Goal: Task Accomplishment & Management: Manage account settings

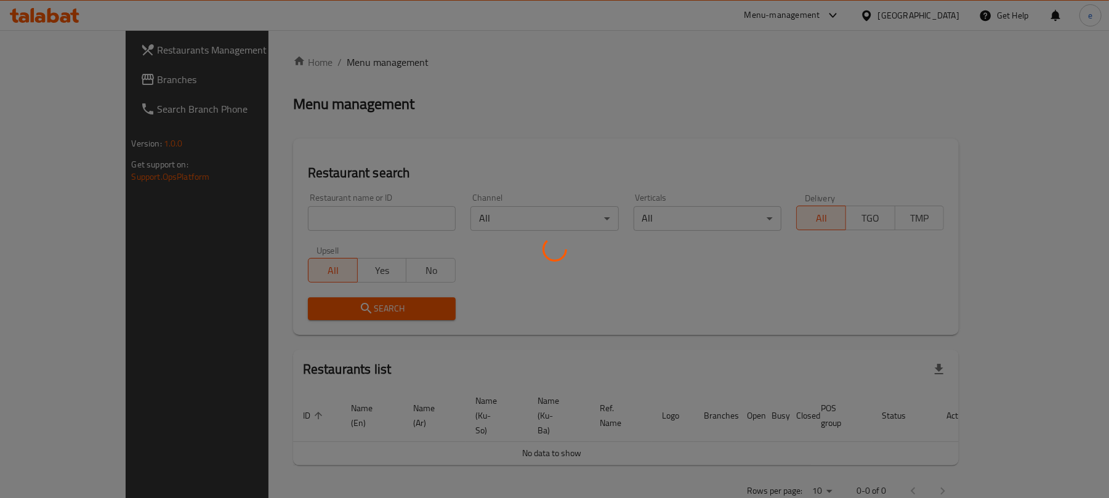
click at [304, 214] on div at bounding box center [554, 249] width 1109 height 498
click at [291, 219] on div at bounding box center [554, 249] width 1109 height 498
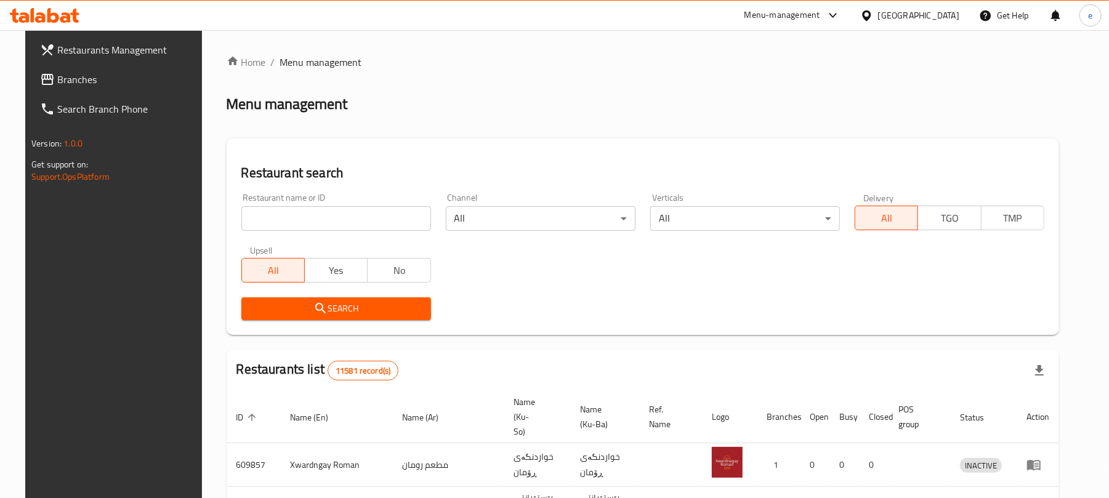
click at [291, 219] on input "search" at bounding box center [336, 218] width 190 height 25
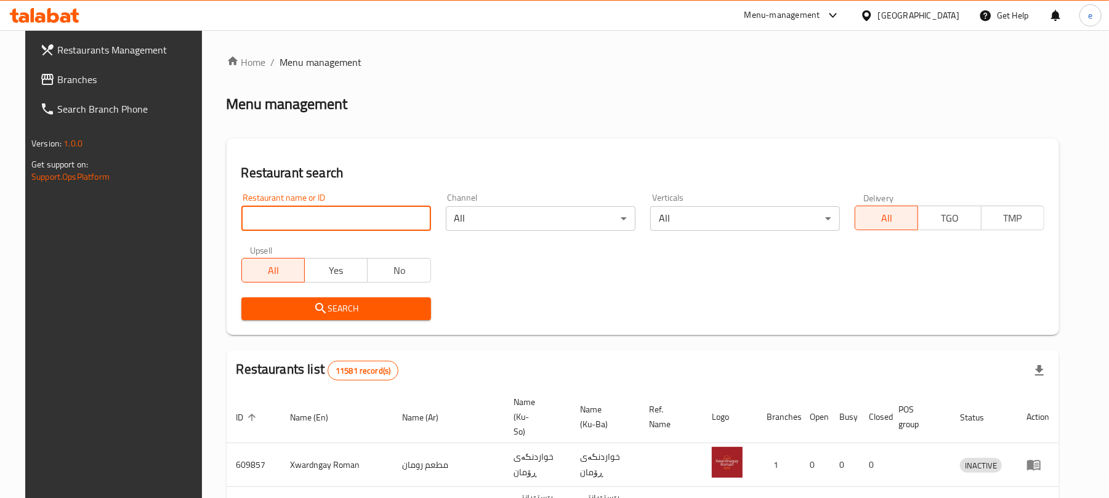
paste input "675115"
type input "675115"
click button "Search" at bounding box center [336, 308] width 190 height 23
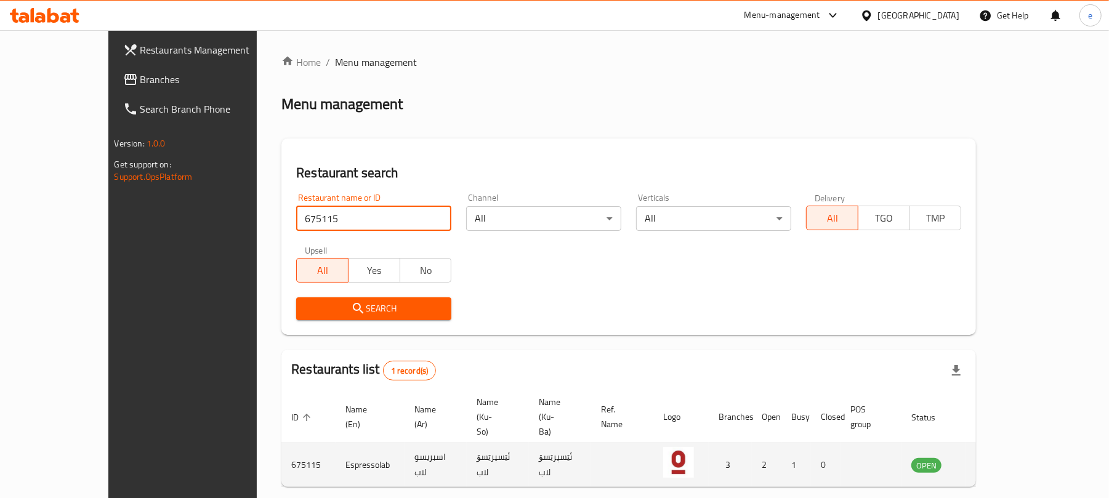
click at [991, 458] on icon "enhanced table" at bounding box center [983, 465] width 15 height 15
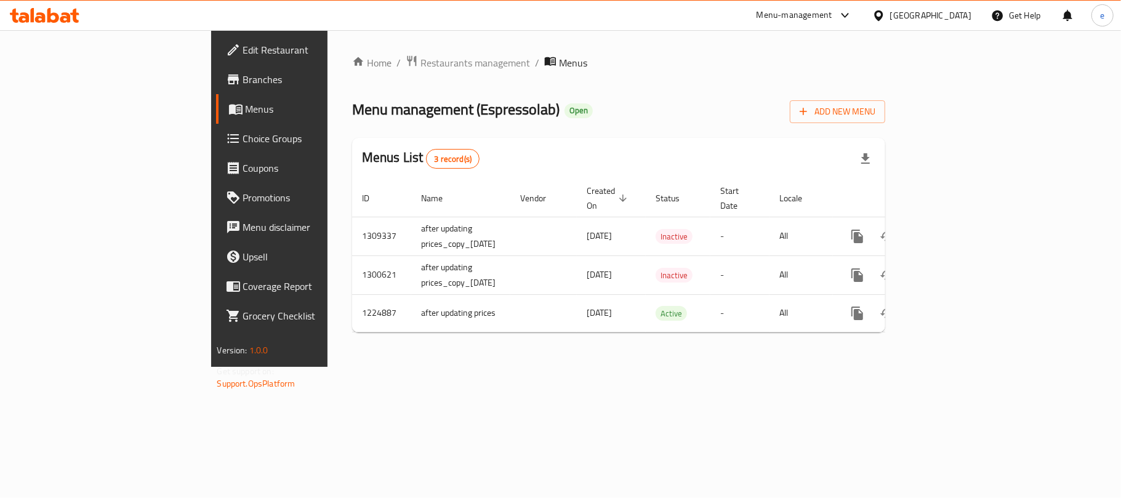
click at [243, 86] on span "Branches" at bounding box center [315, 79] width 145 height 15
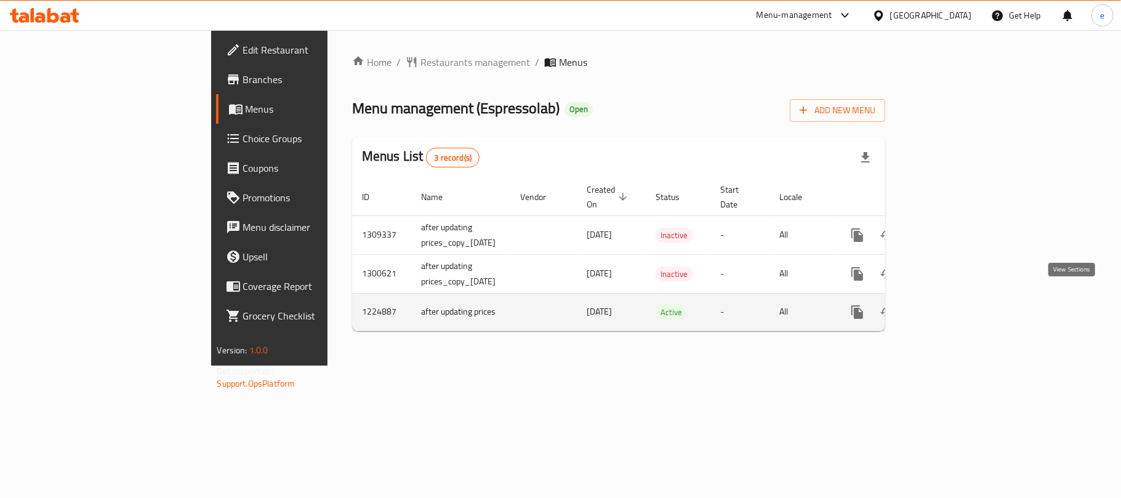
click at [961, 304] on link "enhanced table" at bounding box center [947, 312] width 30 height 30
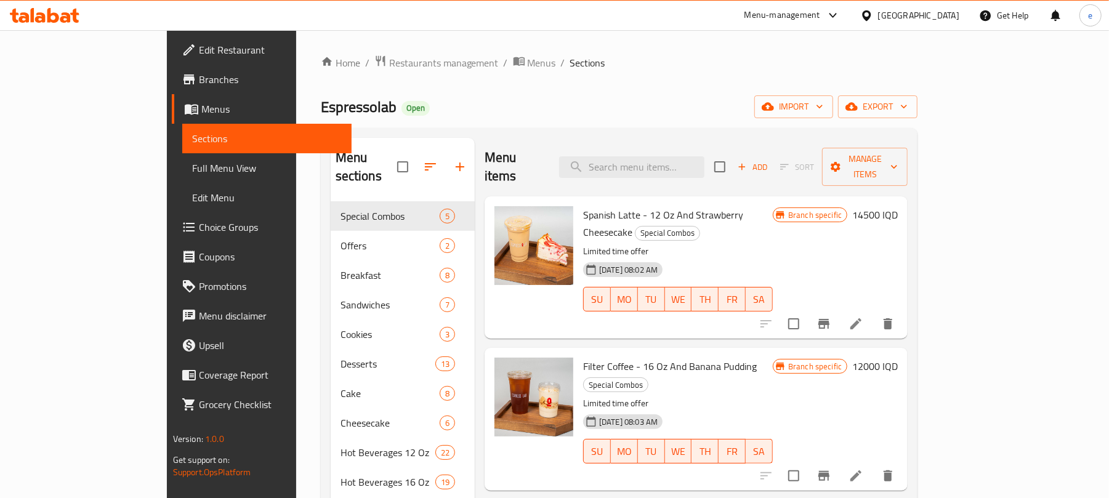
click at [192, 161] on span "Full Menu View" at bounding box center [267, 168] width 150 height 15
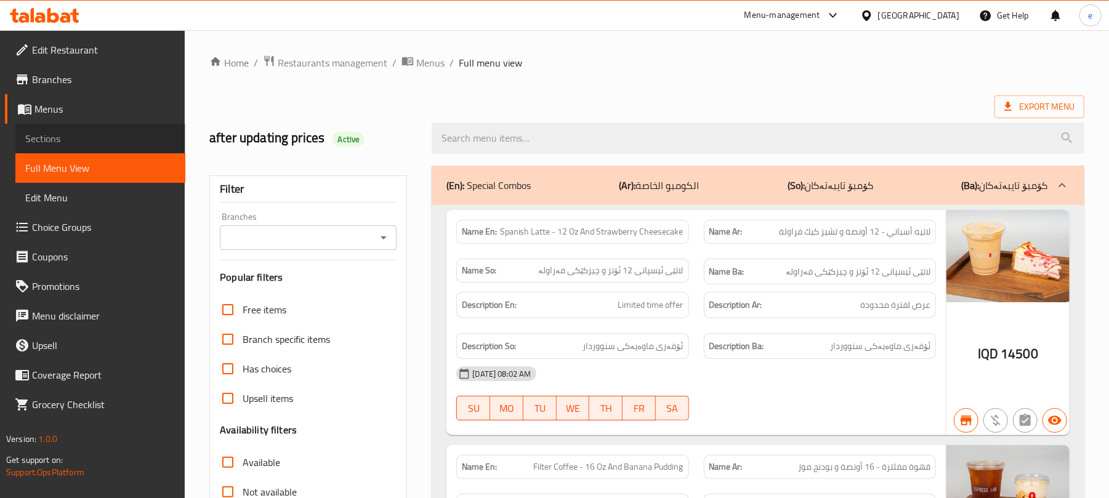
click at [55, 140] on span "Sections" at bounding box center [100, 138] width 150 height 15
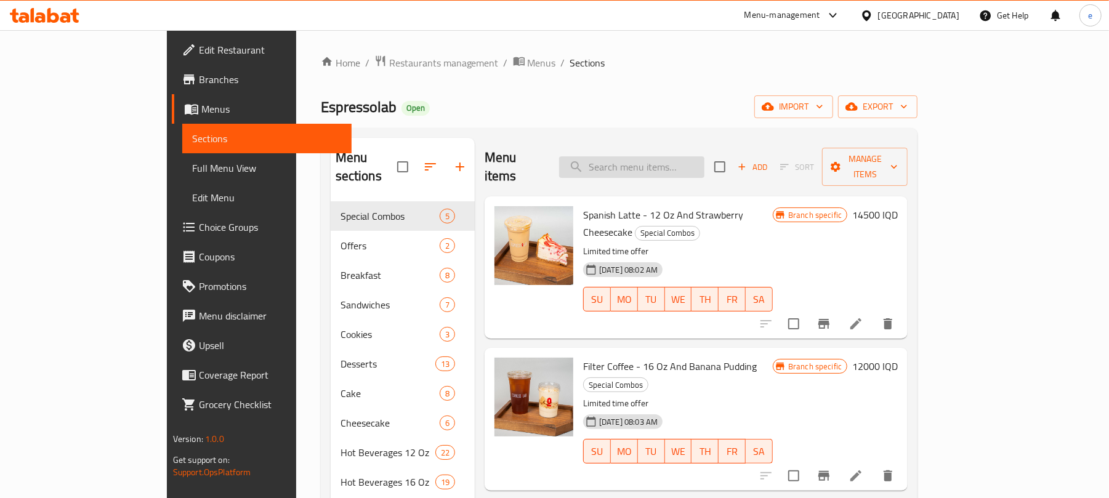
click at [686, 163] on input "search" at bounding box center [631, 167] width 145 height 22
paste input "Filter Coffee - 16 Oz And Banana Pudding"
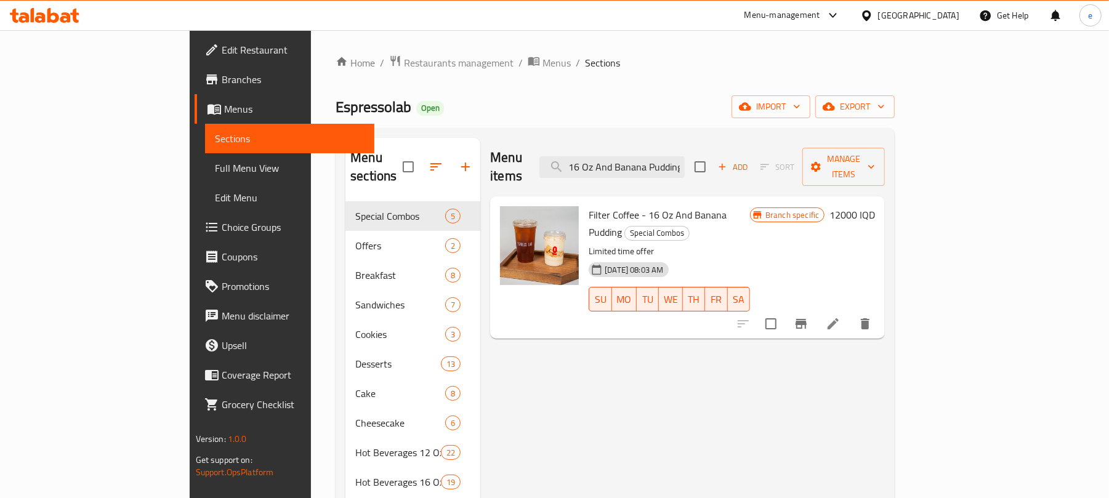
type input "Filter Coffee - 16 Oz And Banana Pudding"
click at [875, 208] on div "Branch specific 12000 IQD" at bounding box center [812, 267] width 125 height 123
click at [875, 206] on h6 "12000 IQD" at bounding box center [853, 214] width 46 height 17
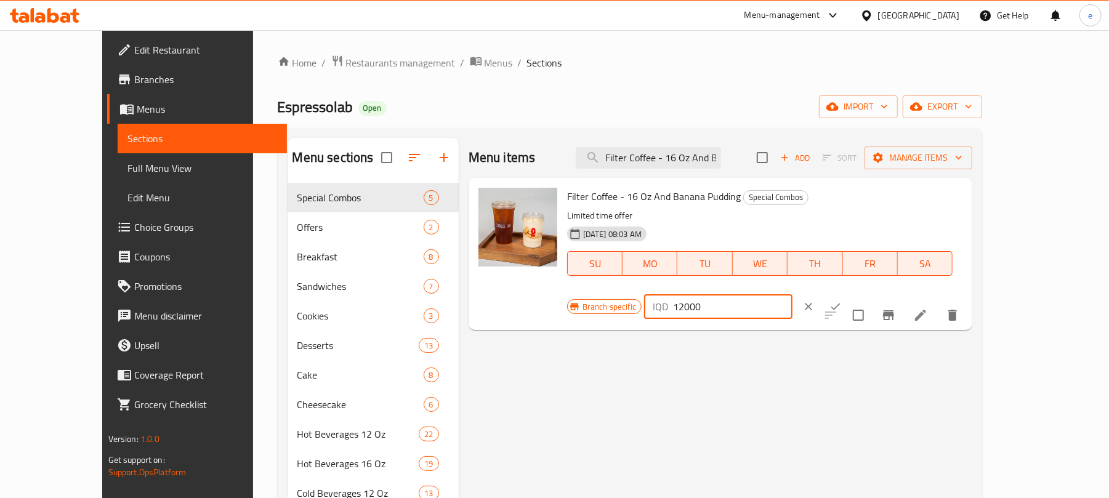
click at [793, 294] on input "12000" at bounding box center [732, 306] width 119 height 25
click at [842, 301] on icon "ok" at bounding box center [836, 307] width 12 height 12
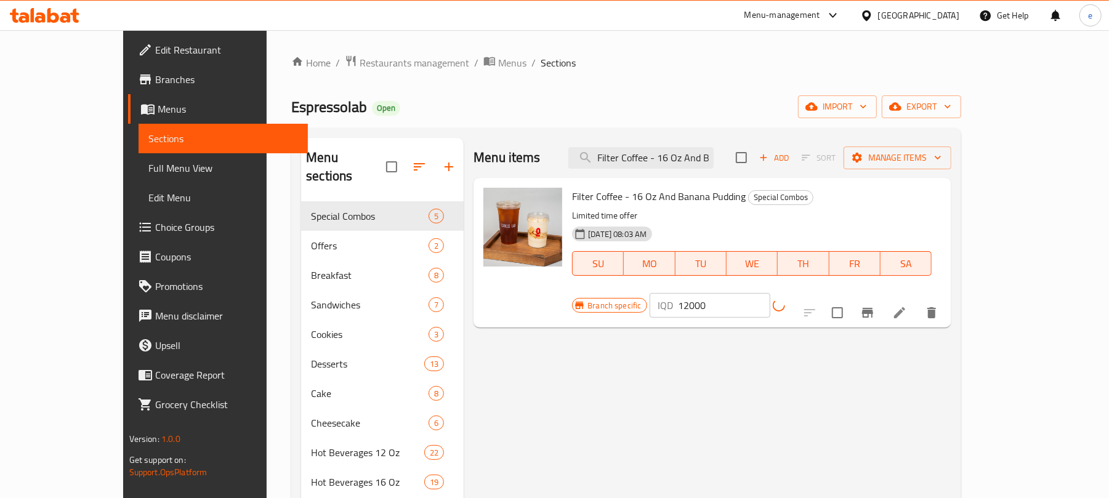
click at [875, 305] on icon "Branch-specific-item" at bounding box center [867, 312] width 15 height 15
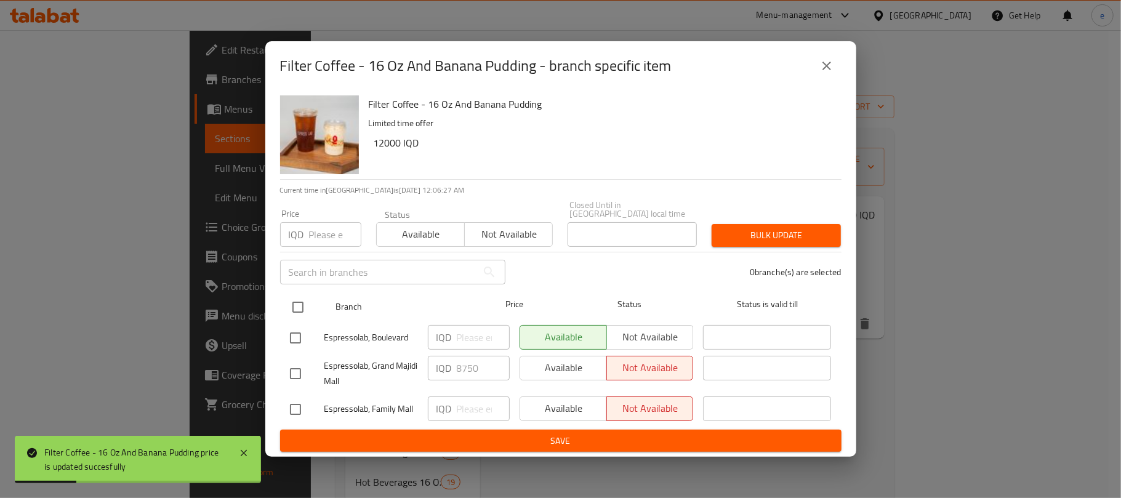
click at [298, 301] on input "checkbox" at bounding box center [298, 307] width 26 height 26
checkbox input "true"
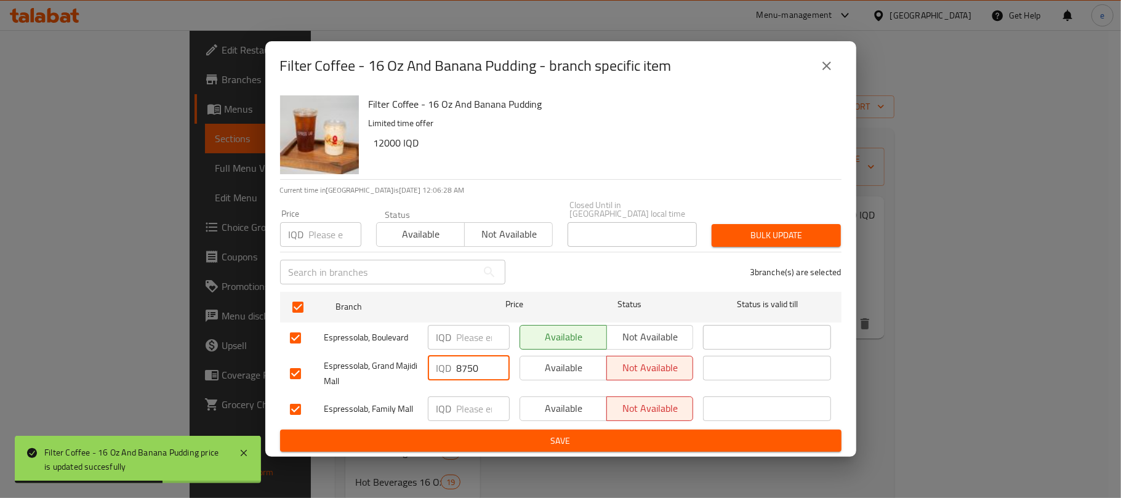
click at [473, 357] on input "8750" at bounding box center [483, 368] width 53 height 25
paste input "1200"
type input "12000"
click at [473, 402] on input "number" at bounding box center [483, 409] width 53 height 25
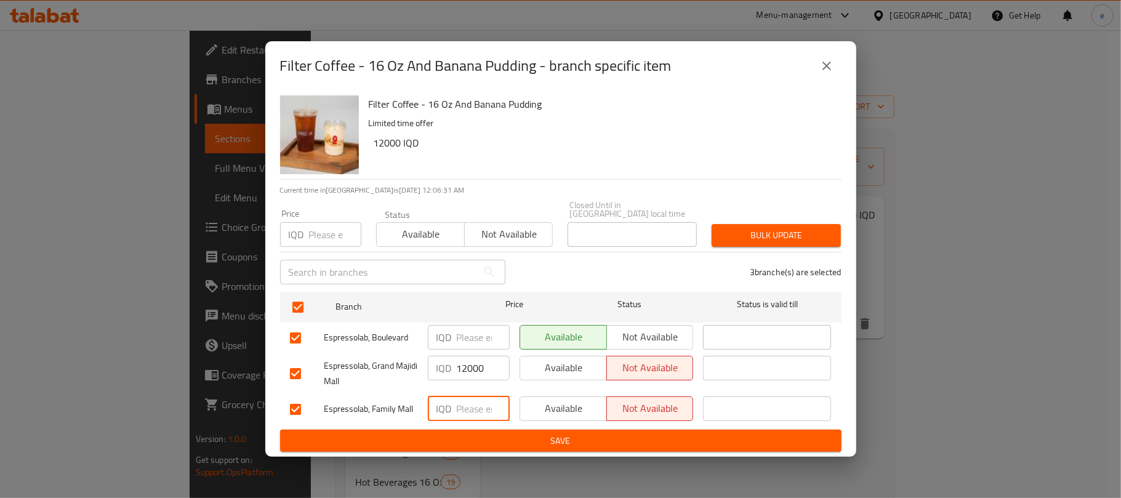
paste input "12000"
type input "12000"
click at [464, 331] on input "number" at bounding box center [483, 337] width 53 height 25
paste input "12000"
type input "12000"
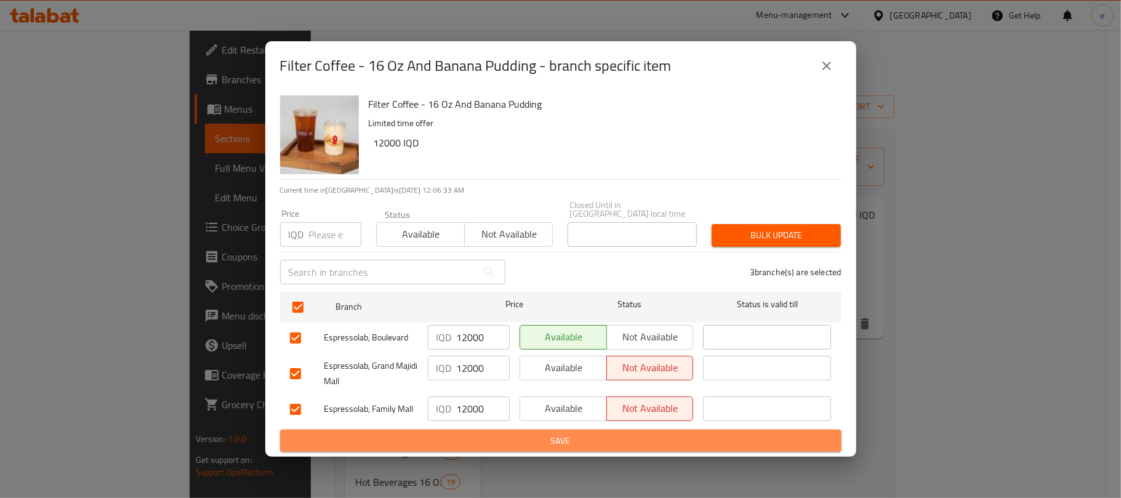
click at [522, 445] on button "Save" at bounding box center [561, 441] width 562 height 23
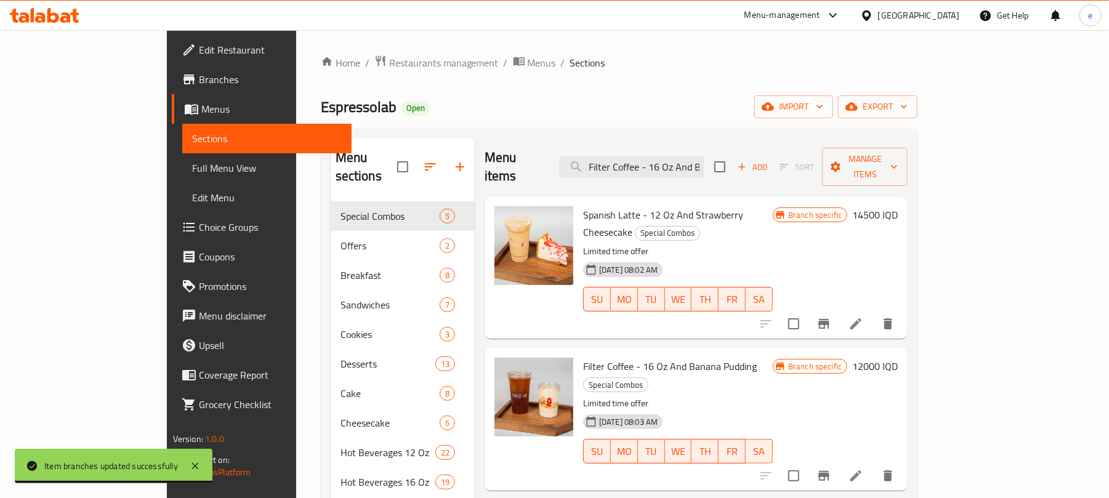
click at [655, 176] on div "Menu items Filter Coffee - 16 Oz And Banana Pudding Add Sort Manage items" at bounding box center [696, 167] width 423 height 59
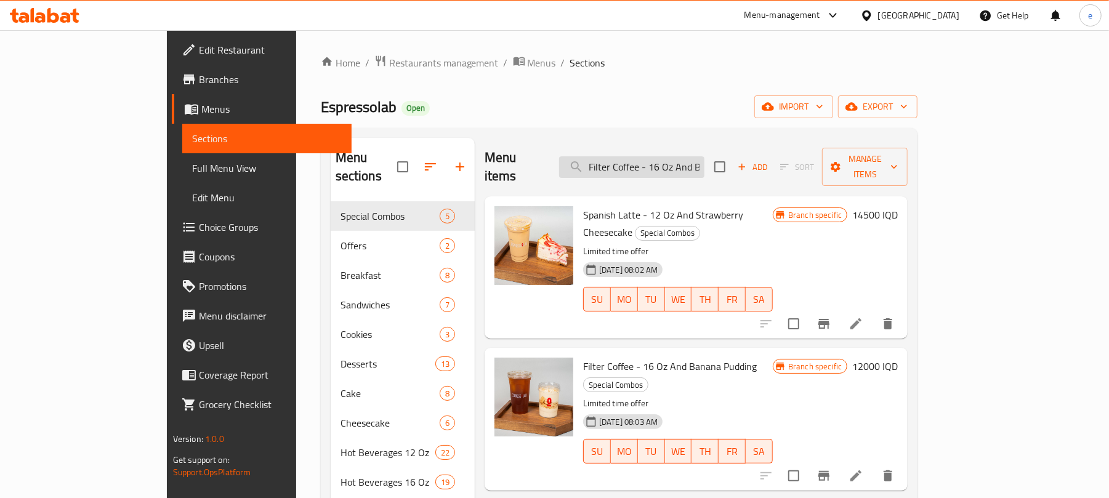
click at [665, 165] on input "Filter Coffee - 16 Oz And Banana Pudding" at bounding box center [631, 167] width 145 height 22
paste input "Gold Chocolate Mocha - 12 Oz And Lotus Cheesecake"
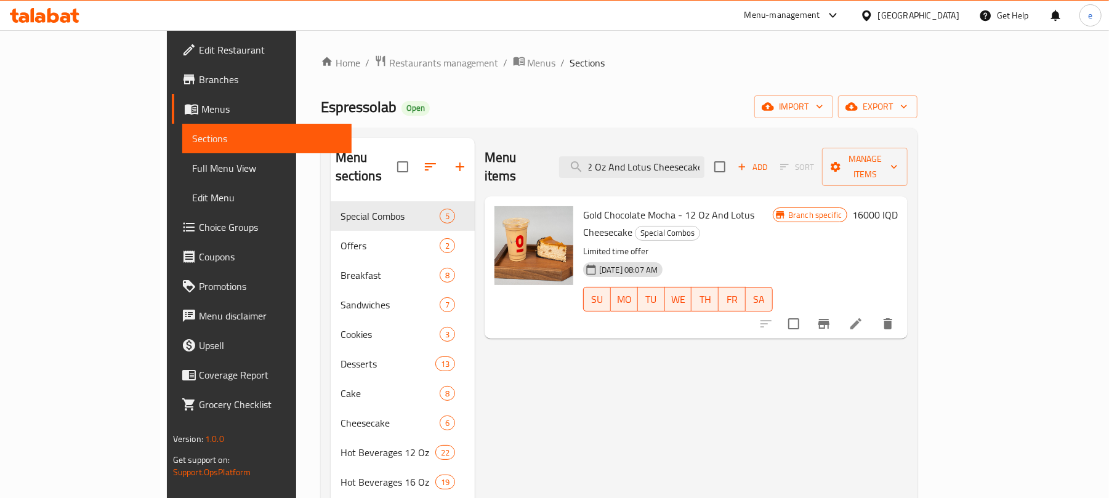
type input "Gold Chocolate Mocha - 12 Oz And Lotus Cheesecake"
click at [898, 206] on h6 "16000 IQD" at bounding box center [875, 214] width 46 height 17
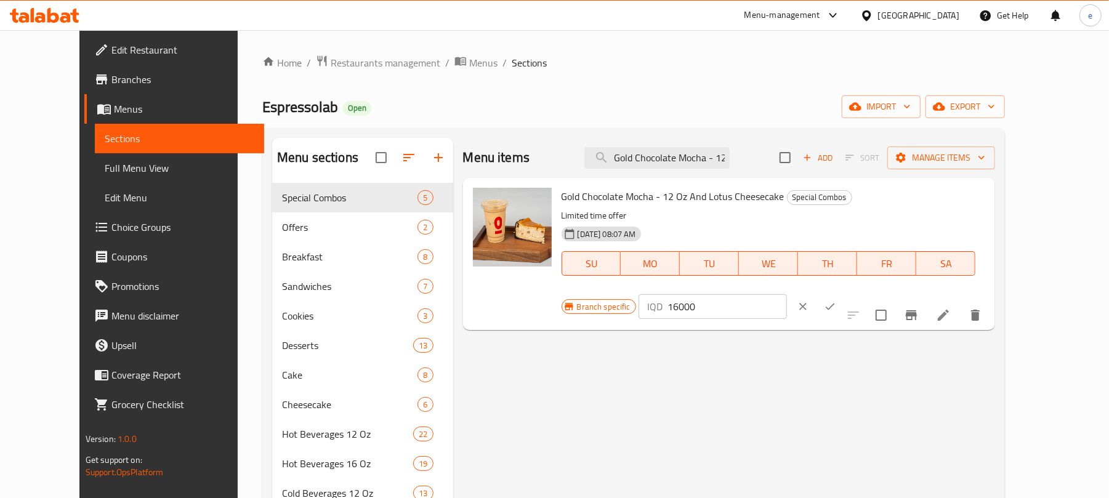
click at [787, 294] on input "16000" at bounding box center [727, 306] width 119 height 25
click at [844, 293] on button "ok" at bounding box center [830, 306] width 27 height 27
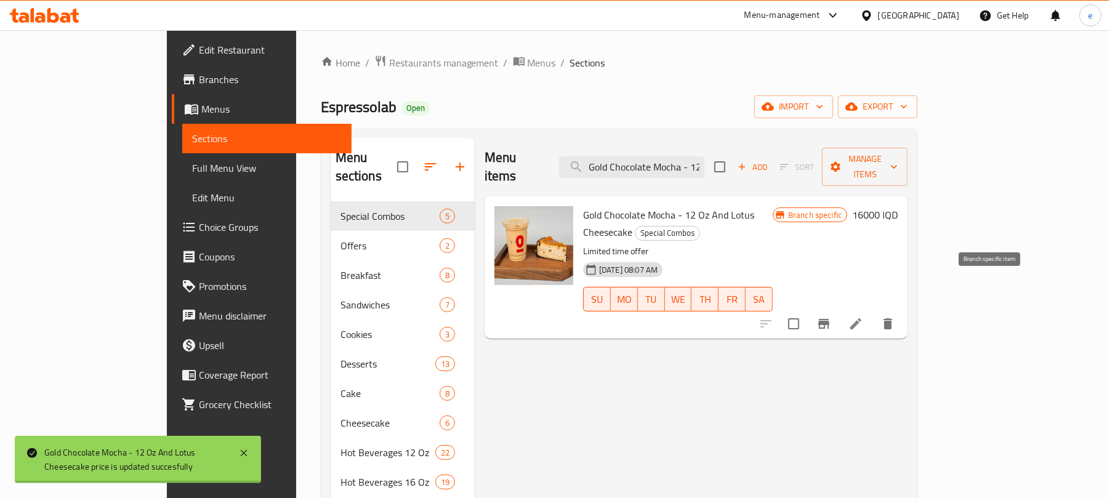
click at [830, 319] on icon "Branch-specific-item" at bounding box center [823, 324] width 11 height 10
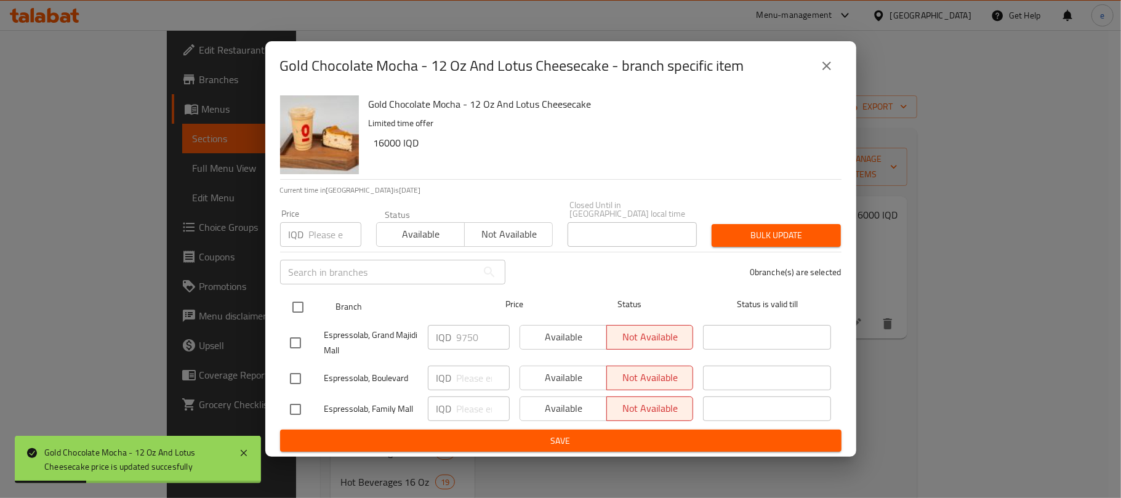
click at [293, 304] on input "checkbox" at bounding box center [298, 307] width 26 height 26
checkbox input "true"
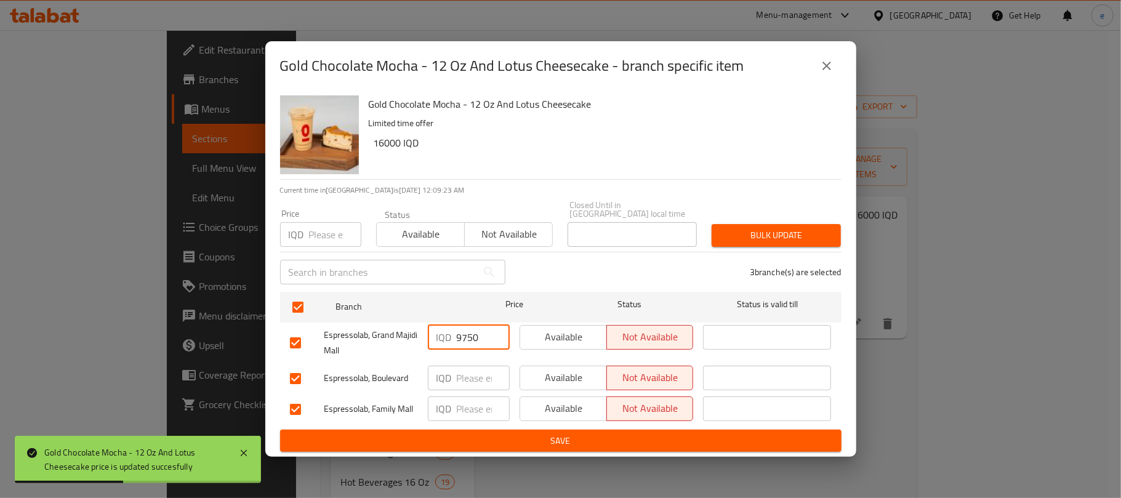
click at [459, 336] on input "9750" at bounding box center [483, 337] width 53 height 25
paste input "1600"
type input "16000"
click at [488, 434] on span "Save" at bounding box center [561, 441] width 542 height 15
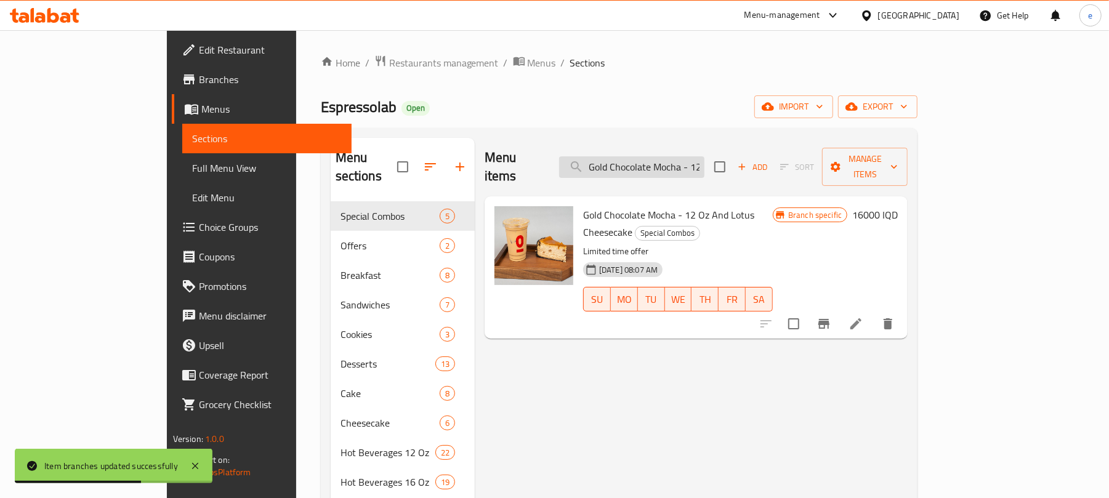
click at [666, 168] on input "Gold Chocolate Mocha - 12 Oz And Lotus Cheesecake" at bounding box center [631, 167] width 145 height 22
paste input "Simit Sandwich And Black Tea"
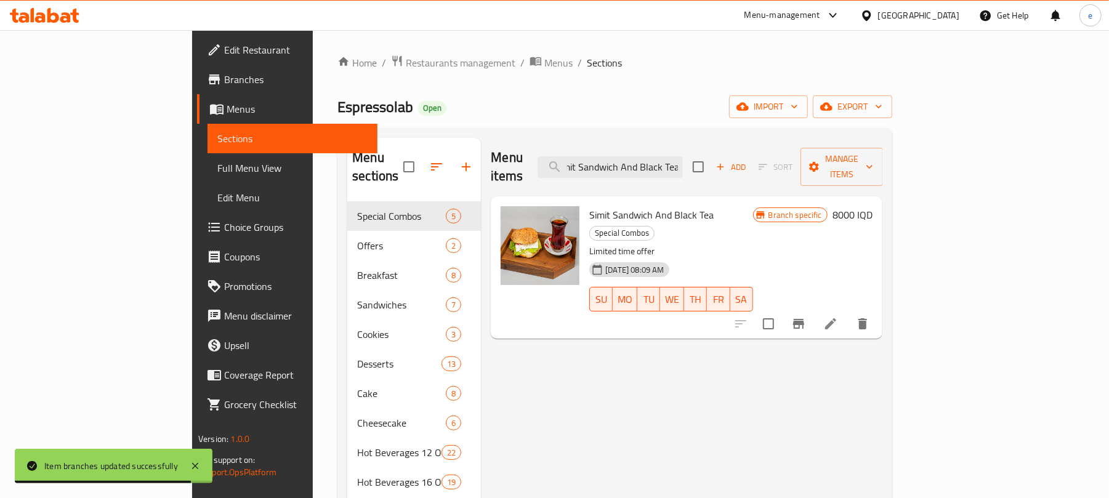
type input "Simit Sandwich And Black Tea"
click at [873, 206] on h6 "8000 IQD" at bounding box center [853, 214] width 40 height 17
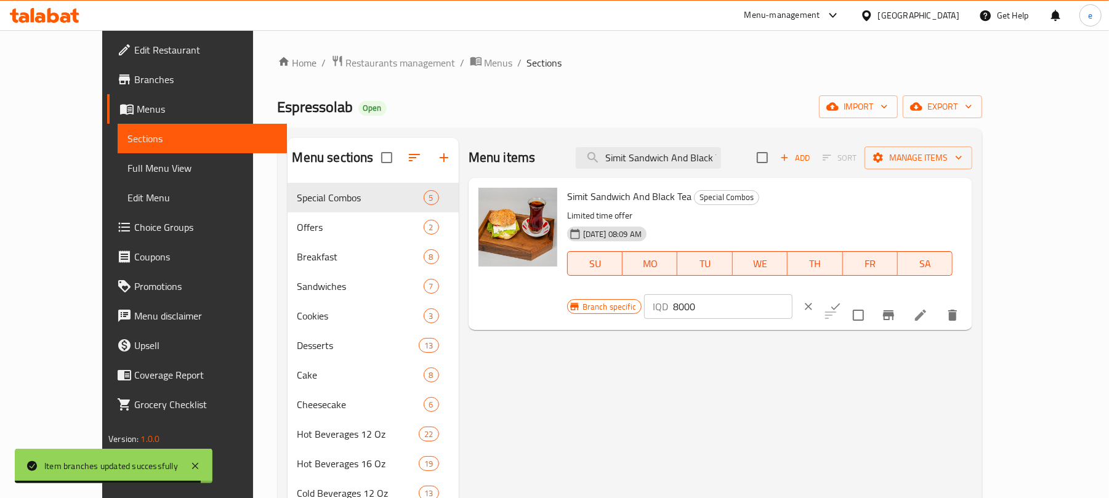
click at [793, 294] on input "8000" at bounding box center [732, 306] width 119 height 25
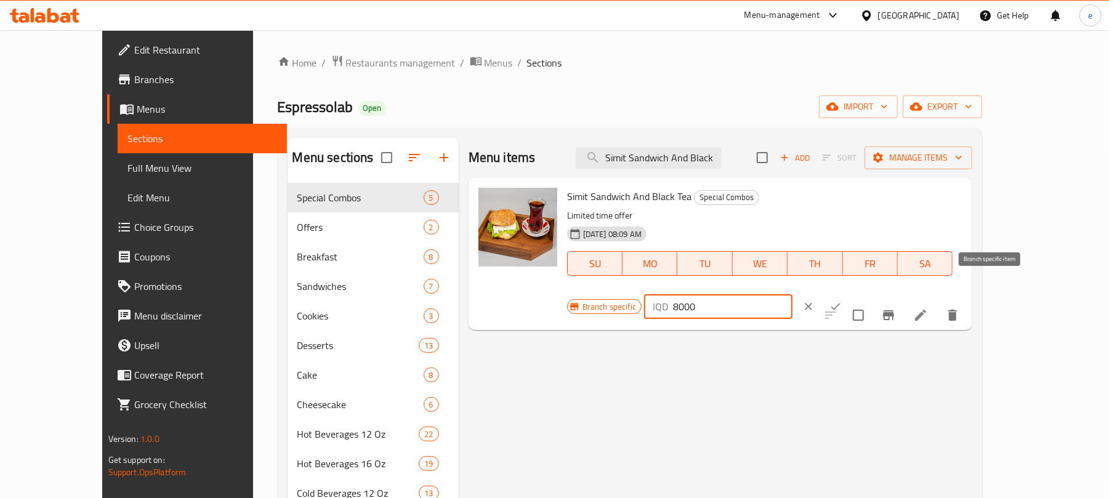
click at [894, 310] on icon "Branch-specific-item" at bounding box center [888, 315] width 11 height 10
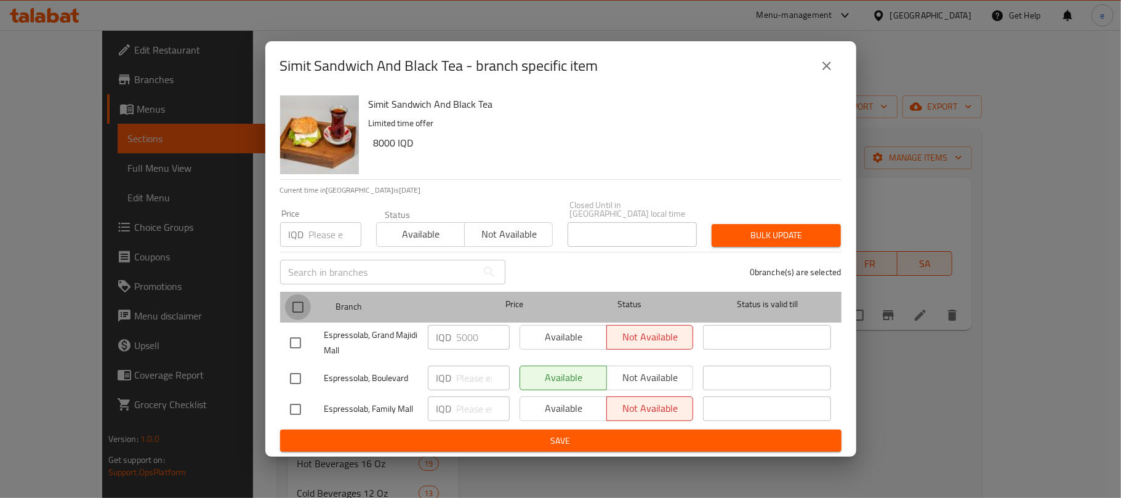
click at [301, 303] on input "checkbox" at bounding box center [298, 307] width 26 height 26
checkbox input "true"
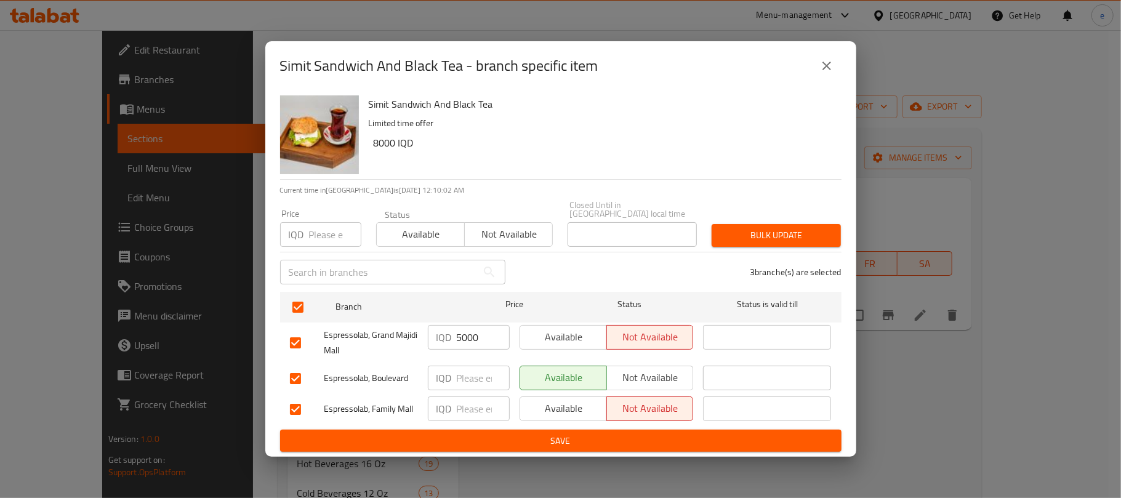
click at [457, 325] on input "5000" at bounding box center [483, 337] width 53 height 25
paste input "8"
type input "8000"
click at [447, 434] on span "Save" at bounding box center [561, 441] width 542 height 15
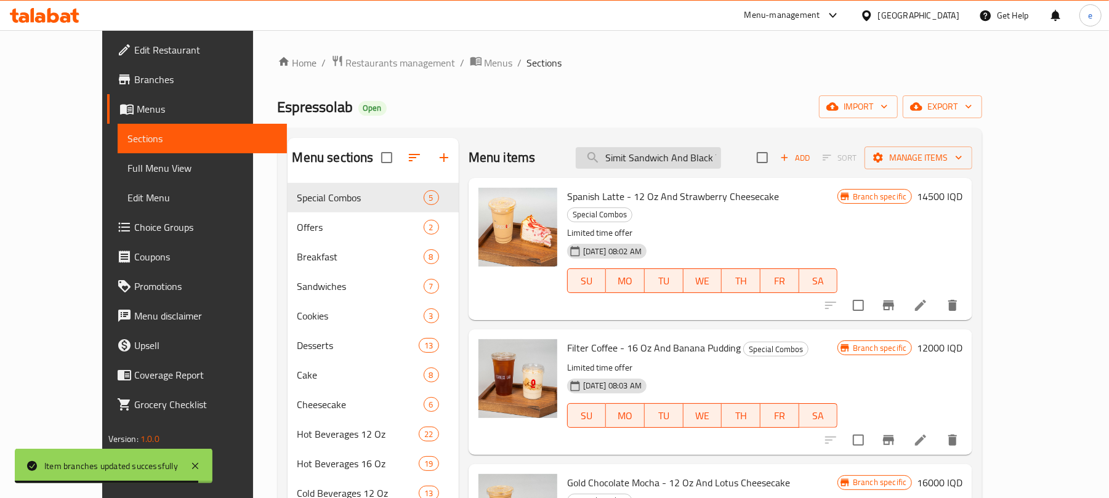
click at [695, 166] on input "Simit Sandwich And Black Tea" at bounding box center [648, 158] width 145 height 22
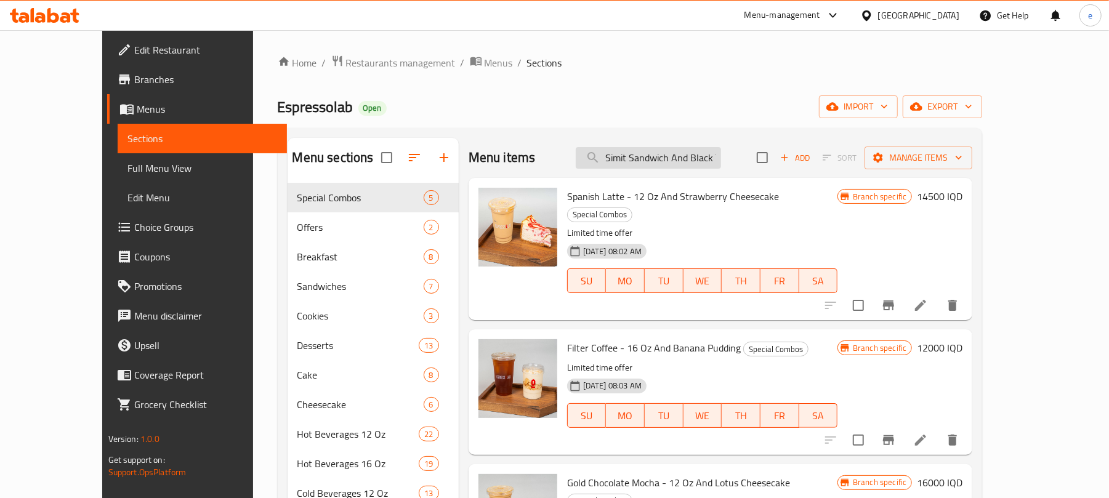
paste input "Filter Coffee - 16 Oz And Banana Pudding"
type input "Filter Coffee - 16 Oz And Banana Pudding"
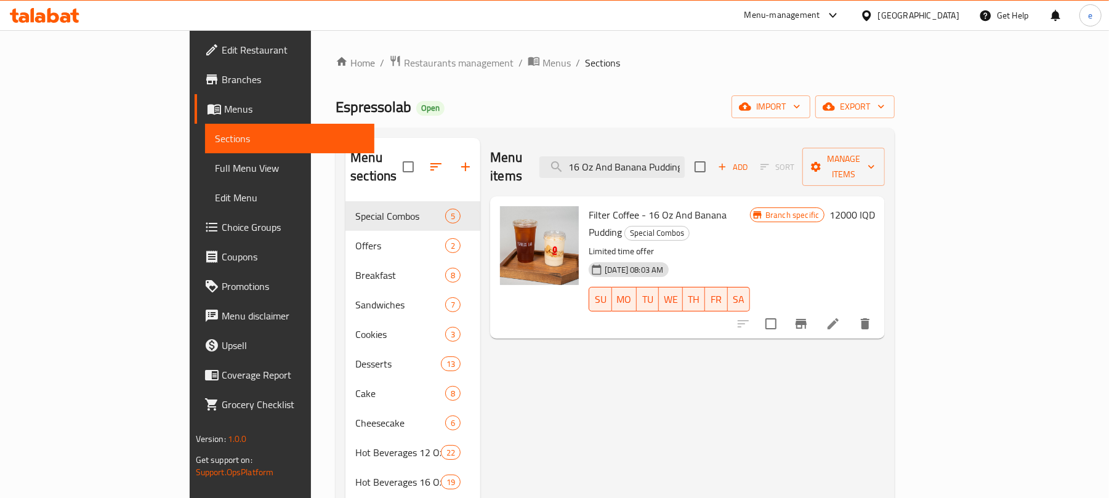
click at [841, 317] on icon at bounding box center [833, 324] width 15 height 15
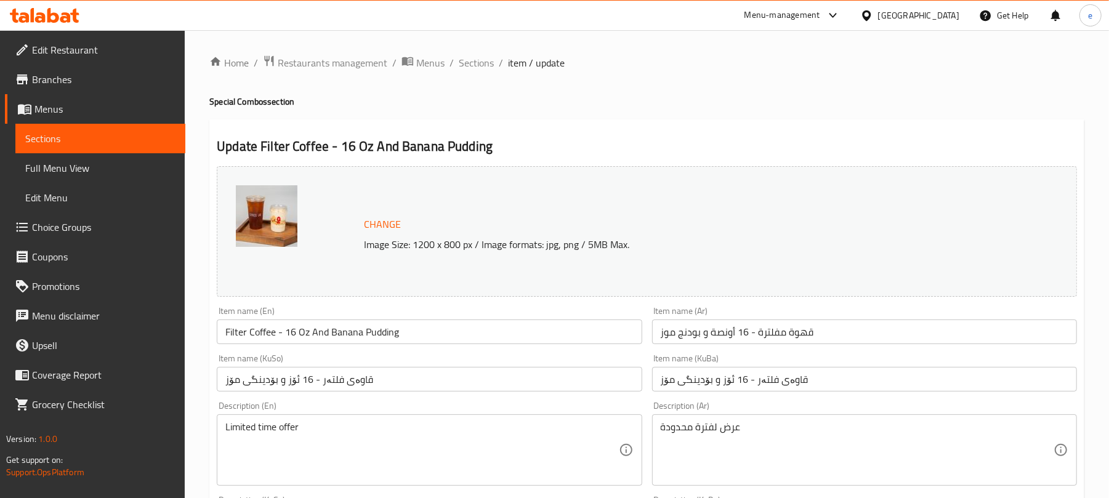
click at [81, 144] on span "Sections" at bounding box center [100, 138] width 150 height 15
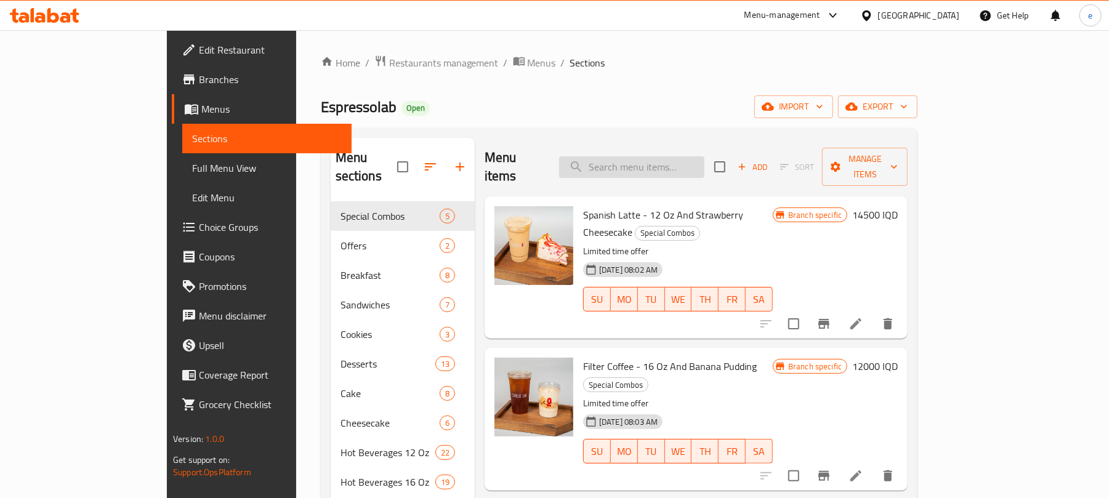
click at [646, 159] on input "search" at bounding box center [631, 167] width 145 height 22
paste input "Gold Chocolate Mocha - 12 Oz And Lotus Cheesecake"
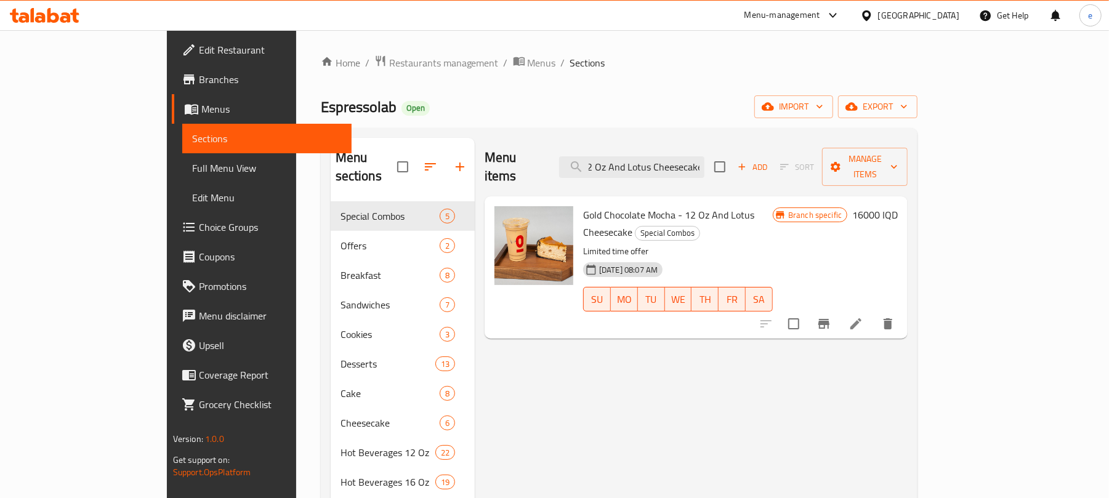
type input "Gold Chocolate Mocha - 12 Oz And Lotus Cheesecake"
click at [863, 317] on icon at bounding box center [856, 324] width 15 height 15
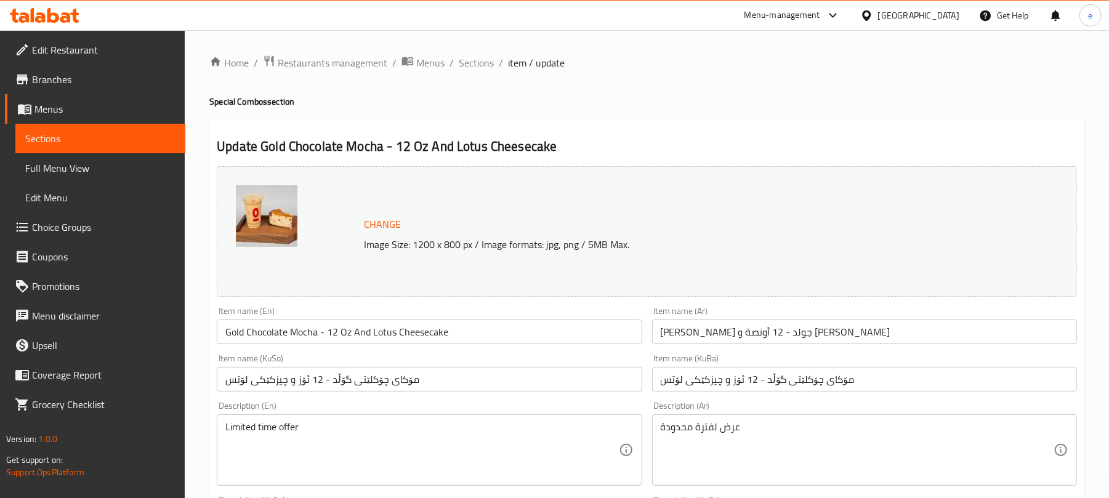
click at [102, 141] on span "Sections" at bounding box center [100, 138] width 150 height 15
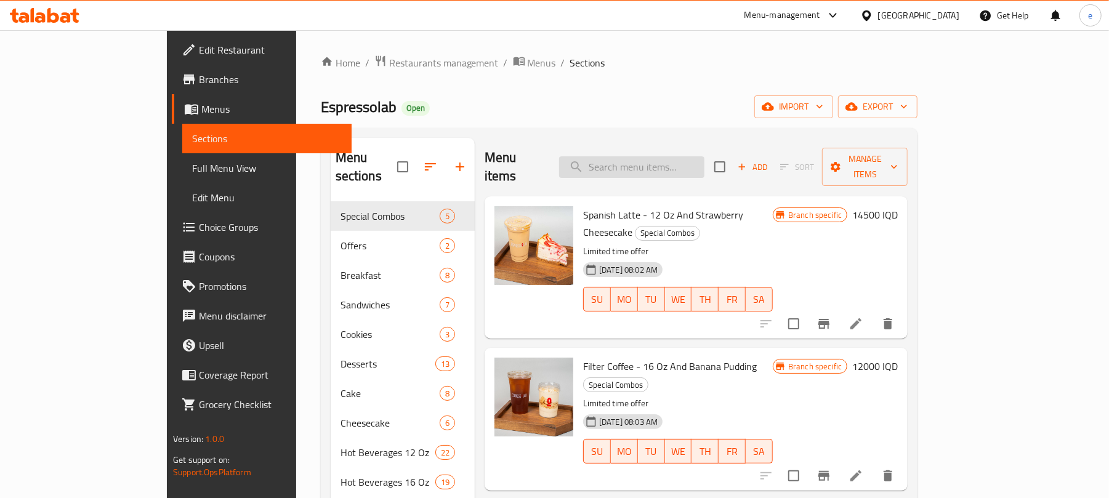
click at [644, 156] on input "search" at bounding box center [631, 167] width 145 height 22
paste input "Simit Sandwich And Black Tea"
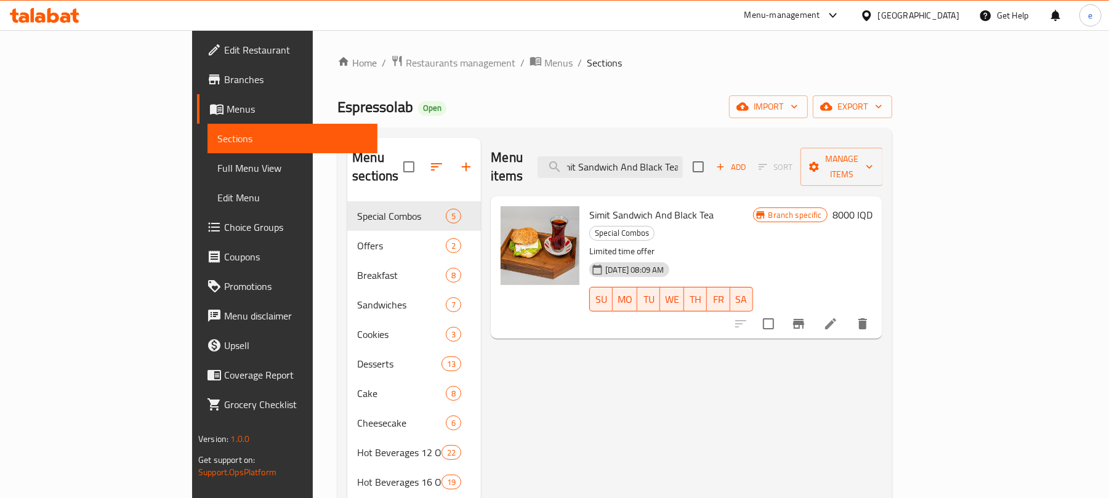
type input "Simit Sandwich And Black Tea"
click at [838, 317] on icon at bounding box center [830, 324] width 15 height 15
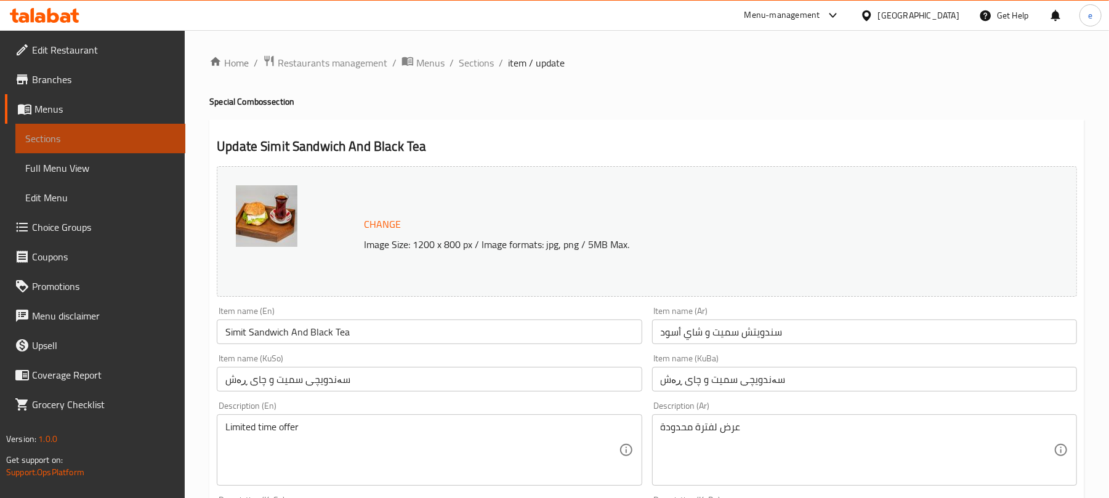
click at [100, 134] on span "Sections" at bounding box center [100, 138] width 150 height 15
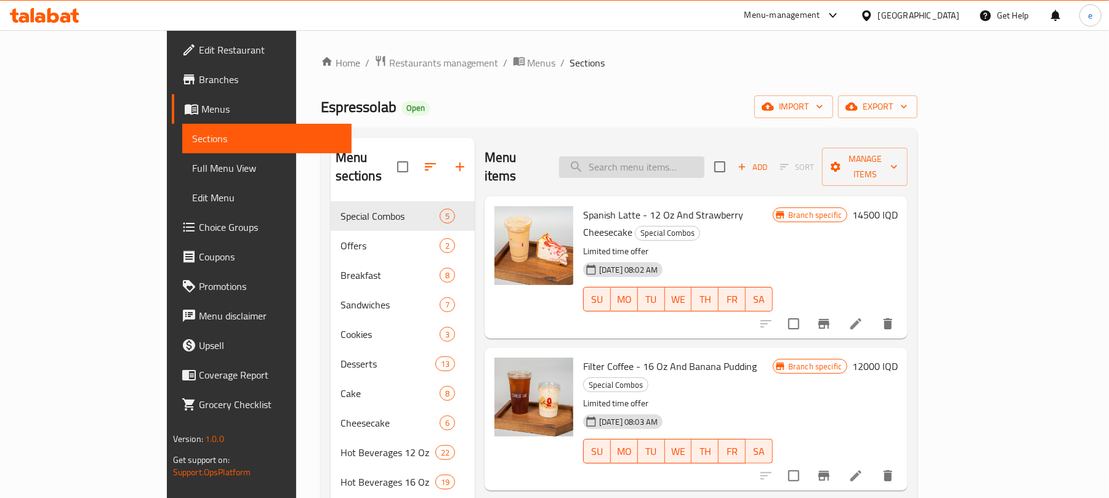
click at [676, 168] on input "search" at bounding box center [631, 167] width 145 height 22
paste input "Filter Coffee - 16 Oz And Banana Pudding"
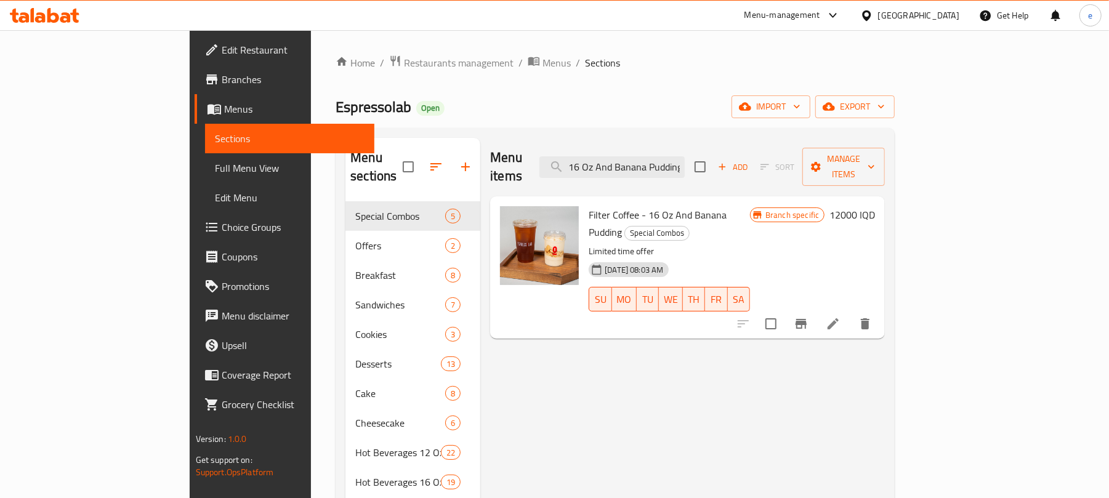
type input "Filter Coffee - 16 Oz And Banana Pudding"
click at [841, 317] on icon at bounding box center [833, 324] width 15 height 15
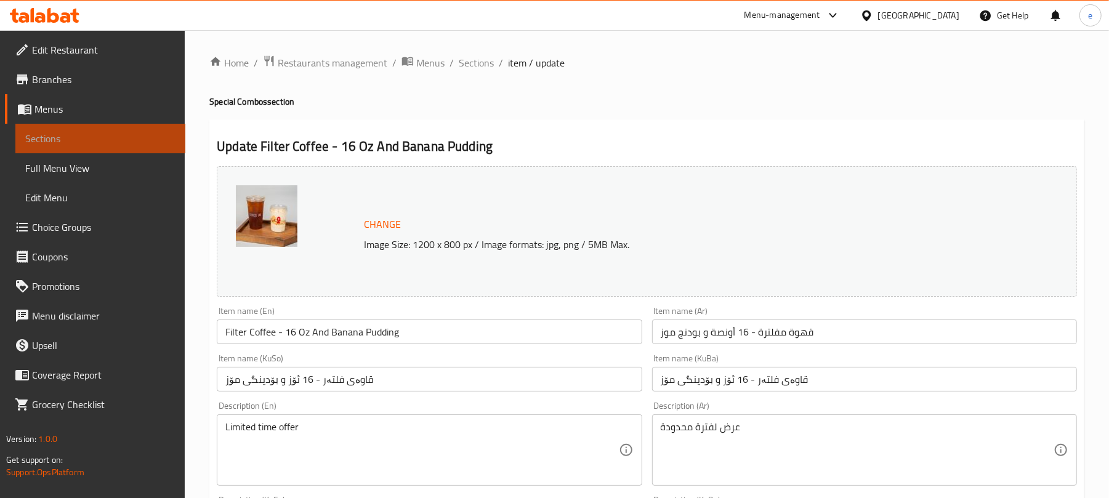
click at [128, 139] on span "Sections" at bounding box center [100, 138] width 150 height 15
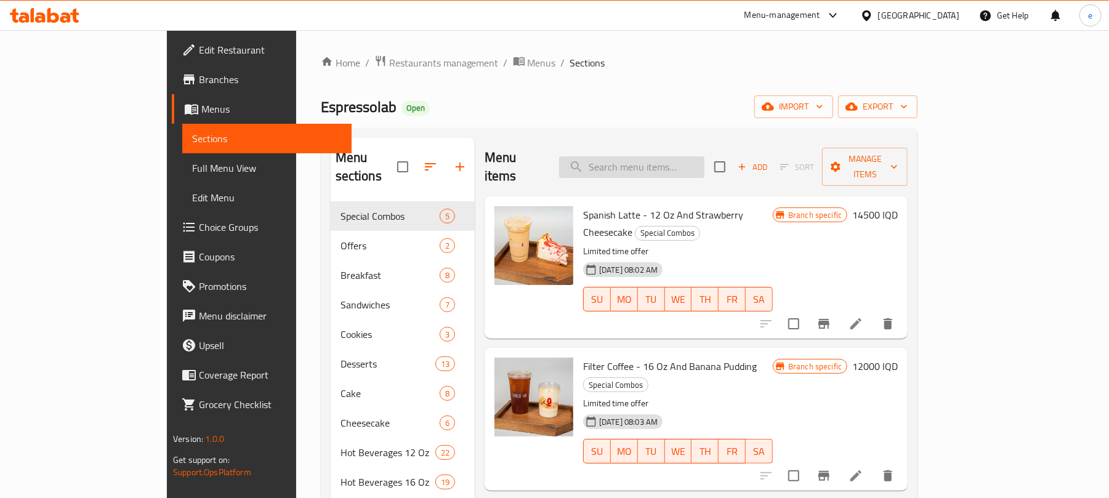
click at [681, 156] on input "search" at bounding box center [631, 167] width 145 height 22
paste input "Gold Chocolate Mocha - 12 Oz And Lotus Cheesecake"
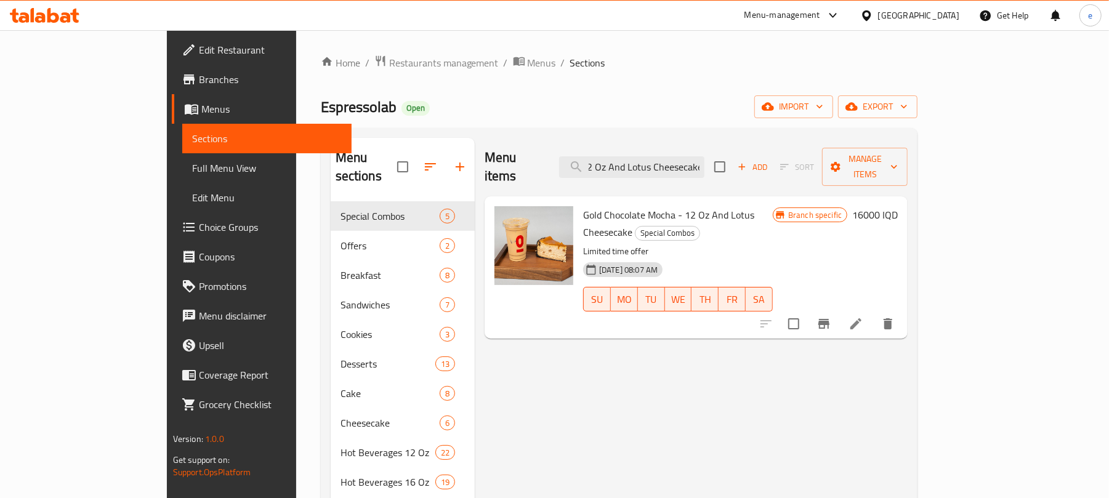
type input "Gold Chocolate Mocha - 12 Oz And Lotus Cheesecake"
click at [873, 313] on li at bounding box center [856, 324] width 34 height 22
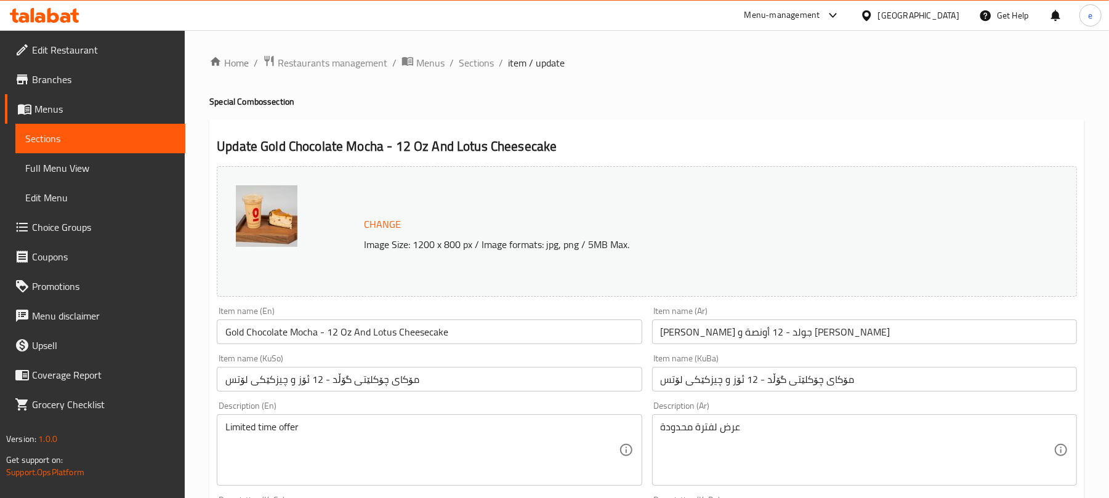
click at [170, 137] on span "Sections" at bounding box center [100, 138] width 150 height 15
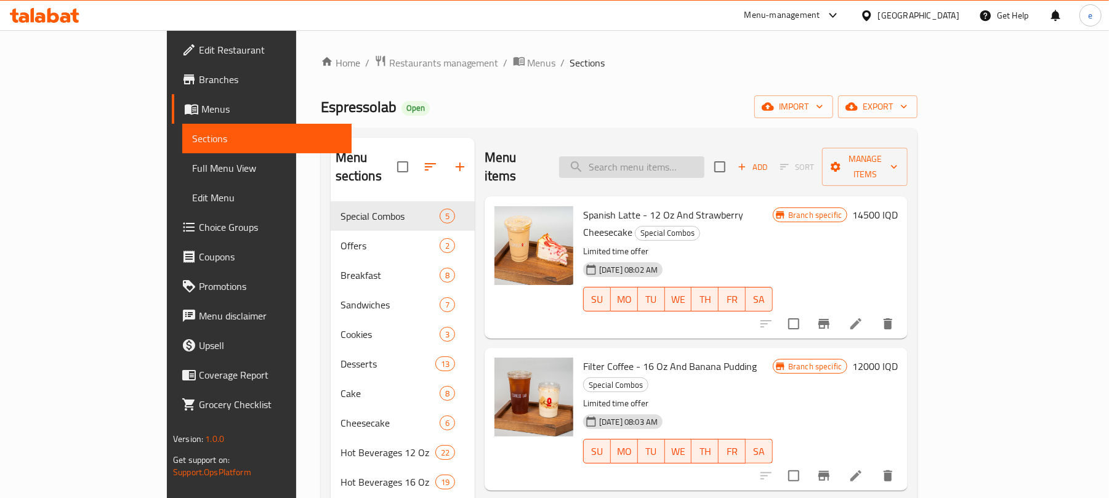
click at [676, 161] on input "search" at bounding box center [631, 167] width 145 height 22
paste input "Simit Sandwich And Black Tea"
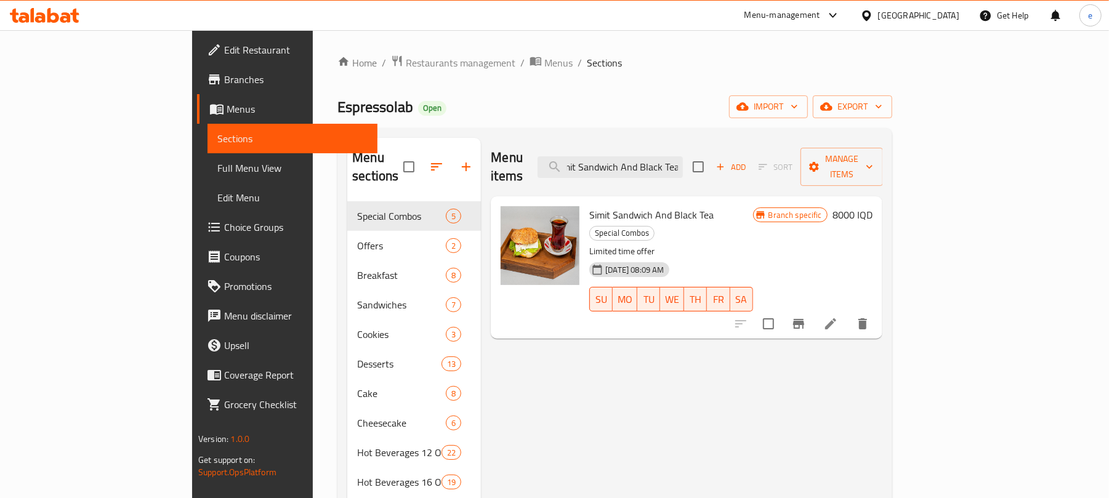
type input "Simit Sandwich And Black Tea"
click at [848, 313] on li at bounding box center [831, 324] width 34 height 22
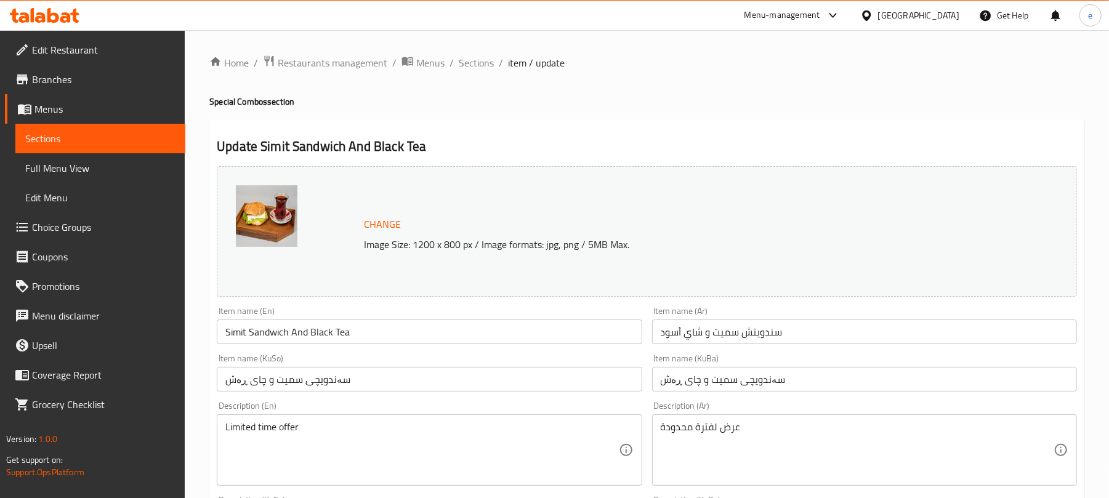
click at [101, 136] on span "Sections" at bounding box center [100, 138] width 150 height 15
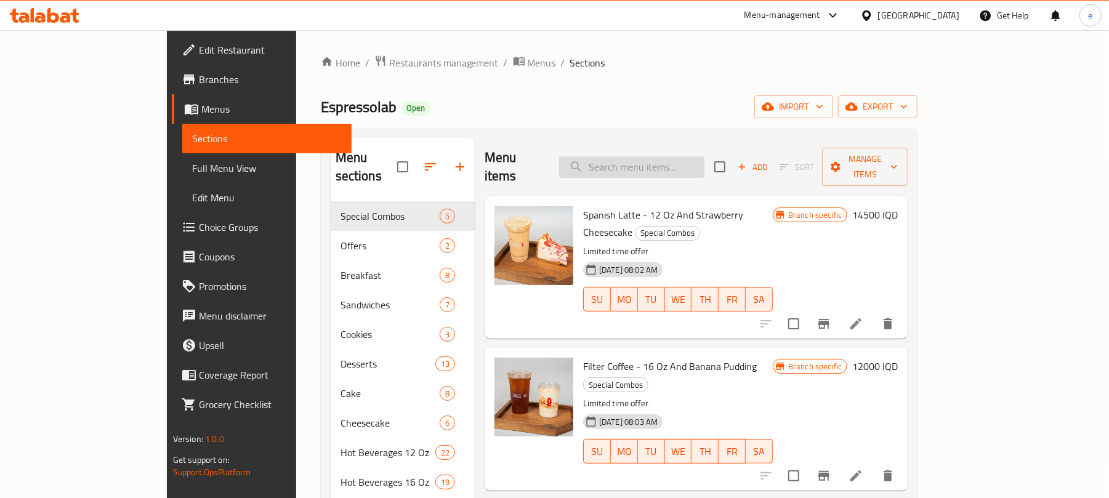
click at [680, 158] on input "search" at bounding box center [631, 167] width 145 height 22
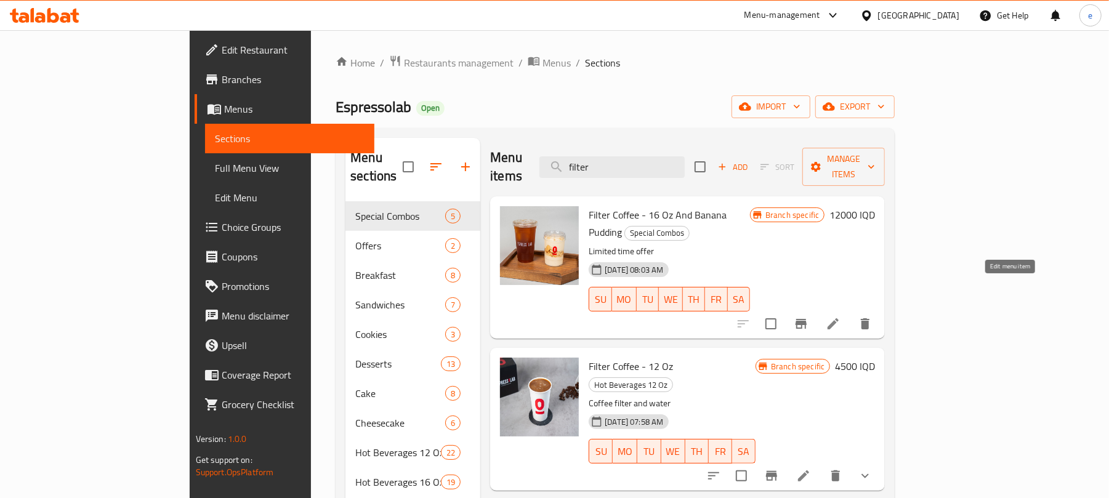
type input "filter"
click at [841, 317] on icon at bounding box center [833, 324] width 15 height 15
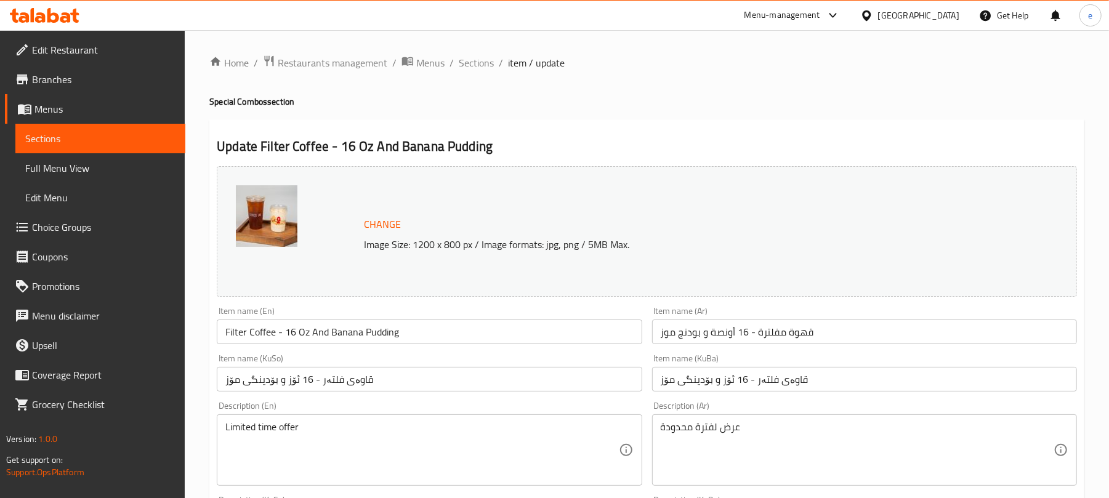
click at [132, 143] on span "Sections" at bounding box center [100, 138] width 150 height 15
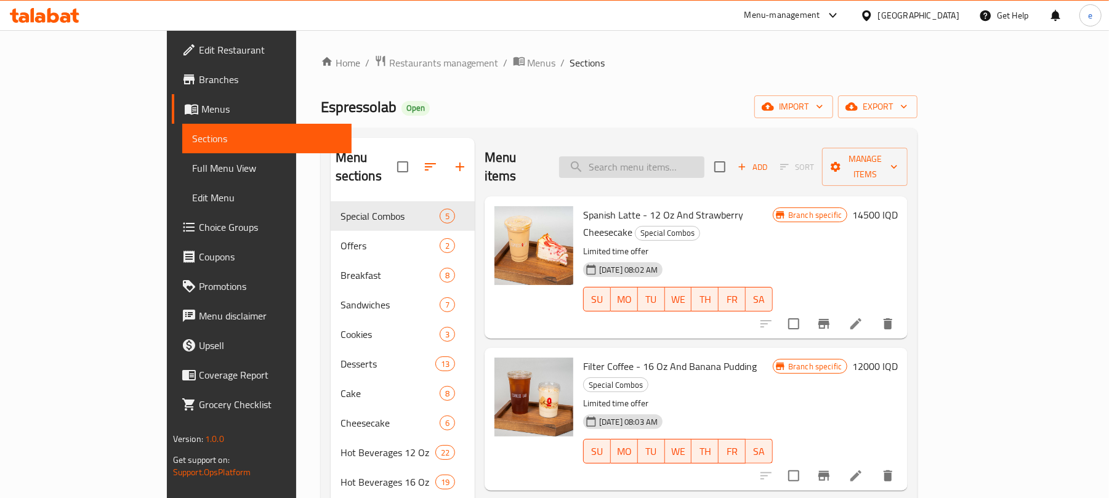
click at [644, 158] on input "search" at bounding box center [631, 167] width 145 height 22
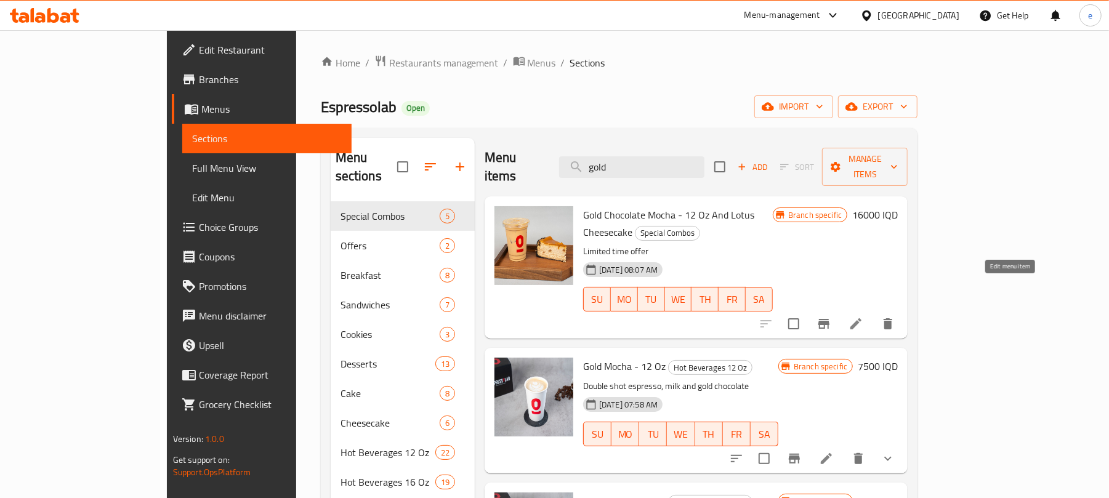
type input "gold"
click at [863, 317] on icon at bounding box center [856, 324] width 15 height 15
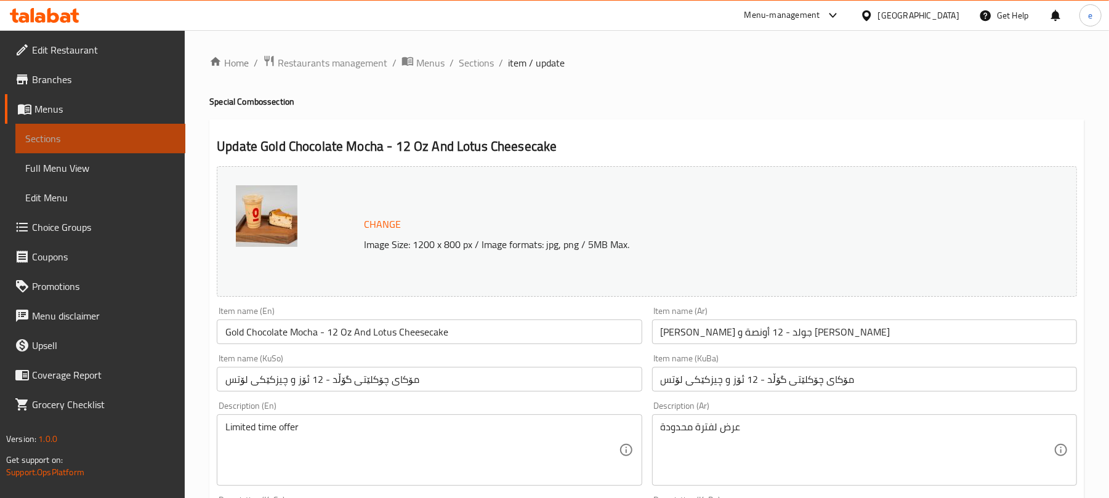
click at [96, 142] on span "Sections" at bounding box center [100, 138] width 150 height 15
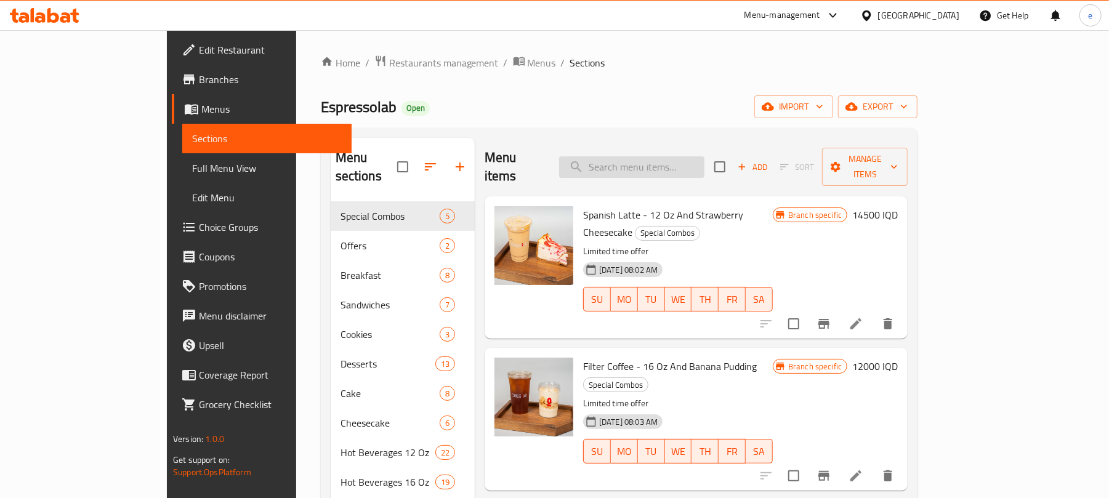
click at [652, 159] on input "search" at bounding box center [631, 167] width 145 height 22
paste input "Simit Sandwich And Black Tea"
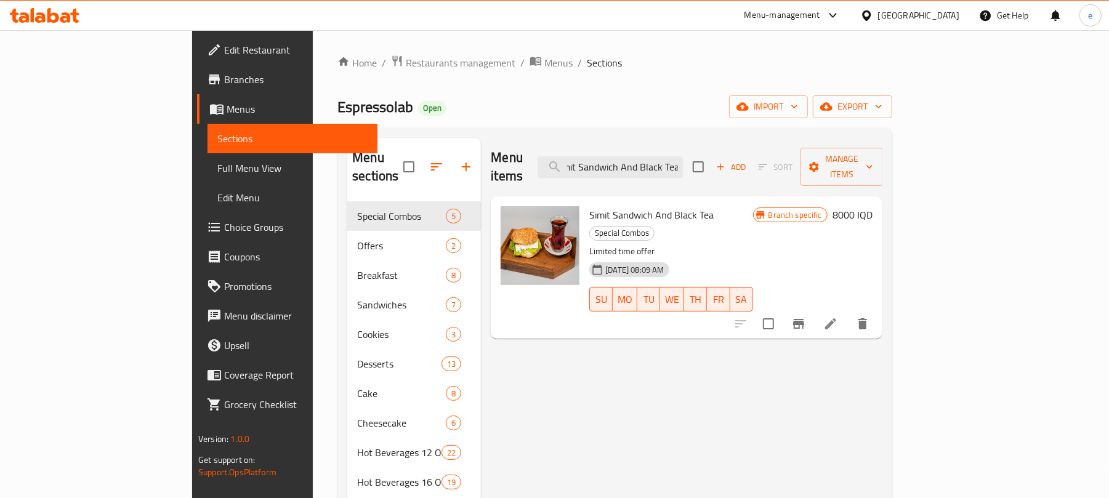
type input "Simit Sandwich And Black Tea"
click at [848, 313] on li at bounding box center [831, 324] width 34 height 22
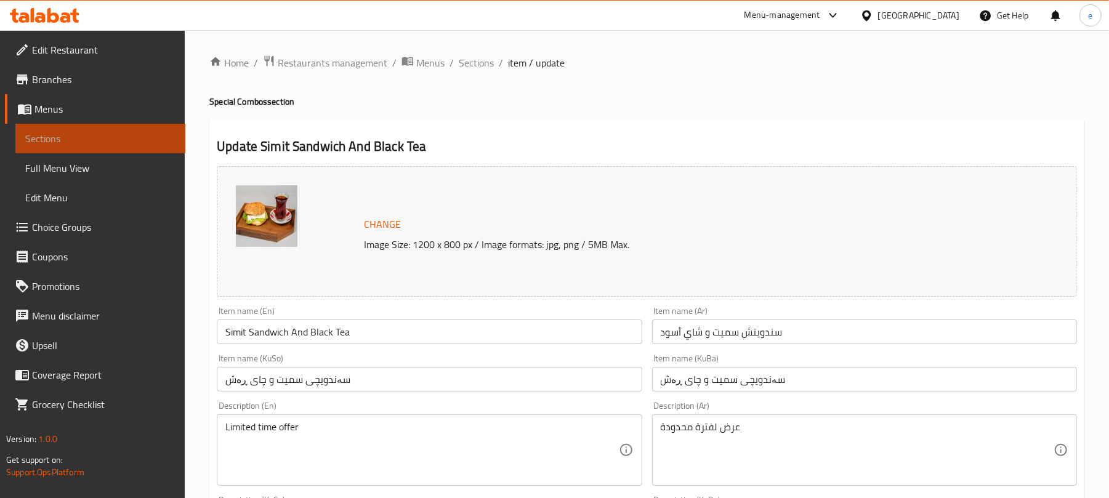
click at [94, 138] on span "Sections" at bounding box center [100, 138] width 150 height 15
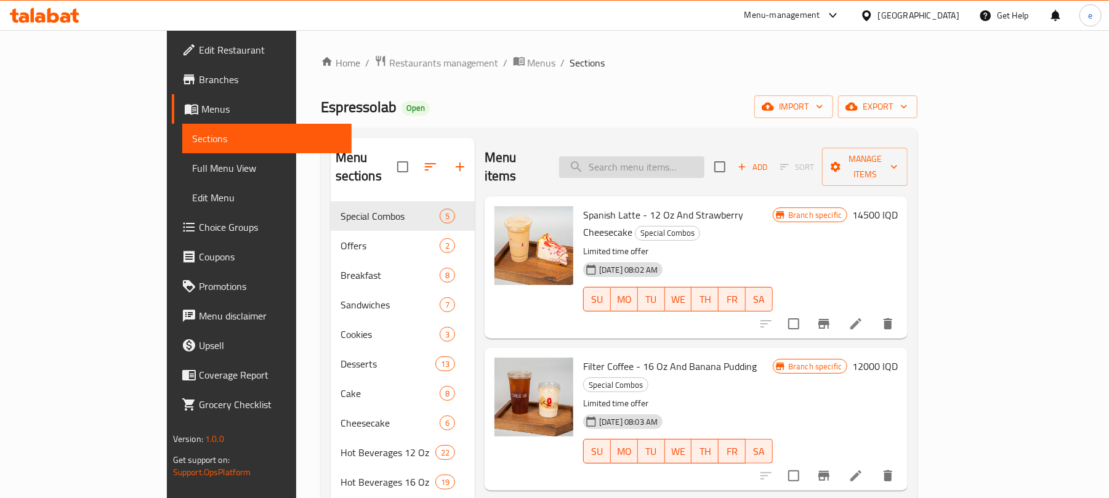
click at [674, 156] on input "search" at bounding box center [631, 167] width 145 height 22
paste input "Simit Sandwich And Black Tea"
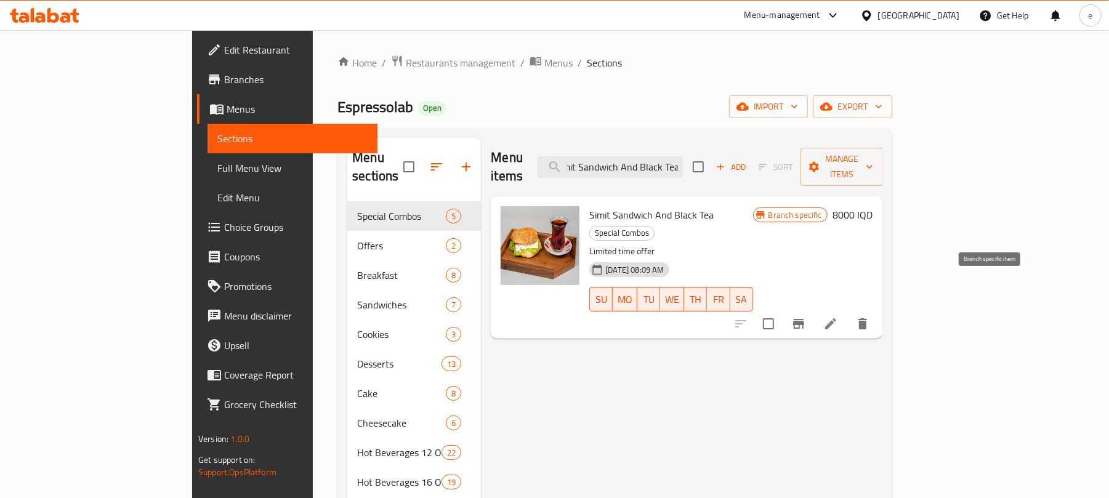
type input "Simit Sandwich And Black Tea"
click at [806, 317] on icon "Branch-specific-item" at bounding box center [798, 324] width 15 height 15
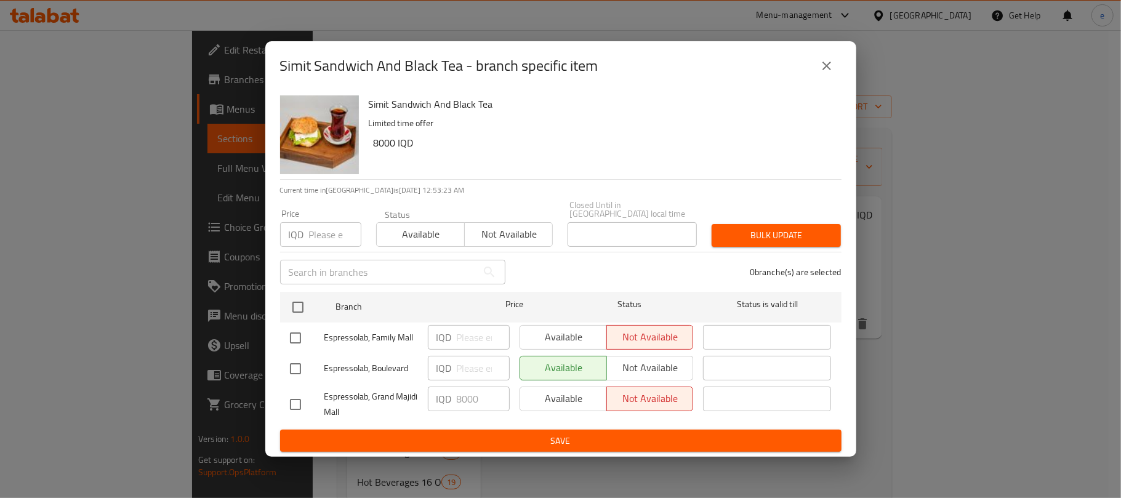
click at [651, 365] on div "Available Not available" at bounding box center [607, 368] width 174 height 25
click at [294, 368] on input "checkbox" at bounding box center [296, 369] width 26 height 26
checkbox input "true"
click at [642, 368] on span "Not available" at bounding box center [650, 368] width 77 height 18
click at [530, 437] on span "Save" at bounding box center [561, 441] width 542 height 15
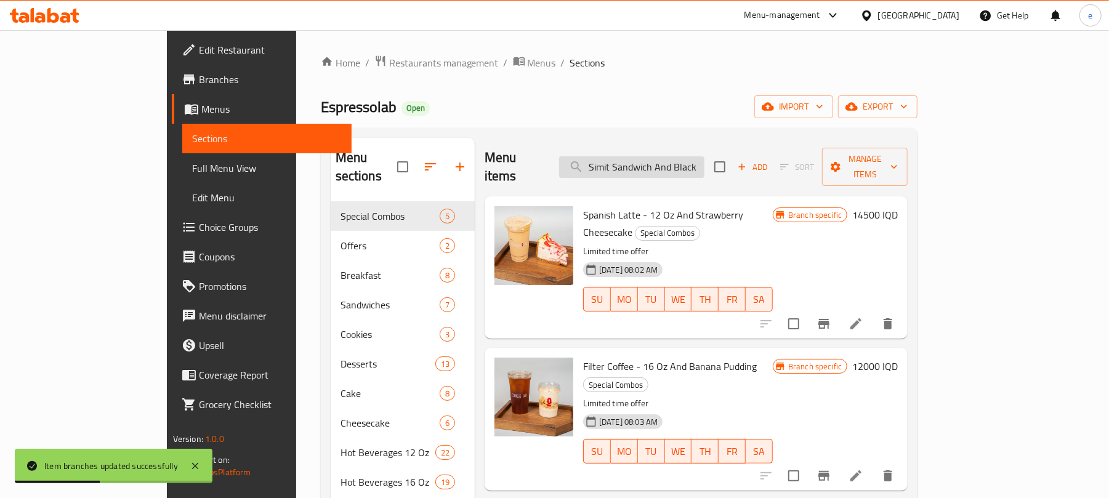
click at [653, 156] on input "Simit Sandwich And Black Tea" at bounding box center [631, 167] width 145 height 22
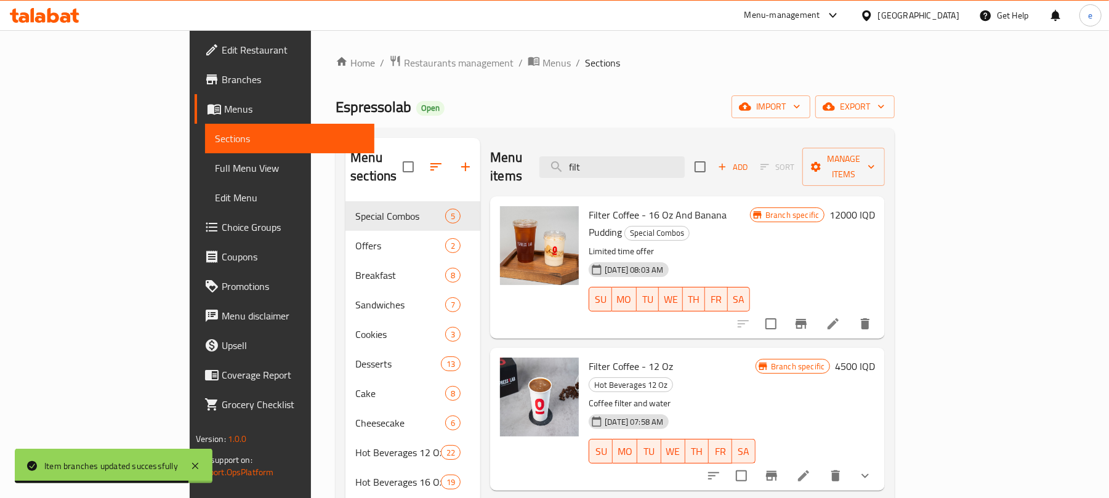
type input "filt"
click at [807, 319] on icon "Branch-specific-item" at bounding box center [801, 324] width 11 height 10
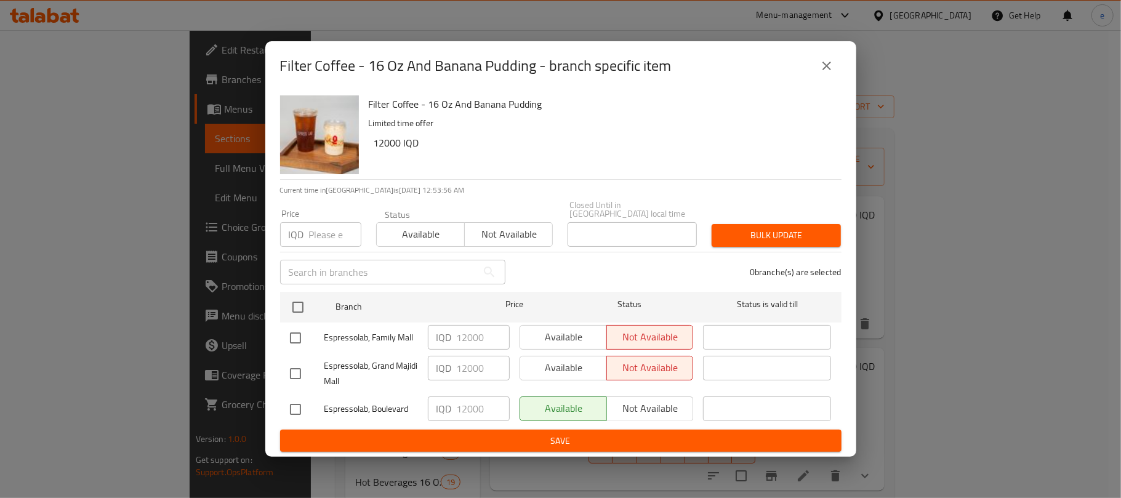
click at [296, 405] on input "checkbox" at bounding box center [296, 410] width 26 height 26
checkbox input "true"
click at [617, 405] on span "Not available" at bounding box center [650, 409] width 77 height 18
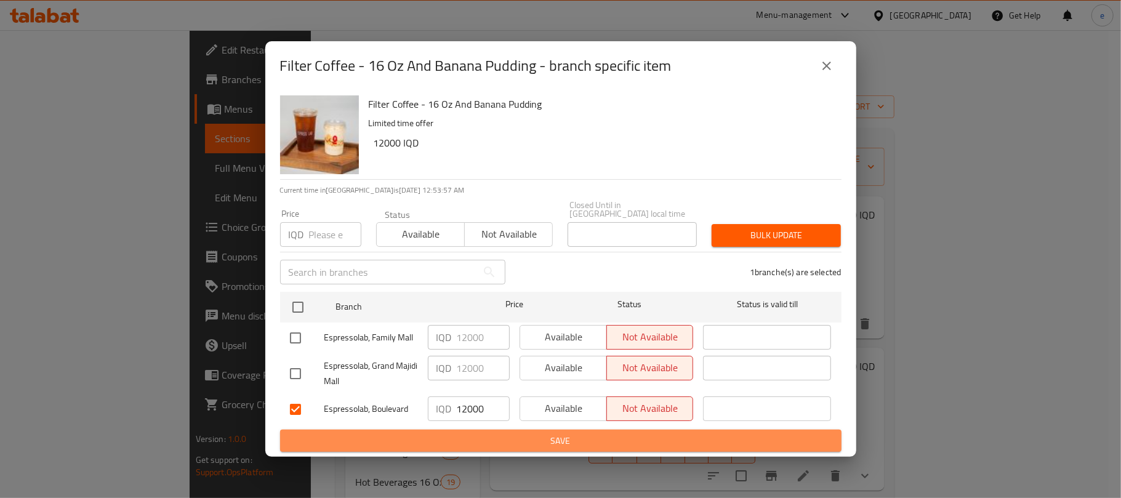
click at [604, 434] on span "Save" at bounding box center [561, 441] width 542 height 15
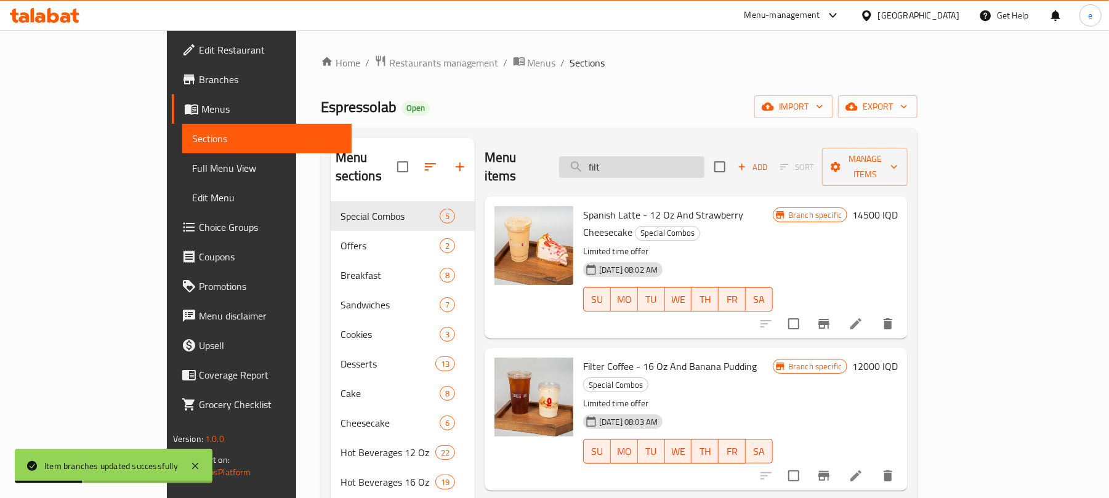
click at [681, 166] on input "filt" at bounding box center [631, 167] width 145 height 22
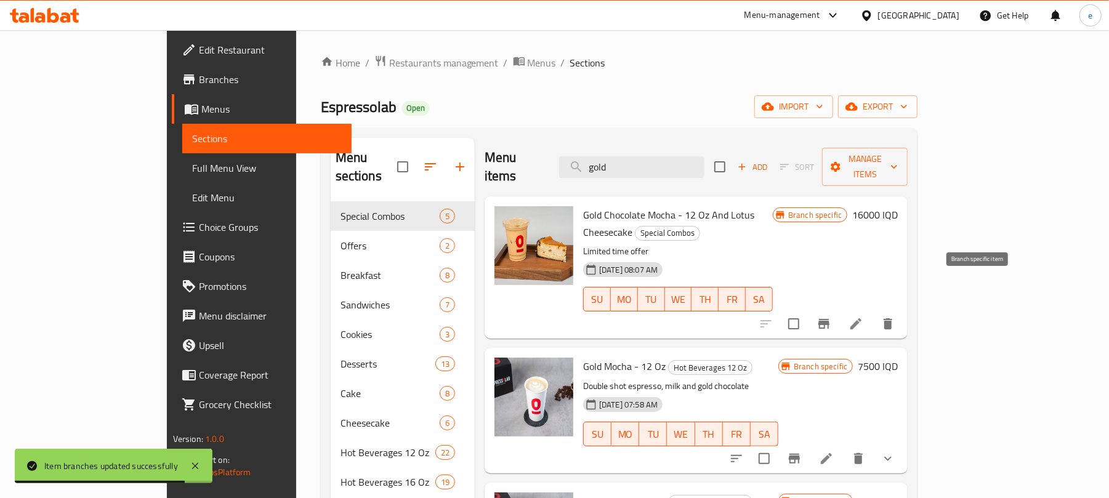
click at [830, 319] on icon "Branch-specific-item" at bounding box center [823, 324] width 11 height 10
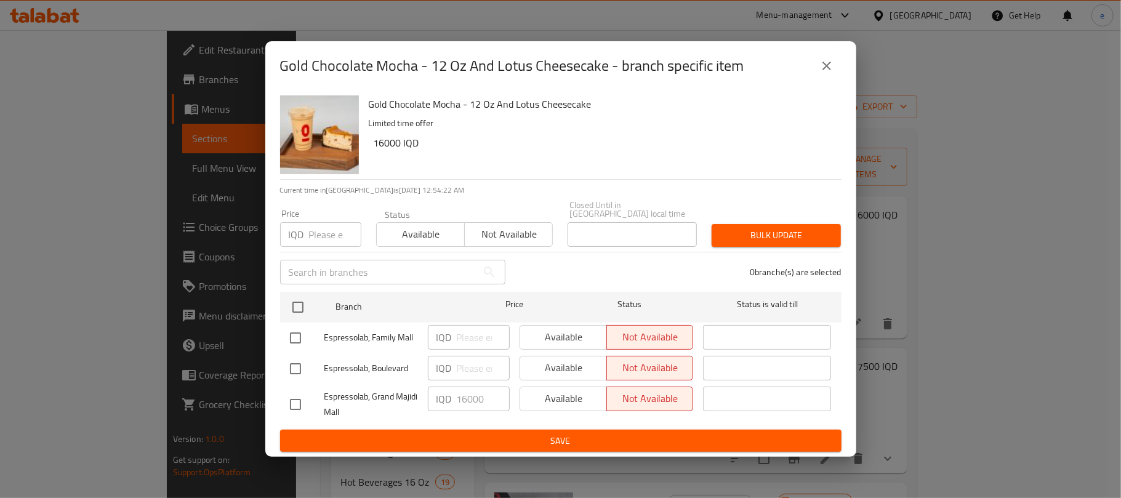
click at [826, 72] on icon "close" at bounding box center [827, 66] width 15 height 15
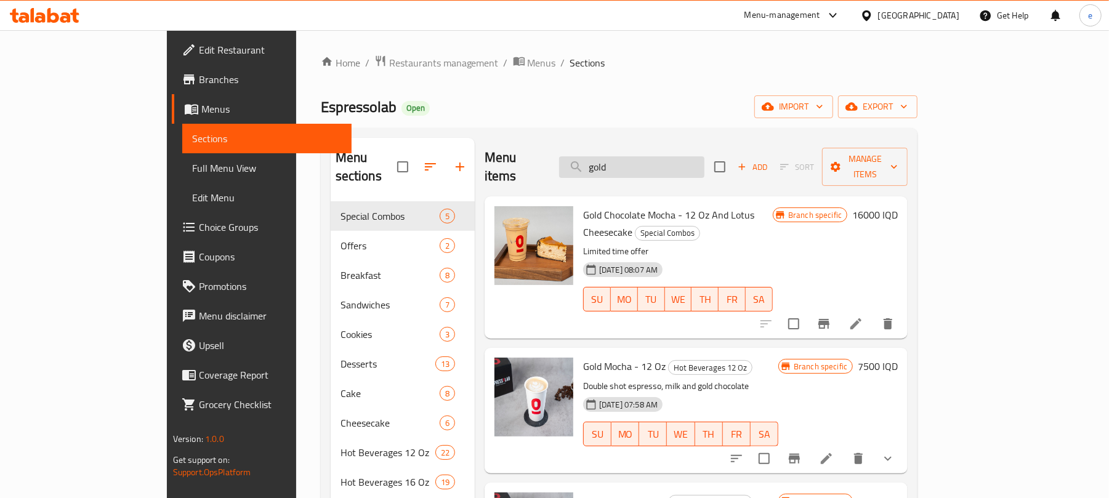
click at [668, 166] on input "gold" at bounding box center [631, 167] width 145 height 22
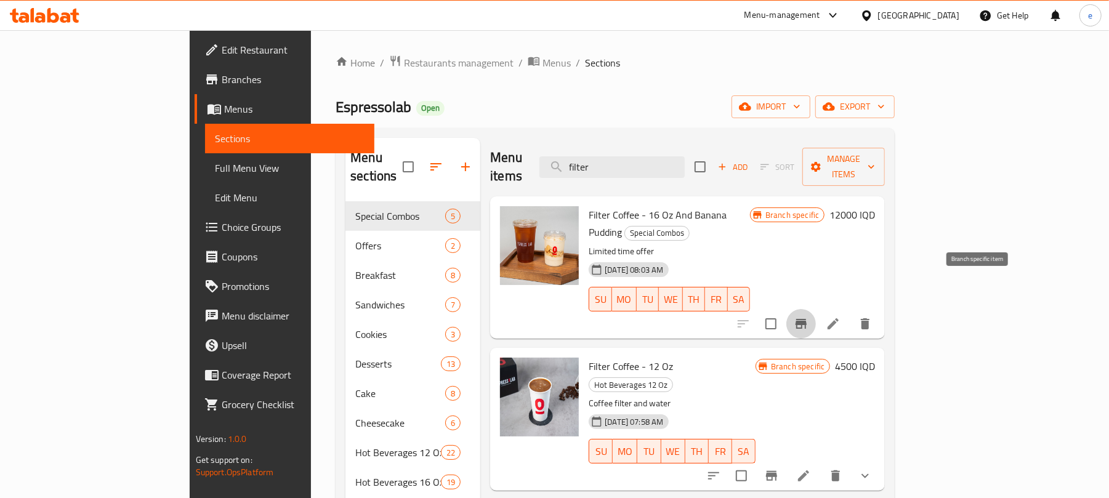
click at [816, 309] on button "Branch-specific-item" at bounding box center [801, 324] width 30 height 30
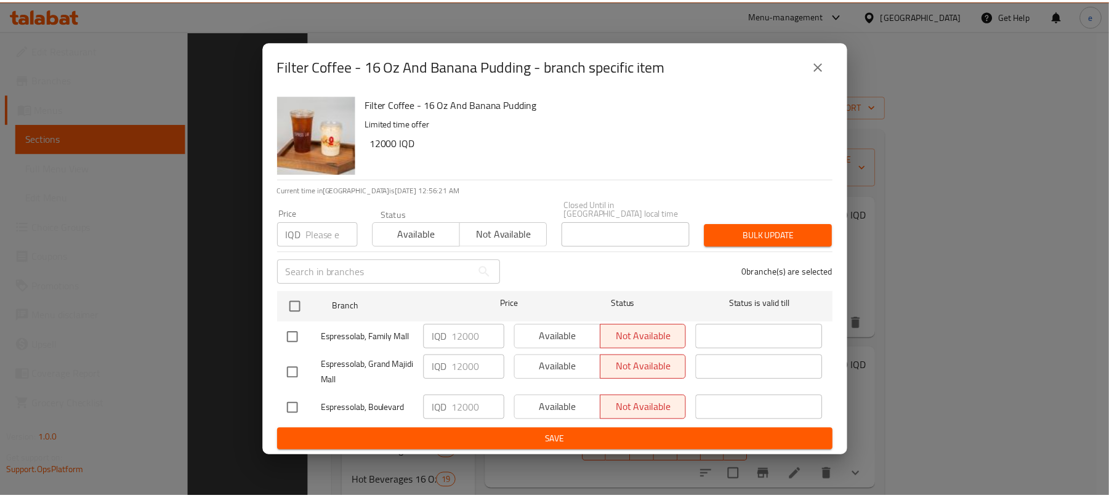
scroll to position [198, 0]
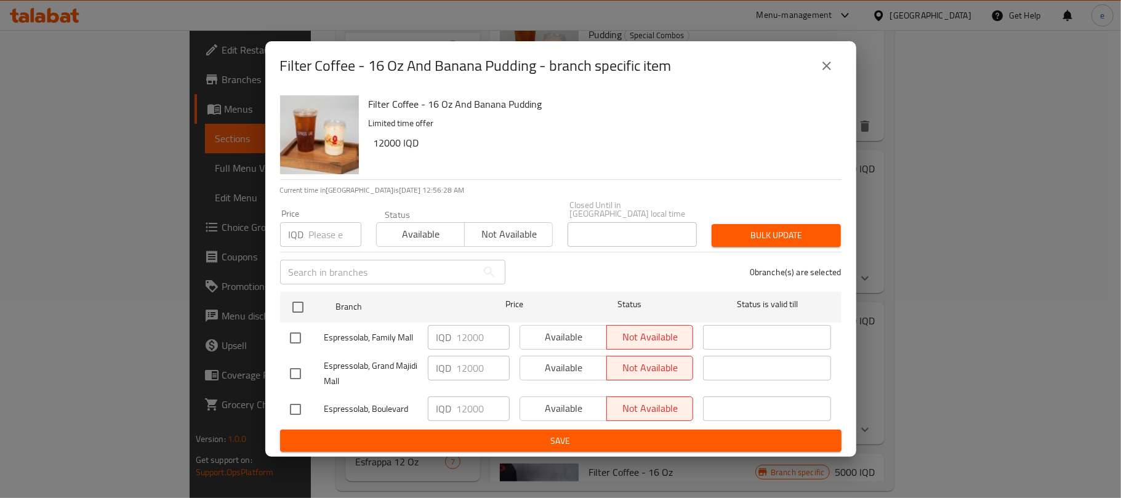
click at [835, 71] on button "close" at bounding box center [827, 66] width 30 height 30
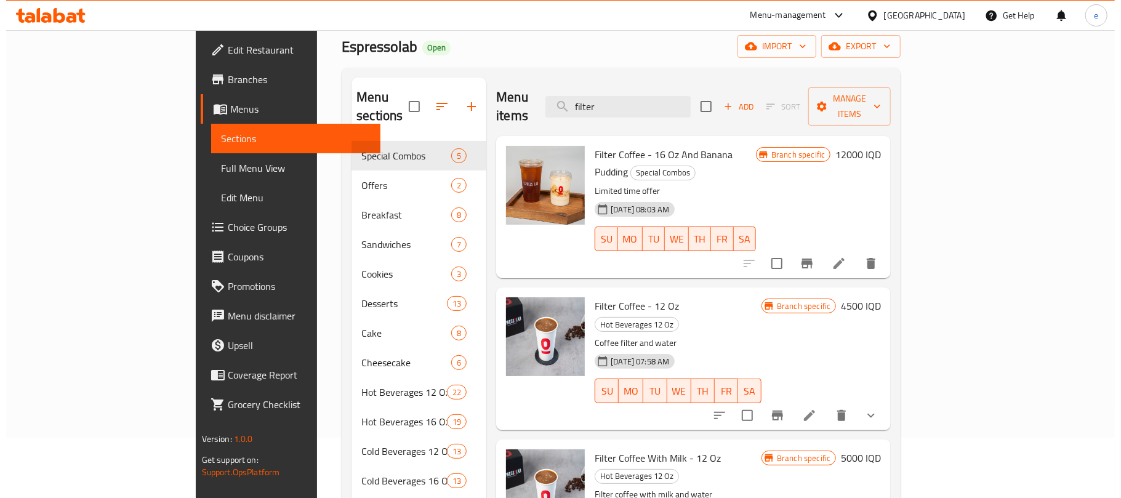
scroll to position [0, 0]
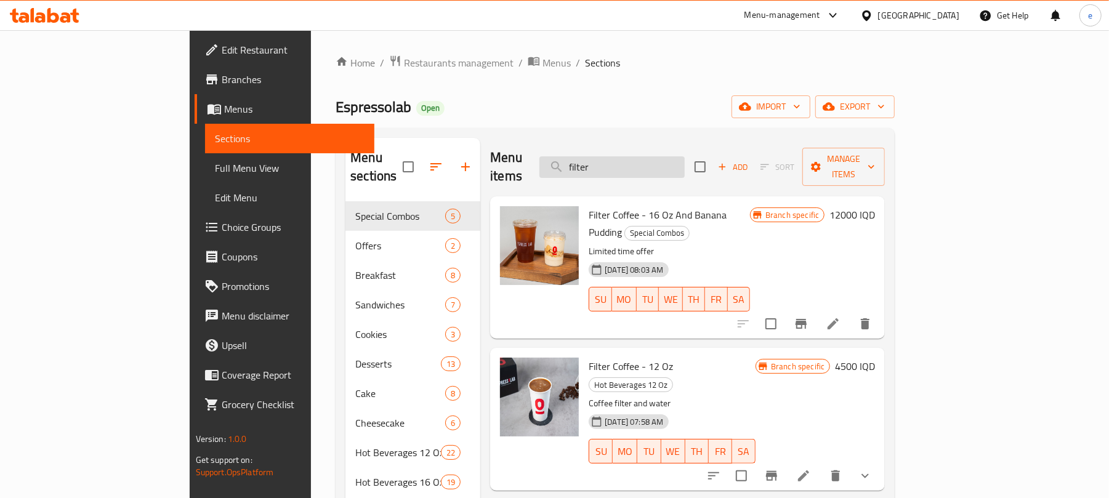
click at [653, 158] on input "filter" at bounding box center [611, 167] width 145 height 22
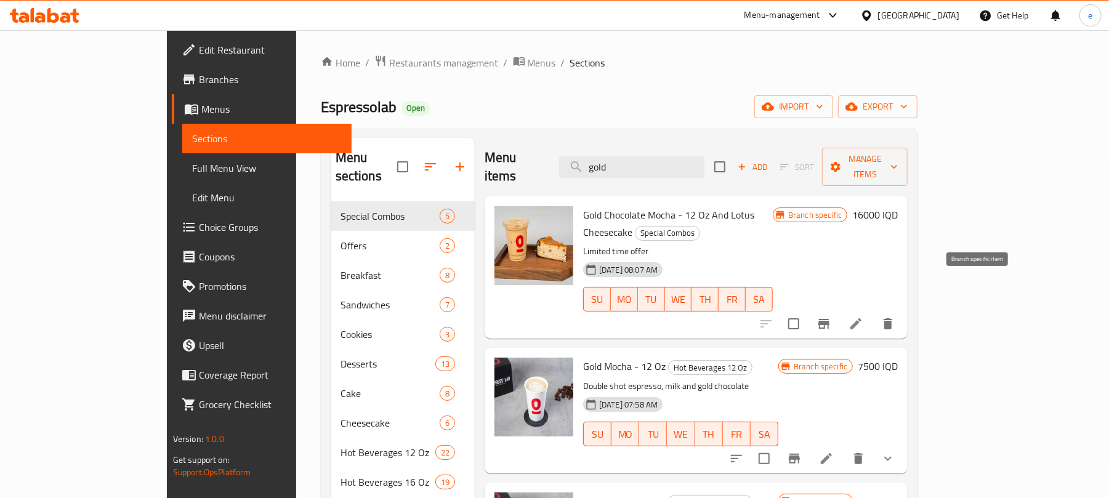
click at [831, 317] on icon "Branch-specific-item" at bounding box center [824, 324] width 15 height 15
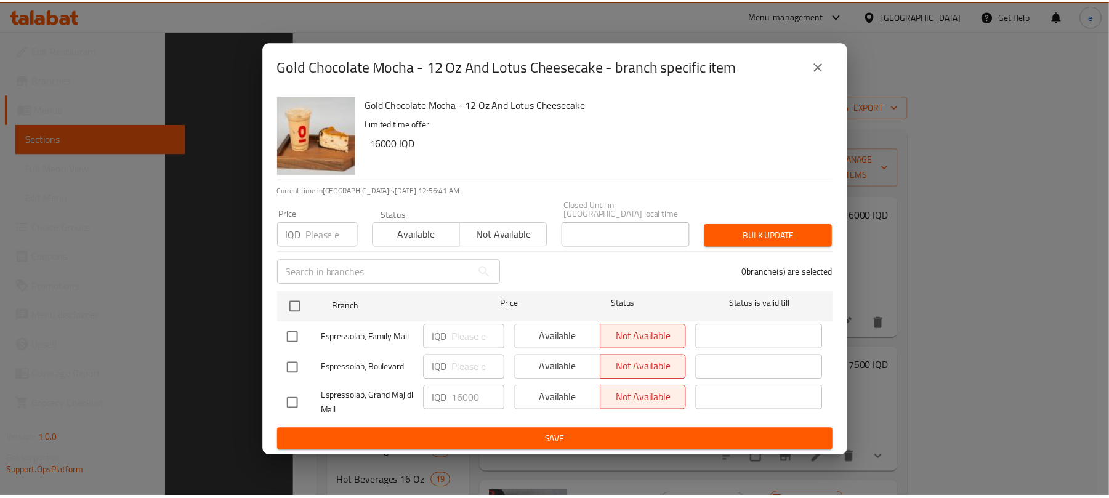
scroll to position [198, 0]
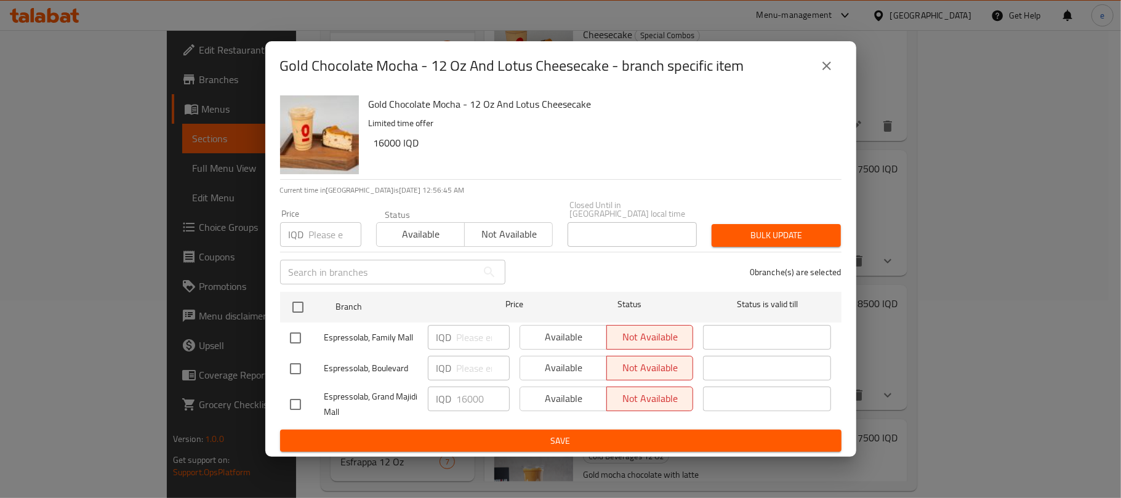
click at [823, 71] on icon "close" at bounding box center [827, 66] width 15 height 15
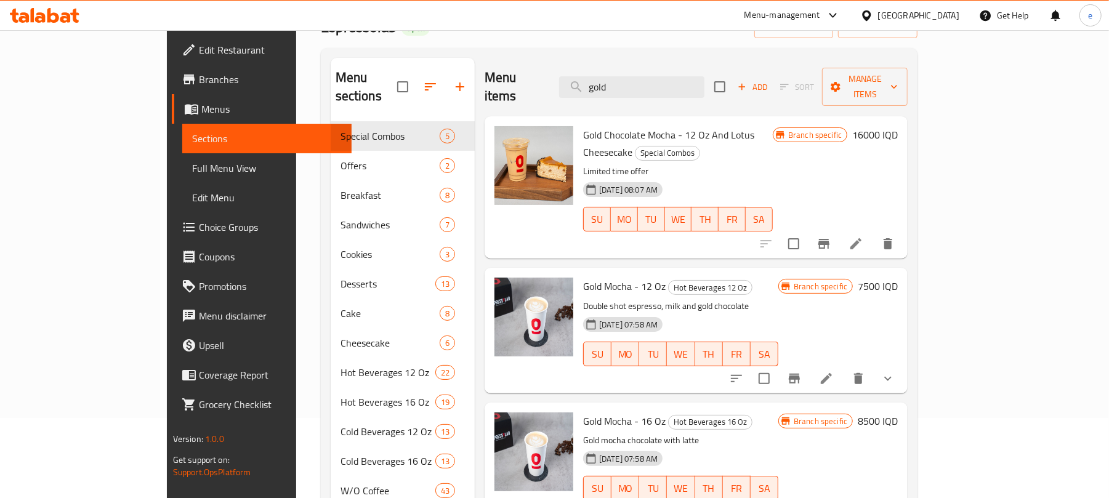
scroll to position [0, 0]
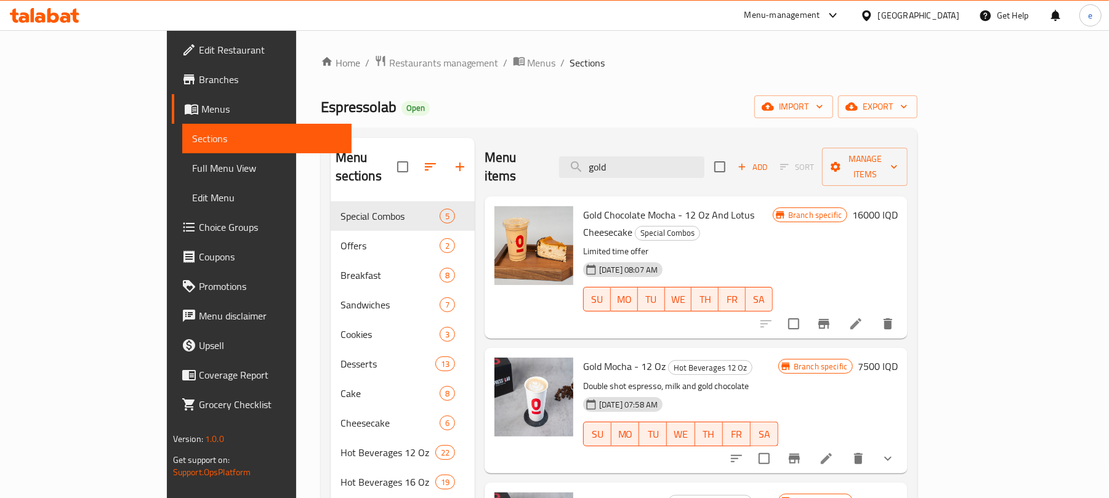
click at [665, 196] on div "Gold Chocolate Mocha - 12 Oz And Lotus Cheesecake Special Combos Limited time o…" at bounding box center [696, 267] width 423 height 142
click at [665, 171] on div "Menu items gold Add Sort Manage items" at bounding box center [696, 167] width 423 height 59
click at [665, 163] on input "gold" at bounding box center [631, 167] width 145 height 22
paste input "Simit Sandwich And Black Tea"
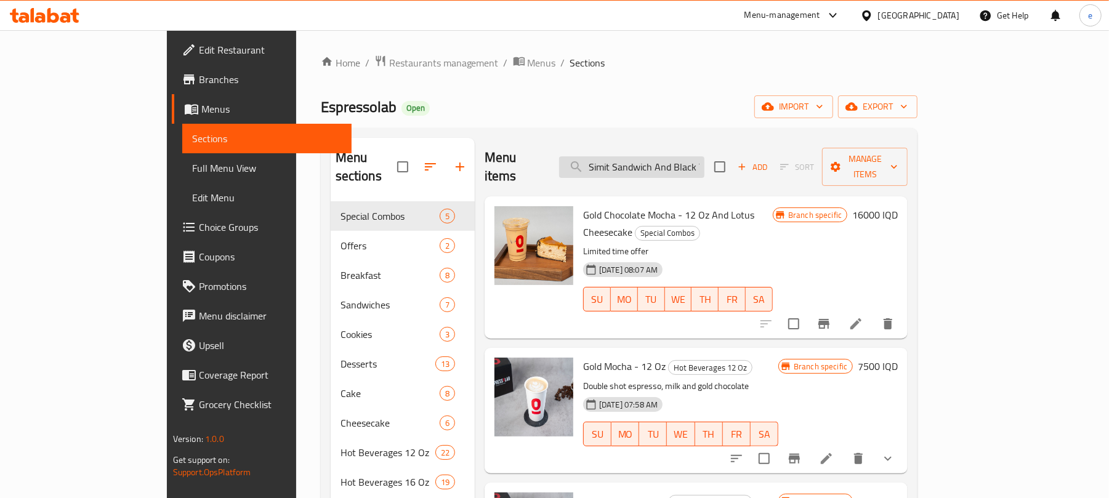
scroll to position [0, 12]
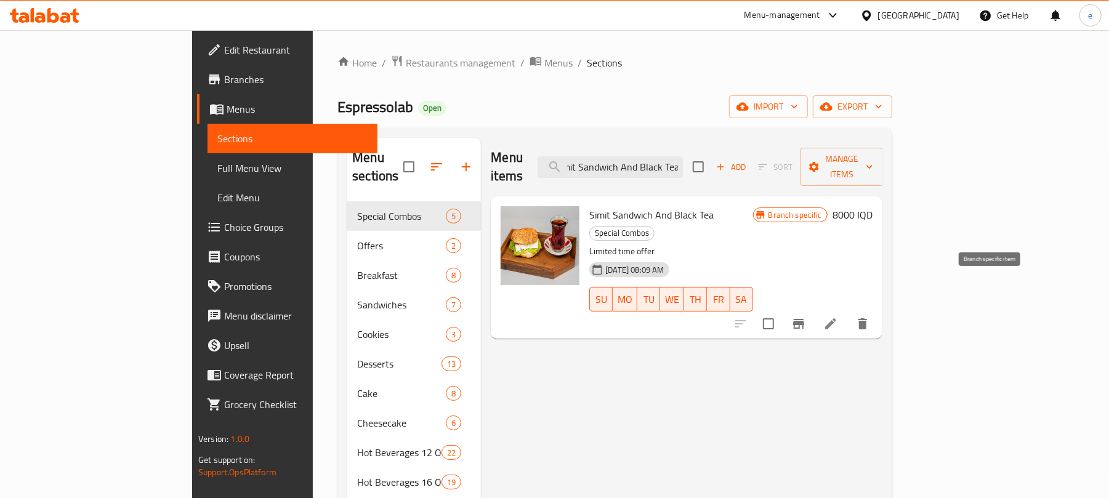
type input "Simit Sandwich And Black Tea"
click at [804, 319] on icon "Branch-specific-item" at bounding box center [798, 324] width 11 height 10
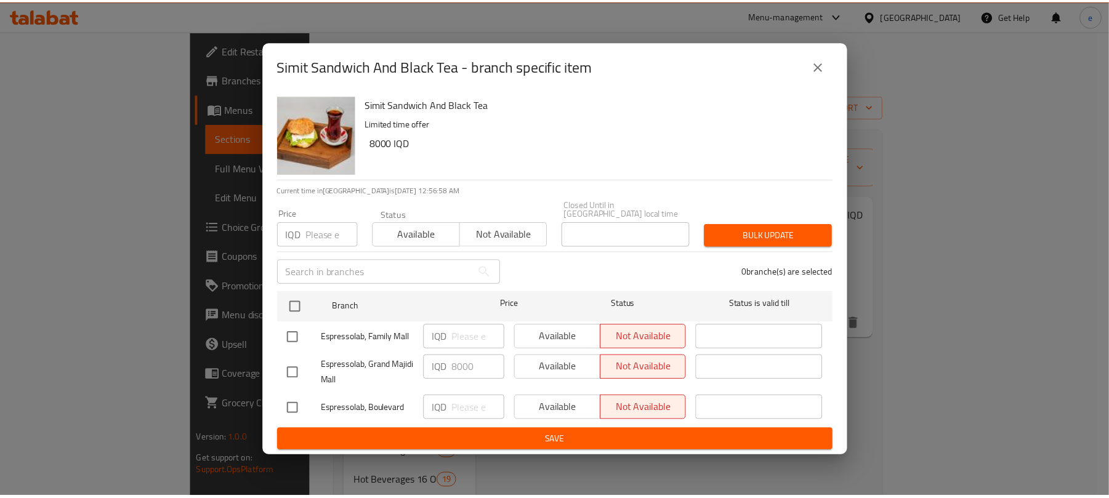
scroll to position [198, 0]
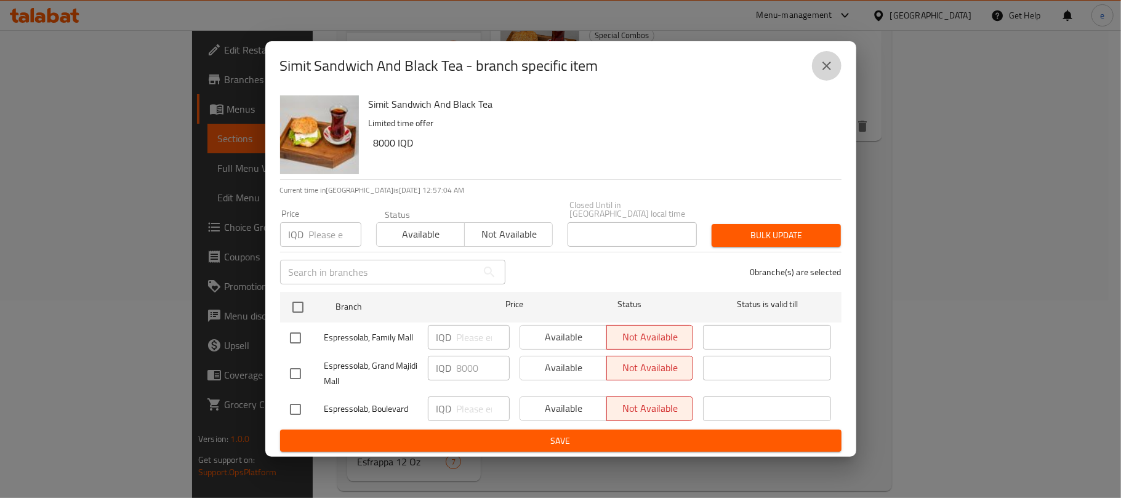
click at [826, 70] on icon "close" at bounding box center [827, 66] width 9 height 9
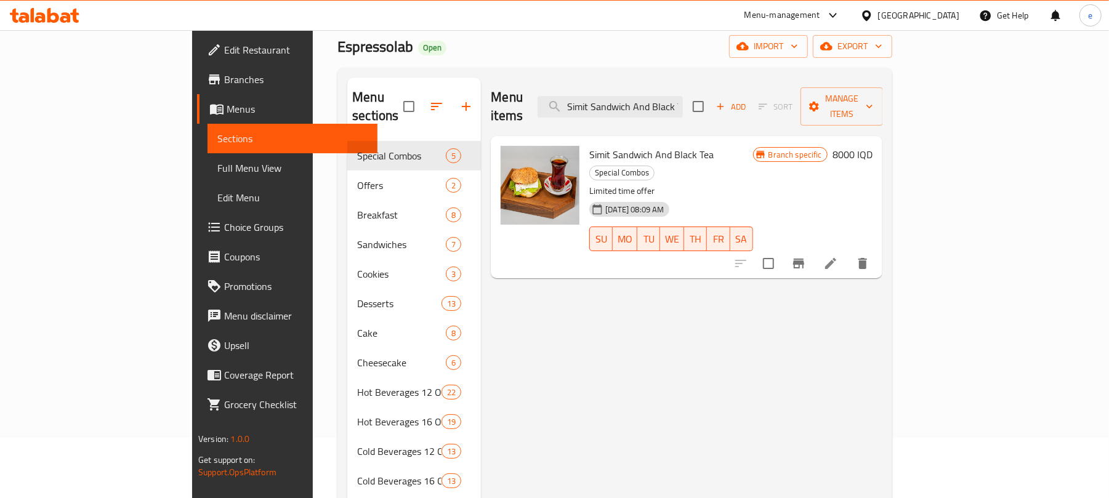
scroll to position [0, 0]
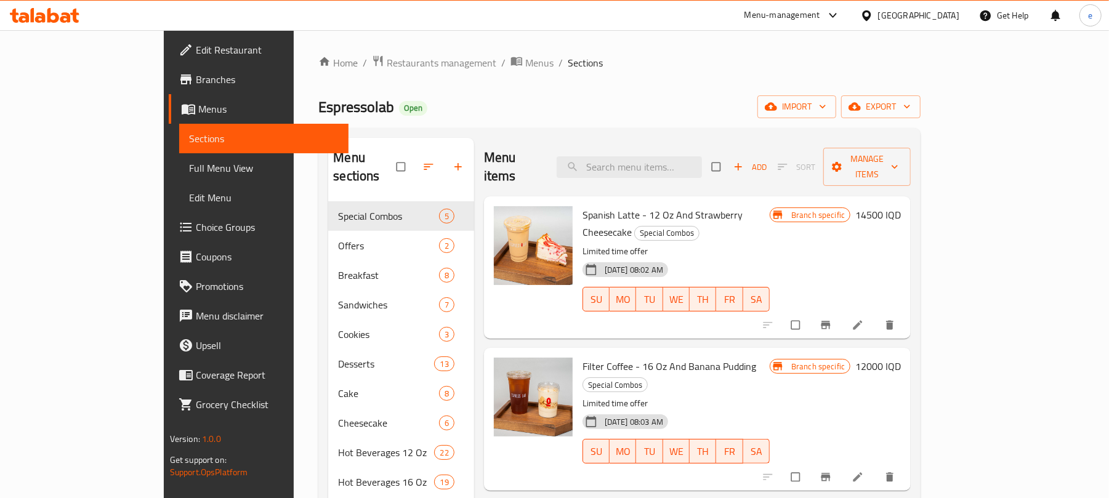
click at [42, 12] on icon at bounding box center [45, 15] width 70 height 15
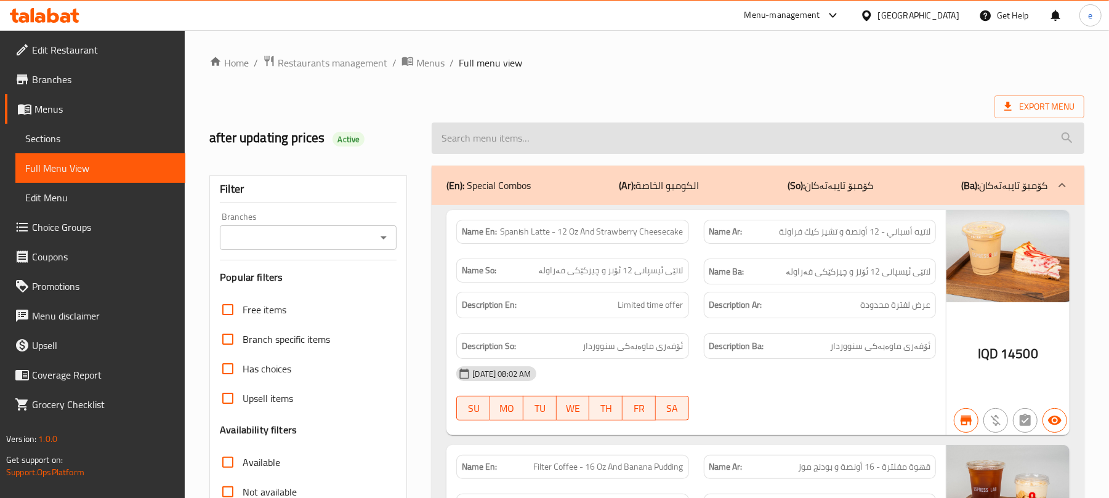
click at [577, 147] on input "search" at bounding box center [758, 138] width 653 height 31
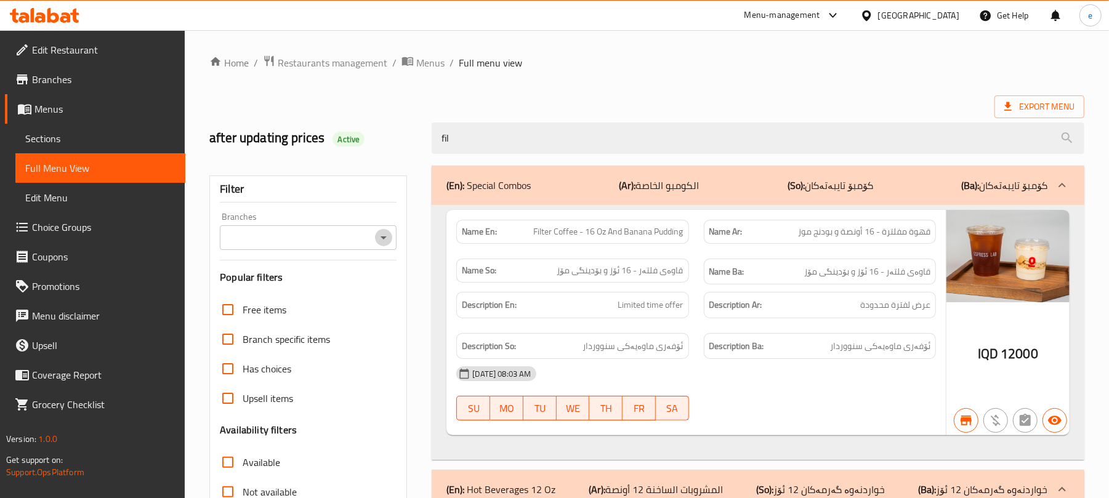
click at [385, 235] on icon "Open" at bounding box center [383, 237] width 15 height 15
type input "fil"
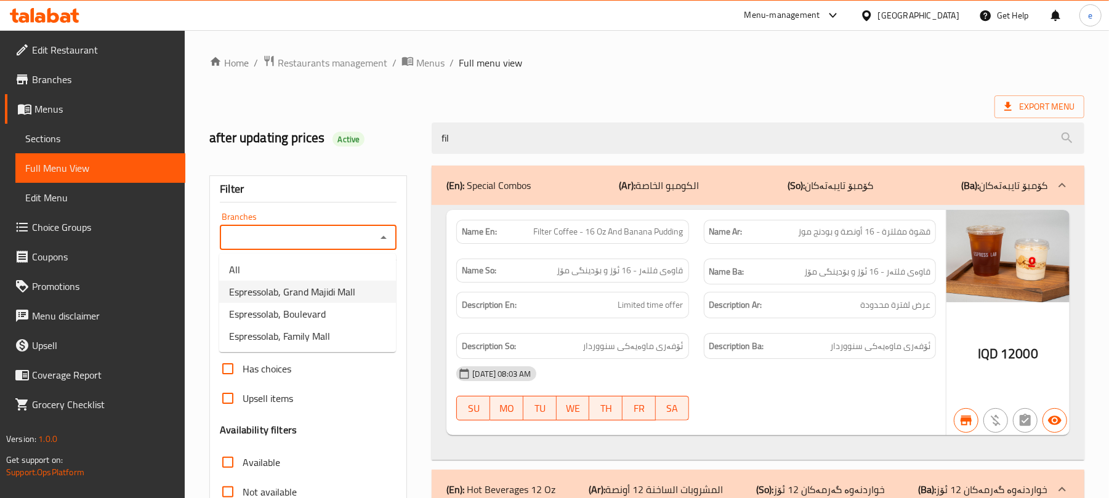
click at [323, 301] on li "Espressolab, Grand Majidi Mall" at bounding box center [307, 292] width 177 height 22
type input "Espressolab, Grand Majidi Mall"
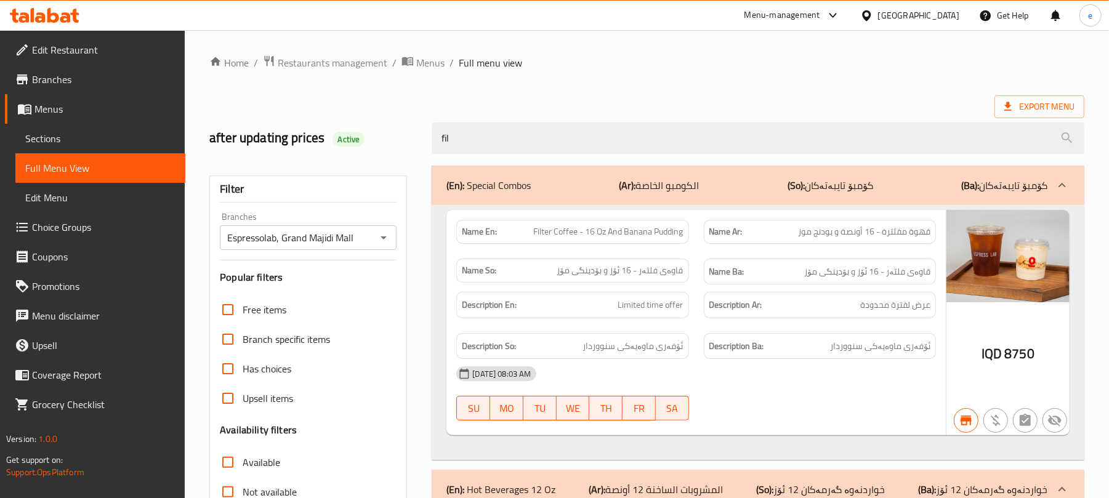
click at [587, 238] on span "Filter Coffee - 16 Oz And Banana Pudding" at bounding box center [609, 231] width 150 height 13
copy span "Filter Coffee - 16 Oz And Banana Pudding"
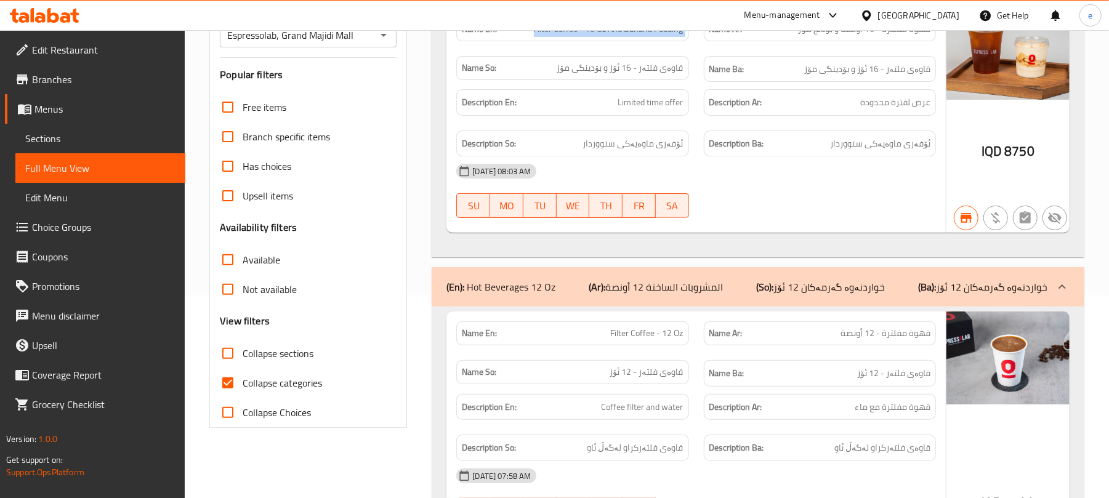
scroll to position [164, 0]
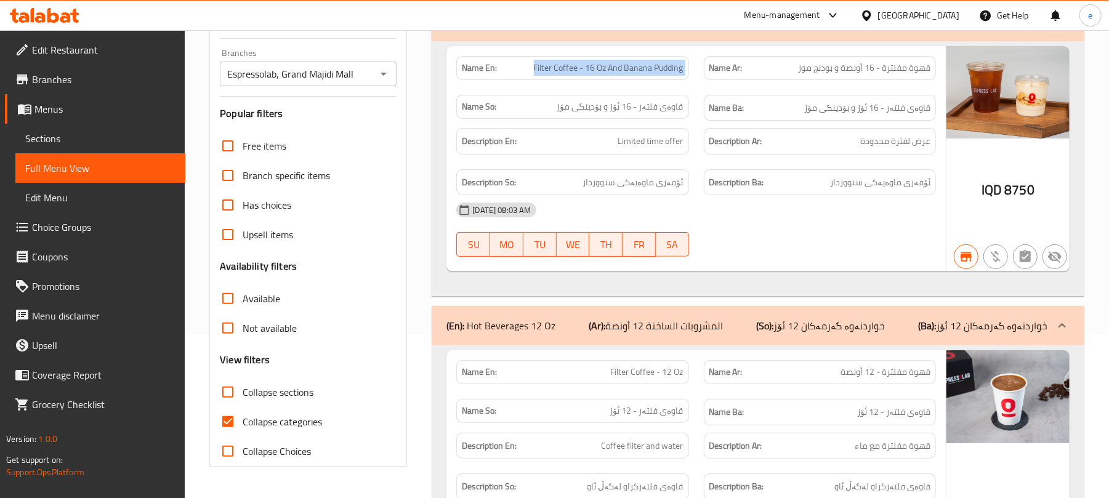
click at [868, 321] on p "(So): خواردنەوە گەرمەکان 12 ئۆز" at bounding box center [820, 325] width 129 height 15
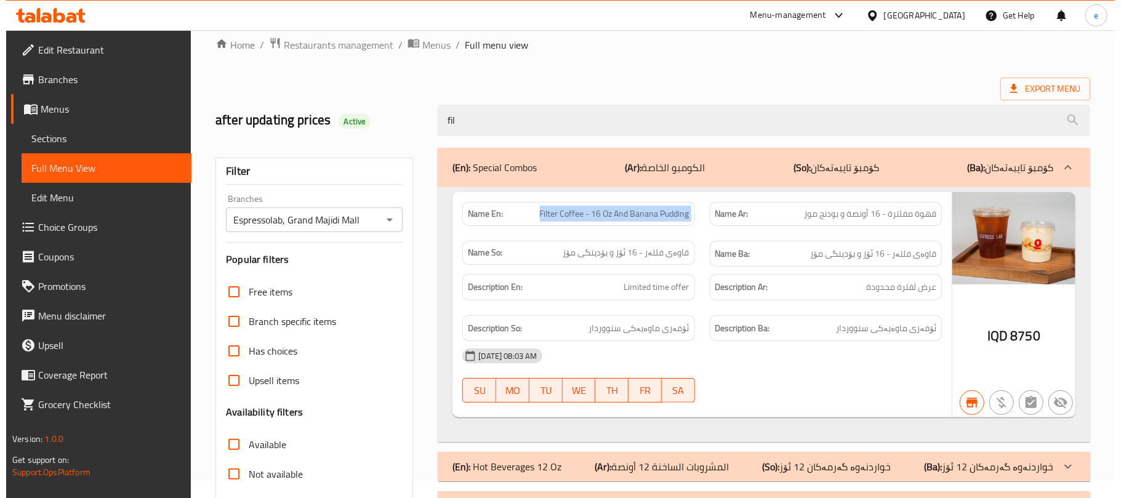
scroll to position [0, 0]
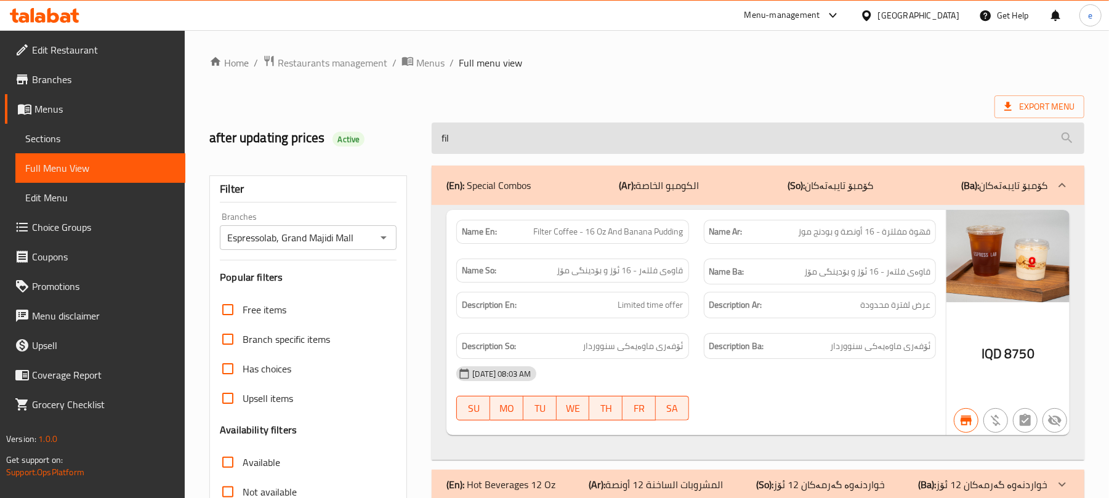
click at [498, 138] on input "fil" at bounding box center [758, 138] width 653 height 31
paste input "12000"
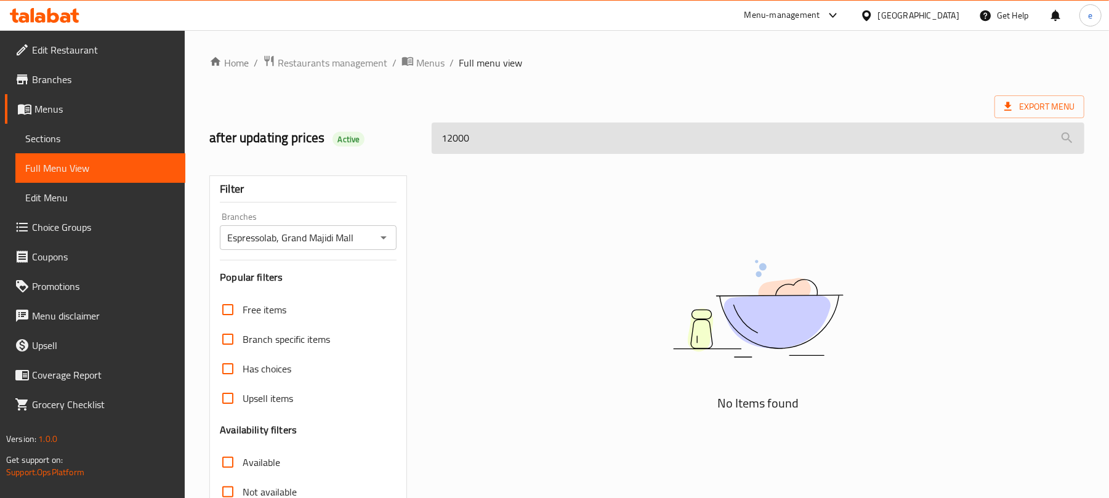
click at [498, 138] on input "12000" at bounding box center [758, 138] width 653 height 31
paste input "Filter Coffee - 16 Oz And Banana Pudding"
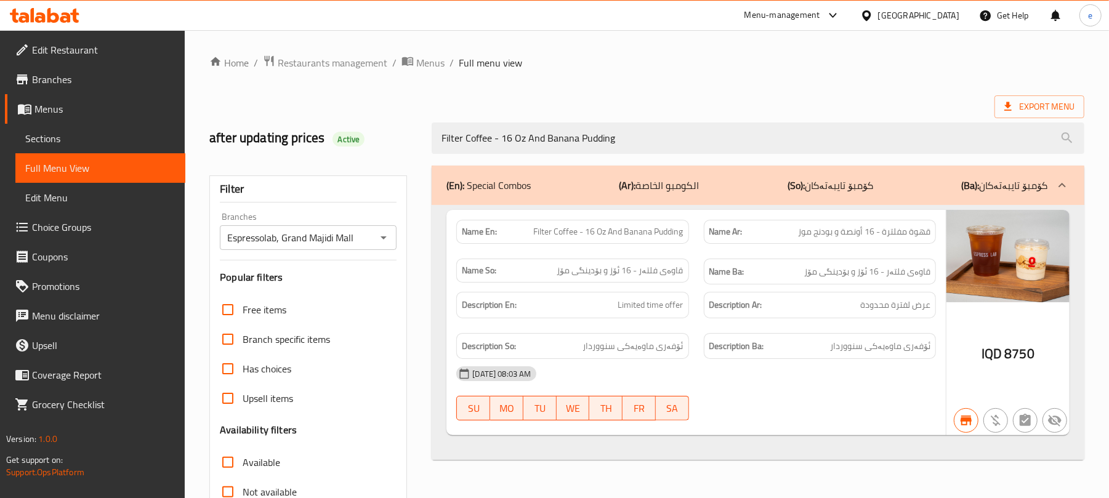
click at [375, 239] on button "Open" at bounding box center [383, 237] width 17 height 17
type input "Filter Coffee - 16 Oz And Banana Pudding"
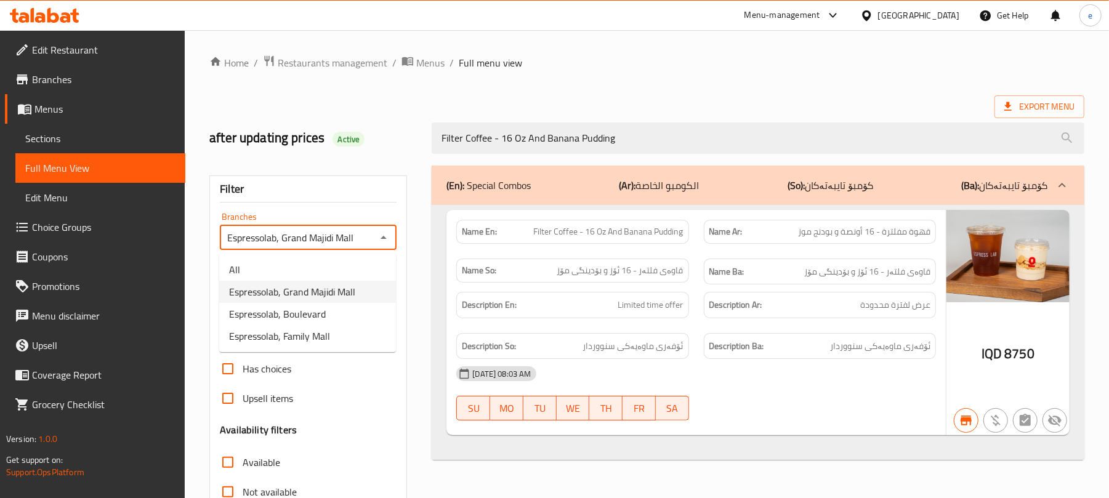
click at [321, 255] on ul "All Espressolab, Grand Majidi Mall Espressolab, Boulevard Espressolab, Family M…" at bounding box center [307, 303] width 177 height 99
click at [320, 264] on li "All" at bounding box center [307, 270] width 177 height 22
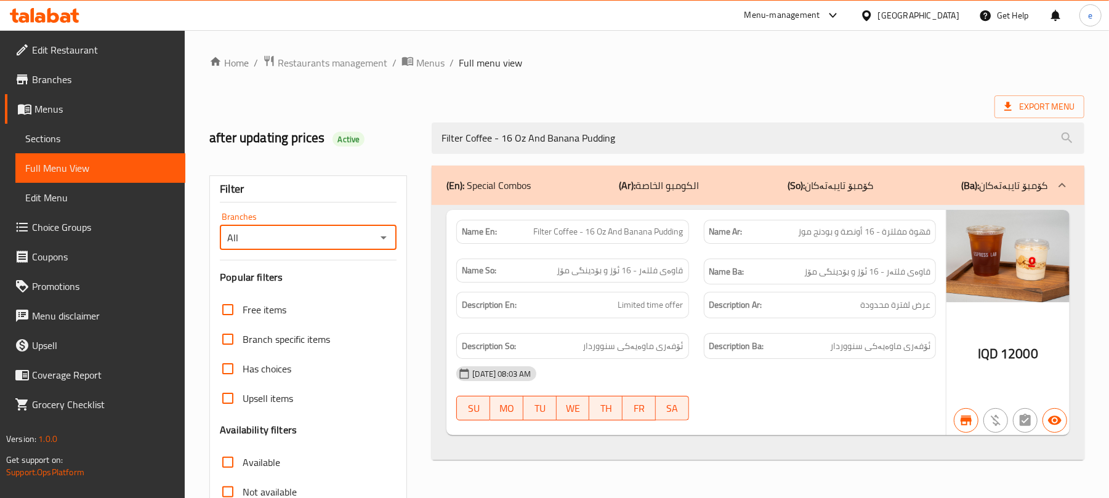
click at [386, 244] on icon "Open" at bounding box center [383, 237] width 15 height 15
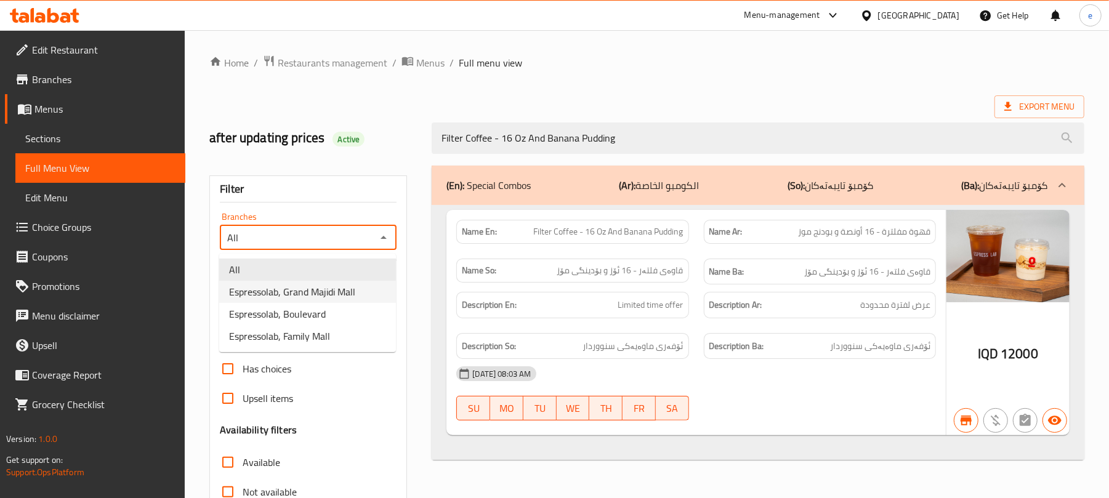
click at [360, 289] on li "Espressolab, Grand Majidi Mall" at bounding box center [307, 292] width 177 height 22
type input "Espressolab, Grand Majidi Mall"
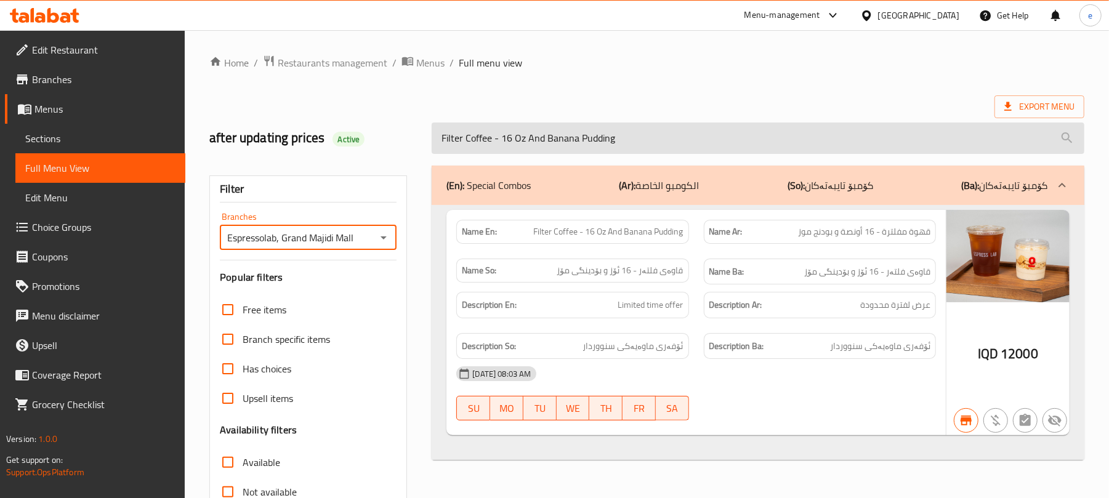
click at [466, 135] on input "Filter Coffee - 16 Oz And Banana Pudding" at bounding box center [758, 138] width 653 height 31
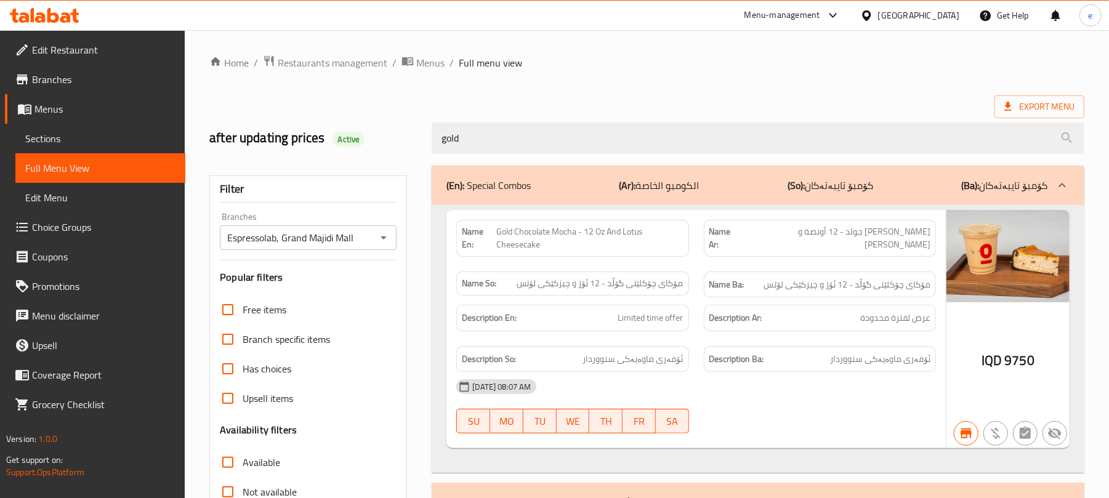
click at [583, 251] on span "Gold Chocolate Mocha - 12 Oz And Lotus Cheesecake" at bounding box center [589, 238] width 187 height 26
click at [597, 230] on span "Gold Chocolate Mocha - 12 Oz And Lotus Cheesecake" at bounding box center [589, 238] width 187 height 26
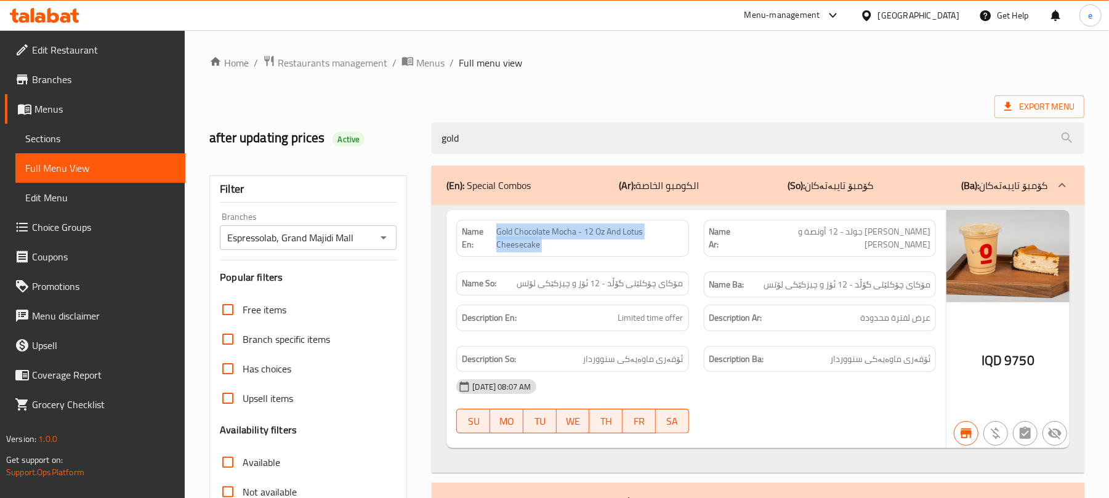
copy span "Gold Chocolate Mocha - 12 Oz And Lotus Cheesecake"
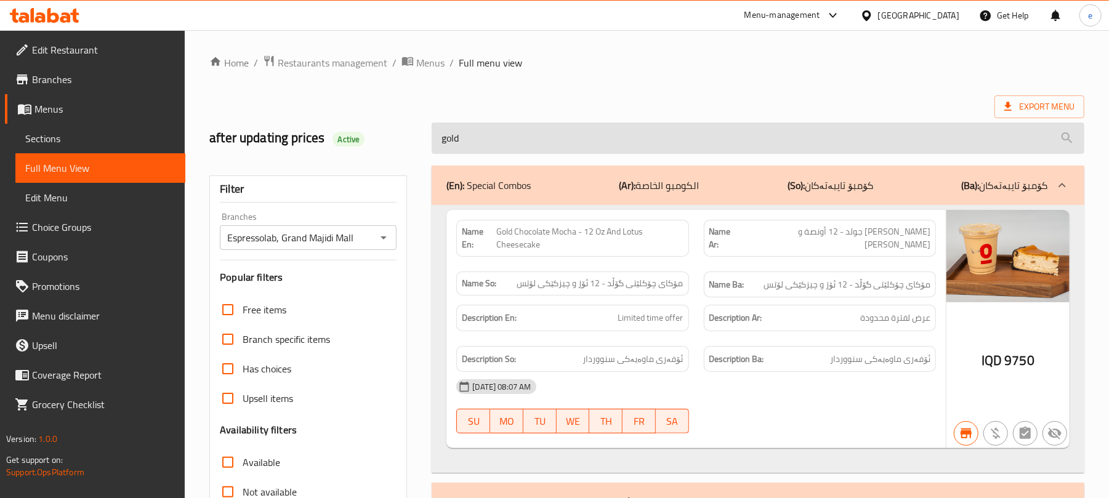
click at [503, 129] on input "gold" at bounding box center [758, 138] width 653 height 31
paste input "Gold Chocolate Mocha - 12 Oz And Lotus Cheesecake"
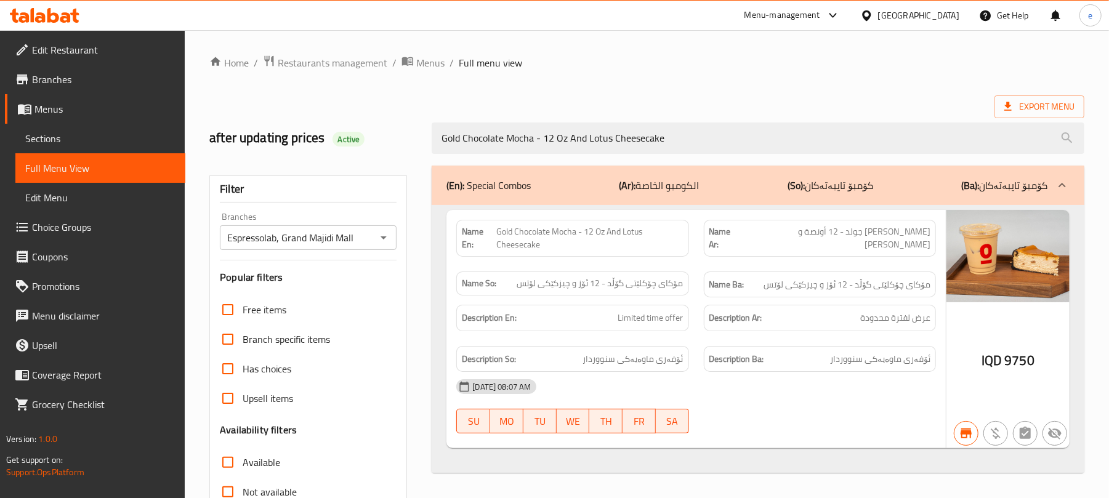
type input "Gold Chocolate Mocha - 12 Oz And Lotus Cheesecake"
click at [385, 236] on icon "Open" at bounding box center [383, 237] width 15 height 15
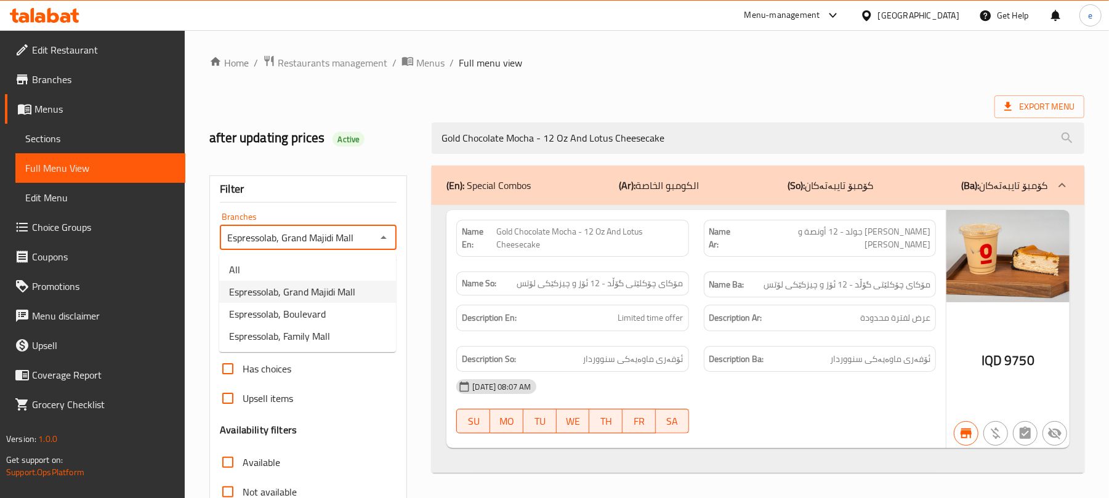
click at [288, 259] on li "All" at bounding box center [307, 270] width 177 height 22
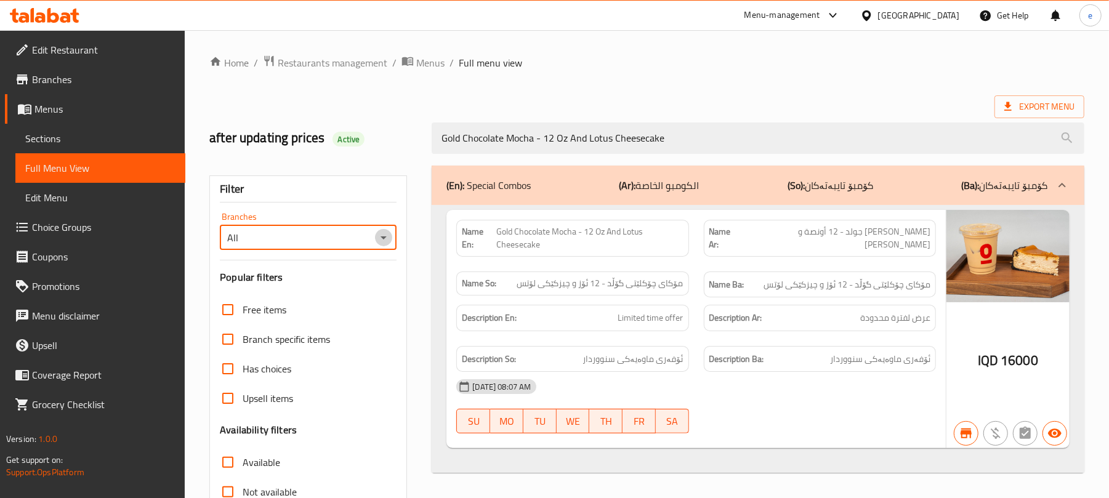
click at [383, 241] on icon "Open" at bounding box center [383, 237] width 15 height 15
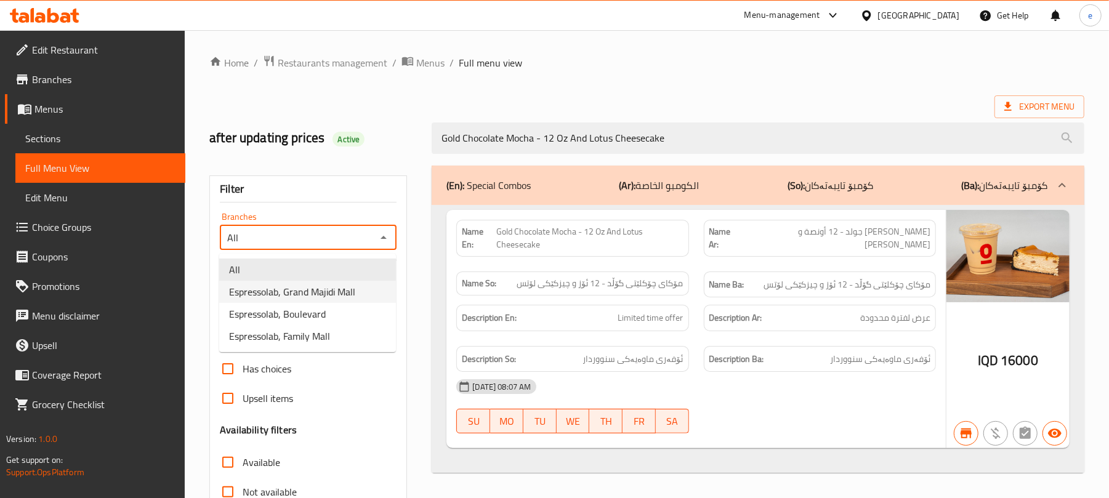
click at [313, 291] on span "Espressolab, Grand Majidi Mall" at bounding box center [292, 292] width 126 height 15
type input "Espressolab, Grand Majidi Mall"
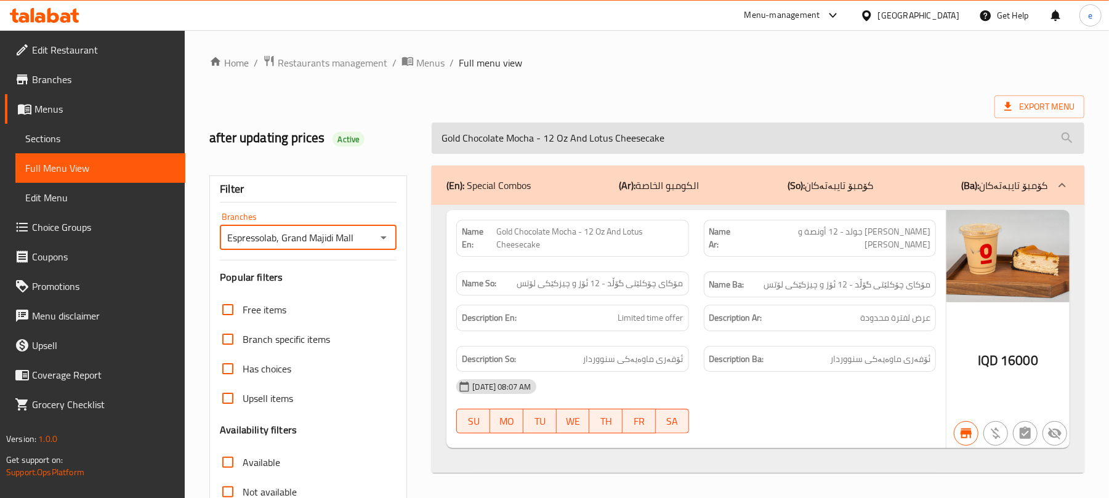
click at [511, 135] on input "Gold Chocolate Mocha - 12 Oz And Lotus Cheesecake" at bounding box center [758, 138] width 653 height 31
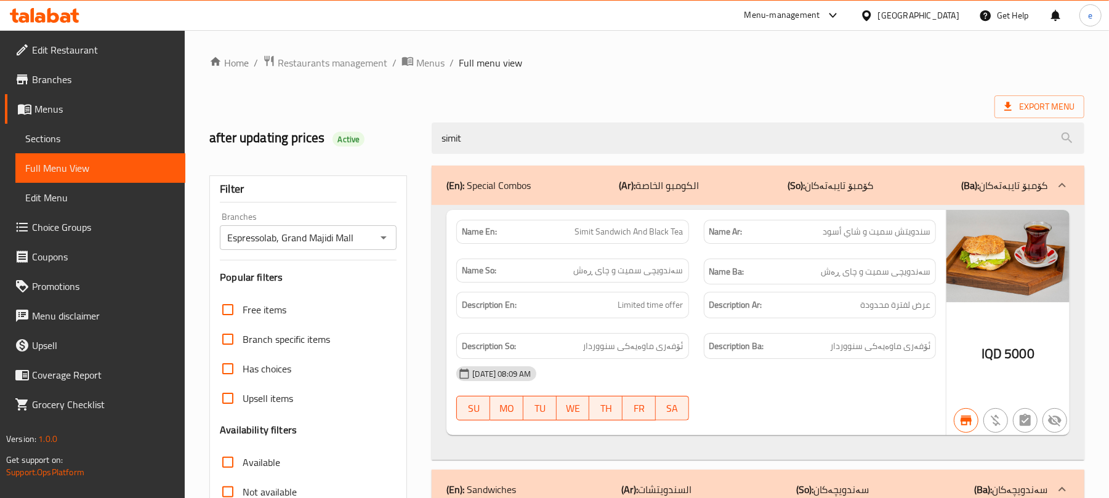
click at [633, 238] on span "Simit Sandwich And Black Tea" at bounding box center [629, 231] width 108 height 13
copy span "Simit Sandwich And Black Tea"
click at [385, 232] on icon "Open" at bounding box center [383, 237] width 15 height 15
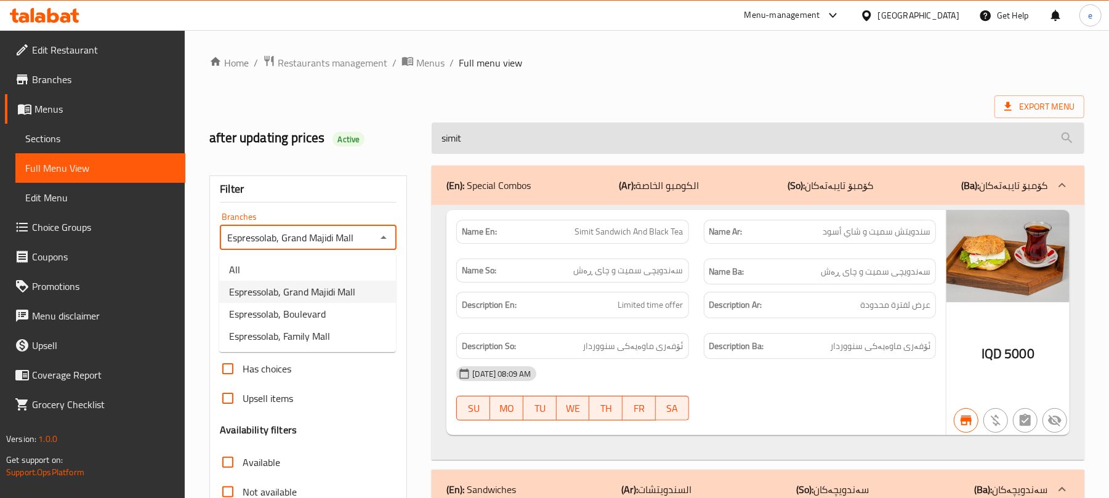
click at [533, 151] on input "simit" at bounding box center [758, 138] width 653 height 31
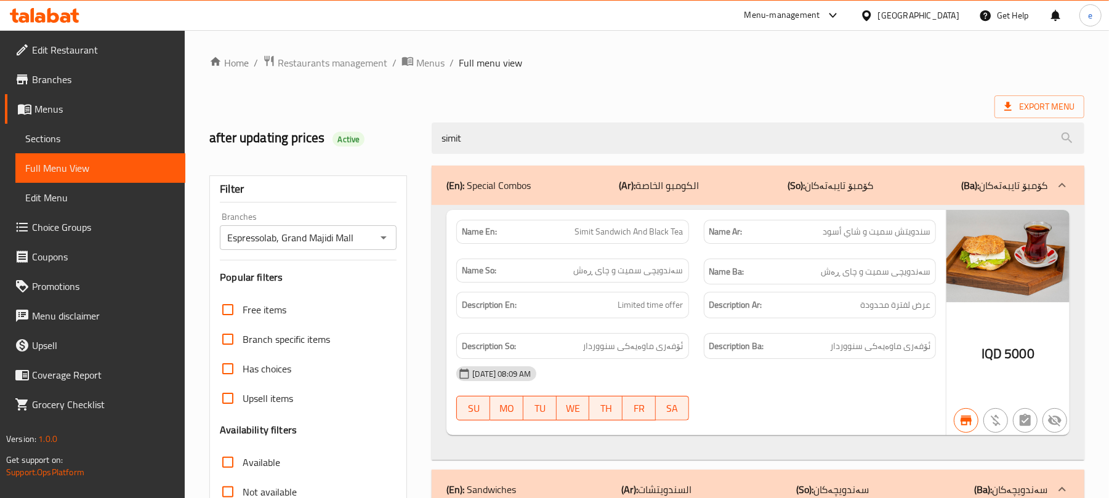
click at [547, 161] on div "(En): Special Combos (Ar): الكومبو الخاصة (So): کۆمبۆ تایبەتەکان (Ba): کۆمبۆ تا…" at bounding box center [758, 472] width 668 height 629
click at [643, 218] on div "Name En: Simit Sandwich And Black Tea" at bounding box center [572, 231] width 247 height 39
click at [650, 230] on span "Simit Sandwich And Black Tea" at bounding box center [629, 231] width 108 height 13
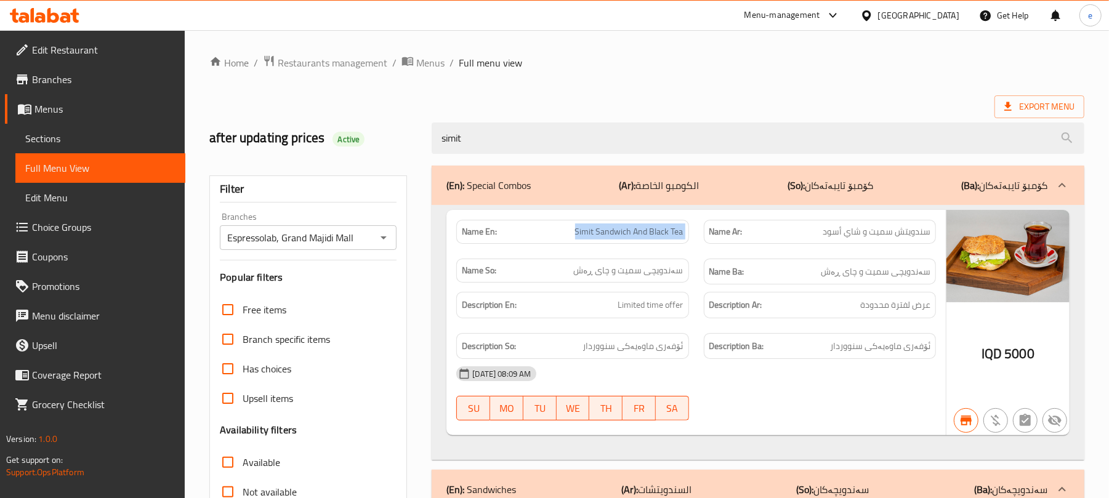
click at [650, 230] on span "Simit Sandwich And Black Tea" at bounding box center [629, 231] width 108 height 13
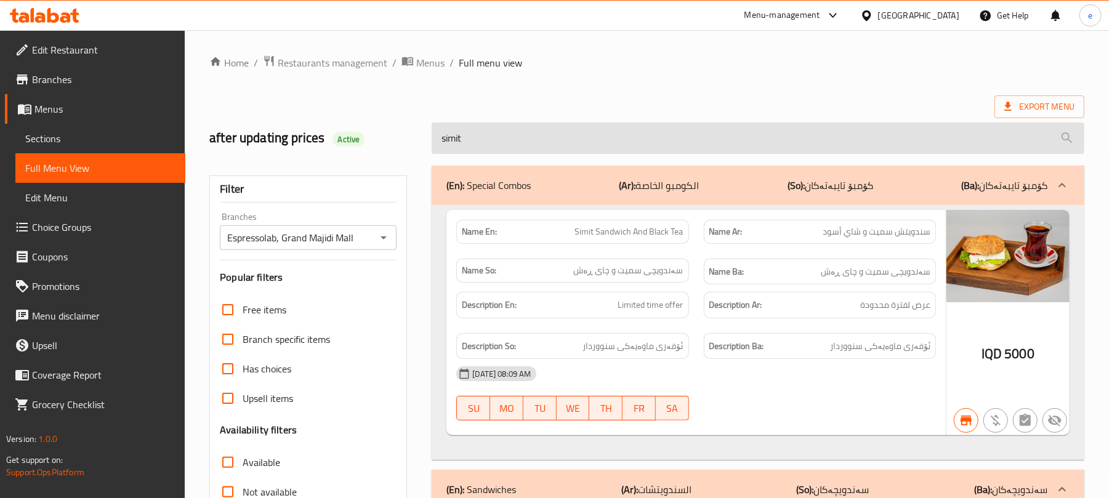
click at [522, 138] on input "simit" at bounding box center [758, 138] width 653 height 31
paste input "Simit Sandwich And Black Tea"
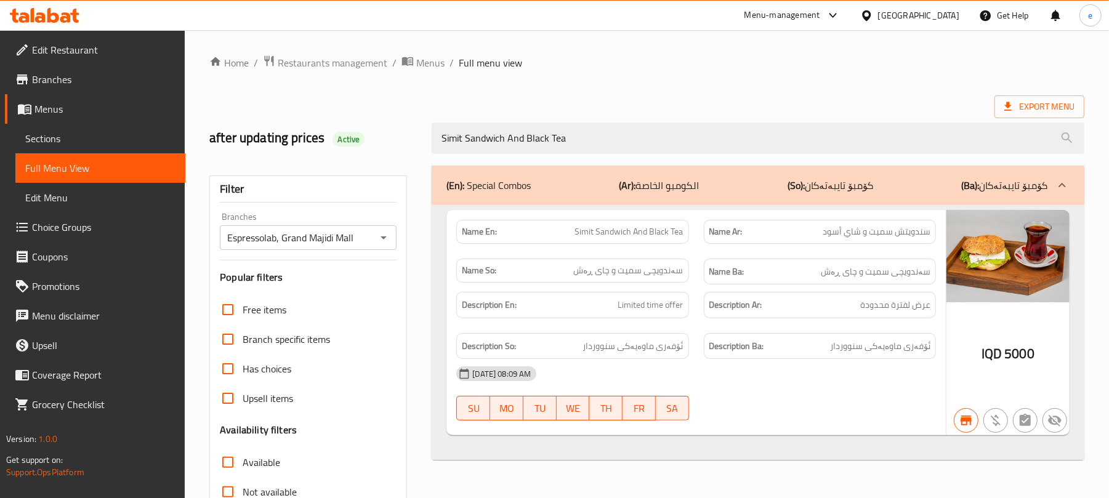
click at [385, 240] on icon "Open" at bounding box center [383, 237] width 15 height 15
type input "Simit Sandwich And Black Tea"
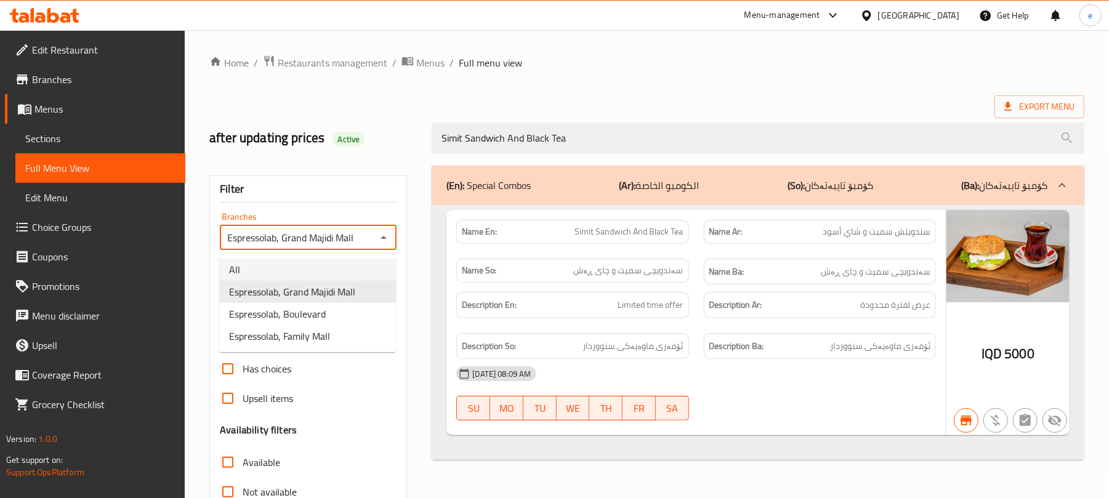
click at [311, 264] on li "All" at bounding box center [307, 270] width 177 height 22
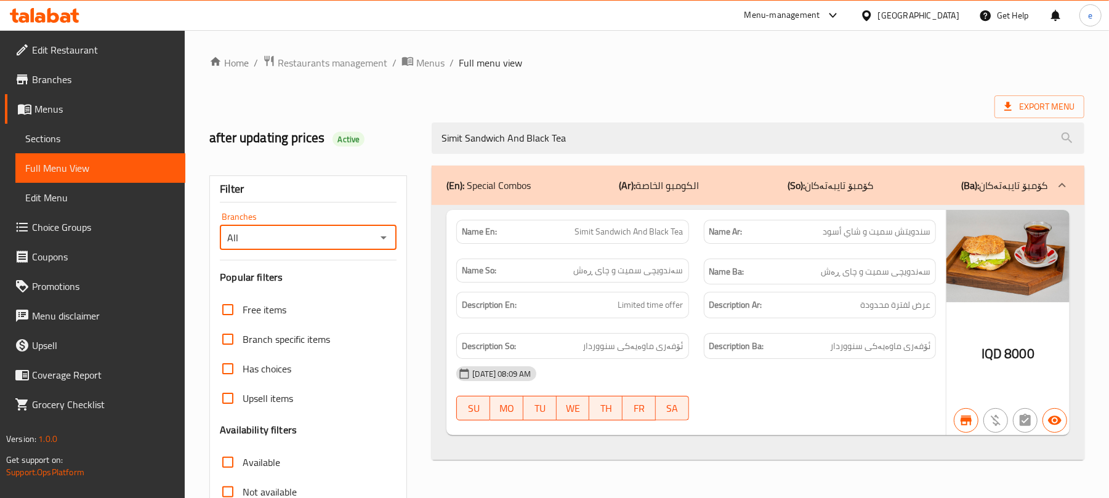
click at [378, 238] on icon "Open" at bounding box center [383, 237] width 15 height 15
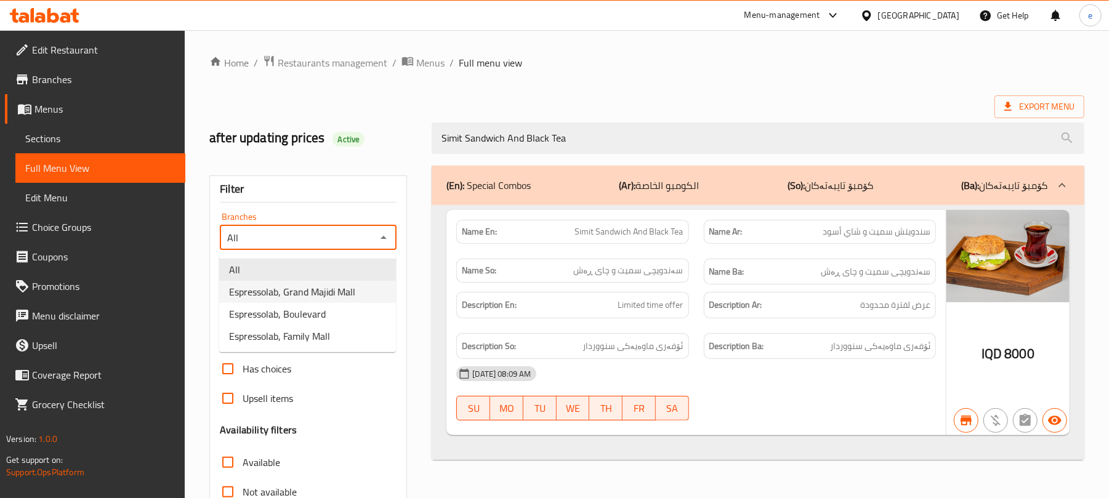
click at [336, 285] on span "Espressolab, Grand Majidi Mall" at bounding box center [292, 292] width 126 height 15
type input "Espressolab, Grand Majidi Mall"
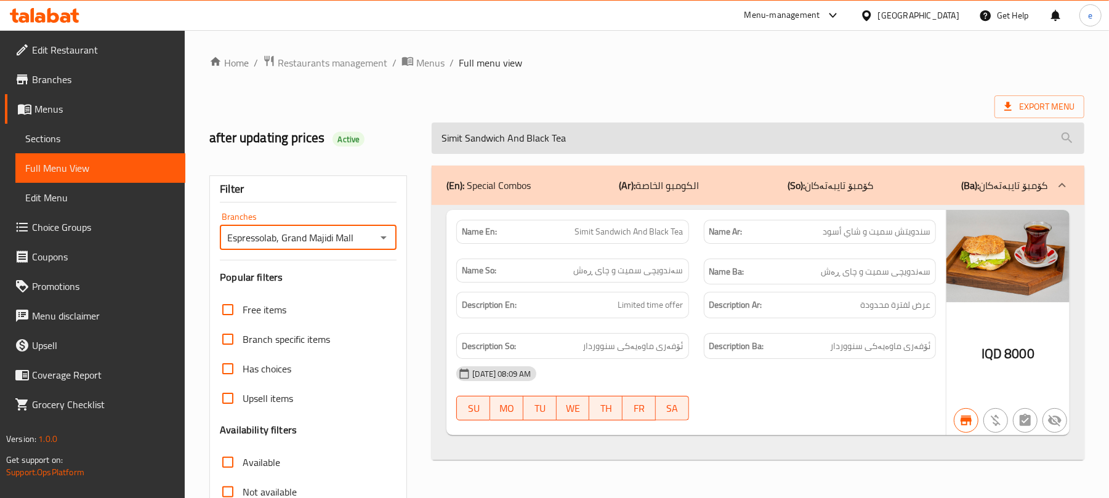
click at [528, 148] on input "Simit Sandwich And Black Tea" at bounding box center [758, 138] width 653 height 31
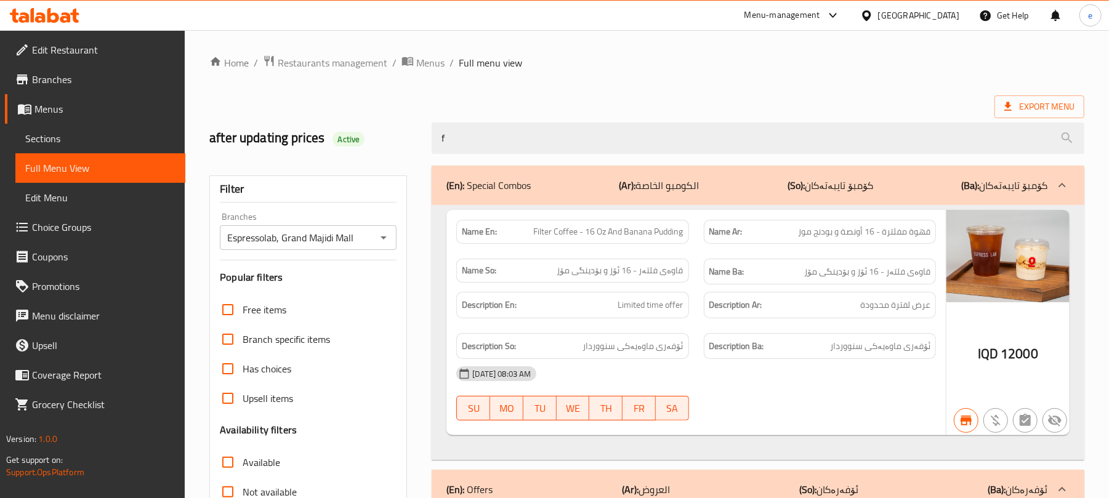
click at [594, 230] on span "Filter Coffee - 16 Oz And Banana Pudding" at bounding box center [609, 231] width 150 height 13
copy span "Filter Coffee - 16 Oz And Banana Pudding"
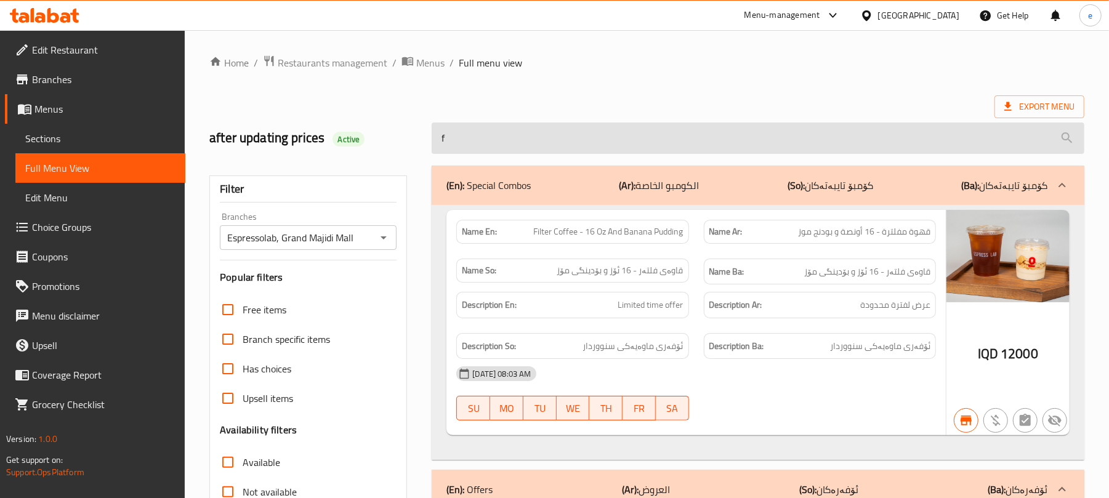
click at [506, 153] on input "f" at bounding box center [758, 138] width 653 height 31
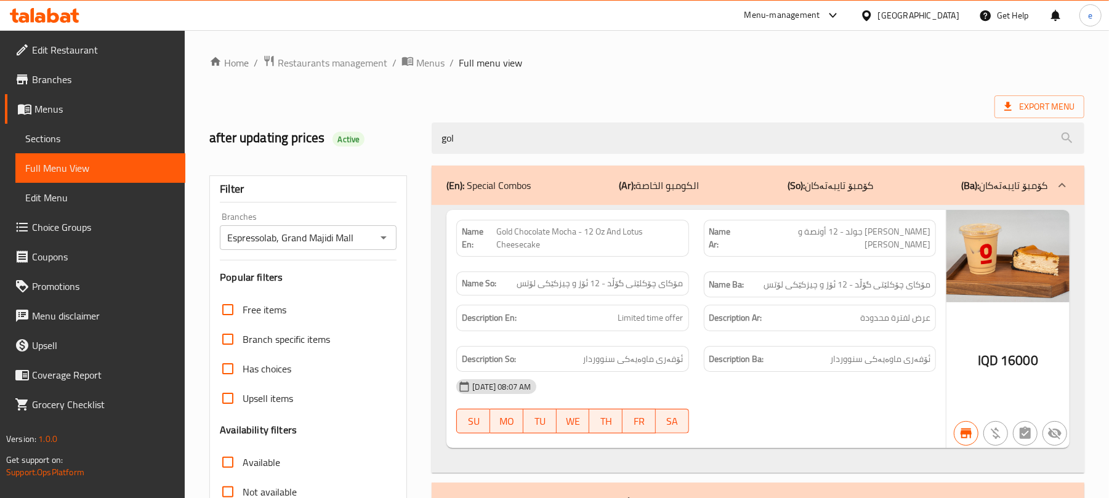
click at [555, 236] on span "Gold Chocolate Mocha - 12 Oz And Lotus Cheesecake" at bounding box center [589, 238] width 187 height 26
copy span "Gold Chocolate Mocha - 12 Oz And Lotus Cheesecake"
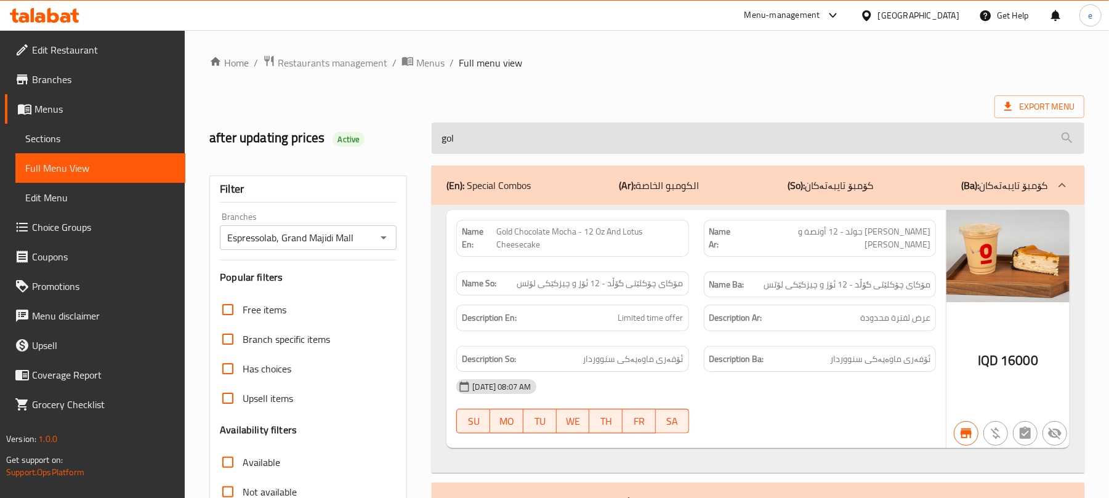
click at [539, 145] on input "gol" at bounding box center [758, 138] width 653 height 31
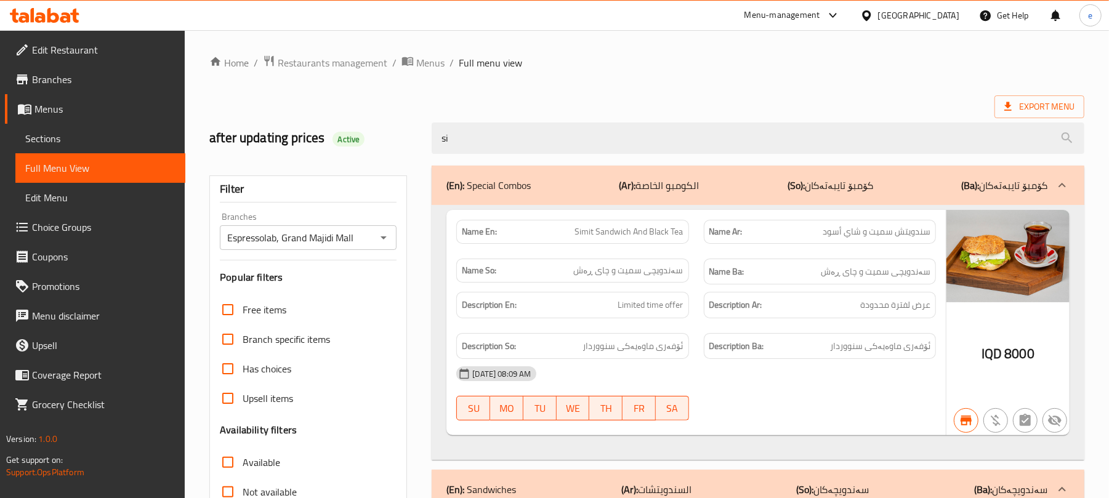
type input "si"
click at [617, 228] on span "Simit Sandwich And Black Tea" at bounding box center [629, 231] width 108 height 13
copy span "Simit Sandwich And Black Tea"
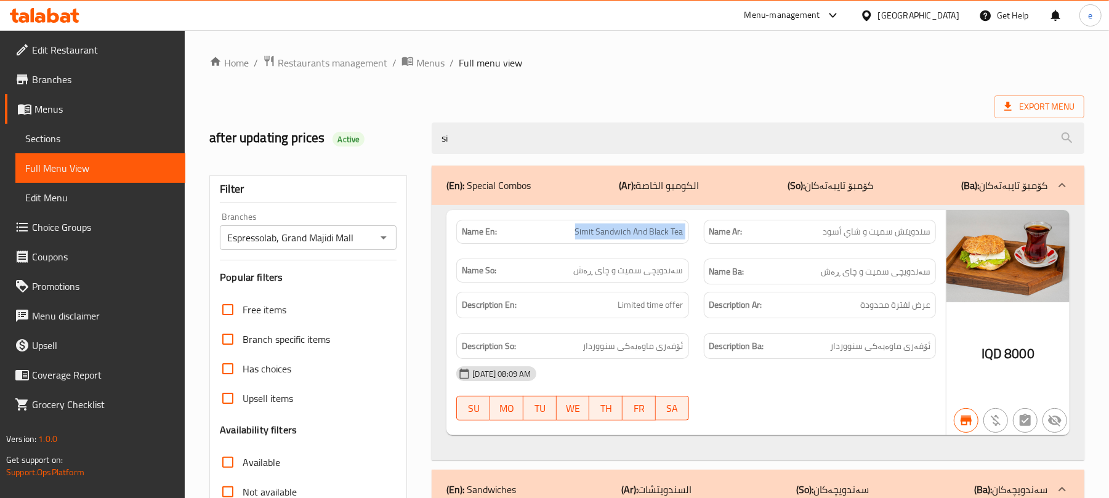
click at [624, 238] on span "Simit Sandwich And Black Tea" at bounding box center [629, 231] width 108 height 13
click at [631, 229] on span "Simit Sandwich And Black Tea" at bounding box center [629, 231] width 108 height 13
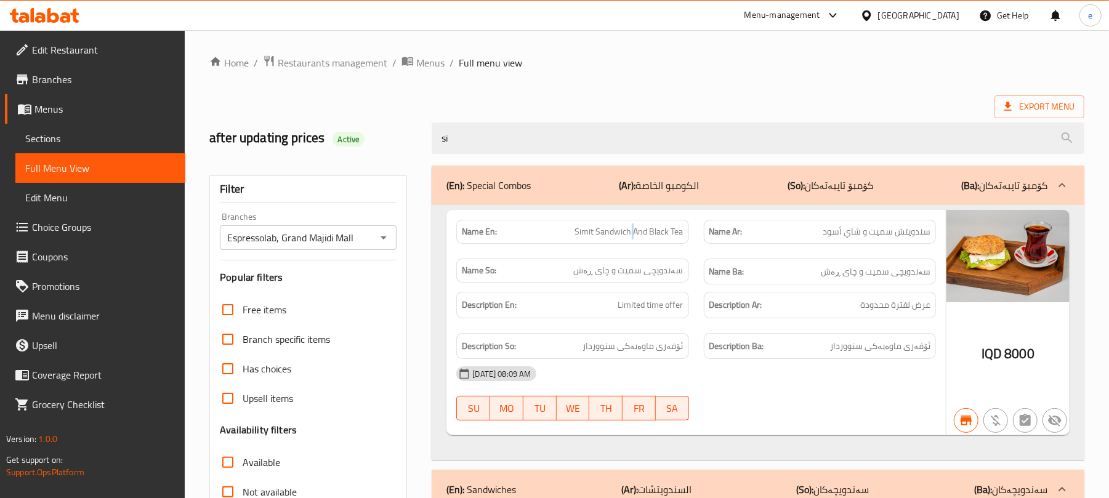
click at [631, 229] on span "Simit Sandwich And Black Tea" at bounding box center [629, 231] width 108 height 13
click at [608, 229] on span "Simit Sandwich And Black Tea" at bounding box center [629, 231] width 108 height 13
